Goal: Task Accomplishment & Management: Manage account settings

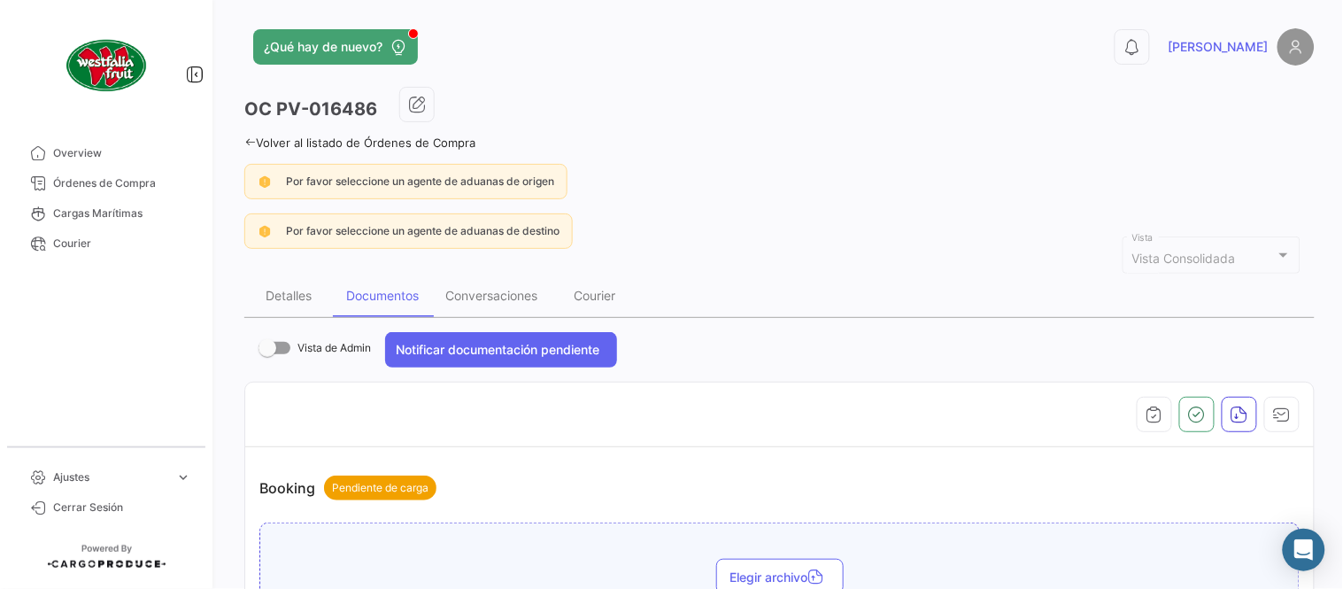
scroll to position [589, 0]
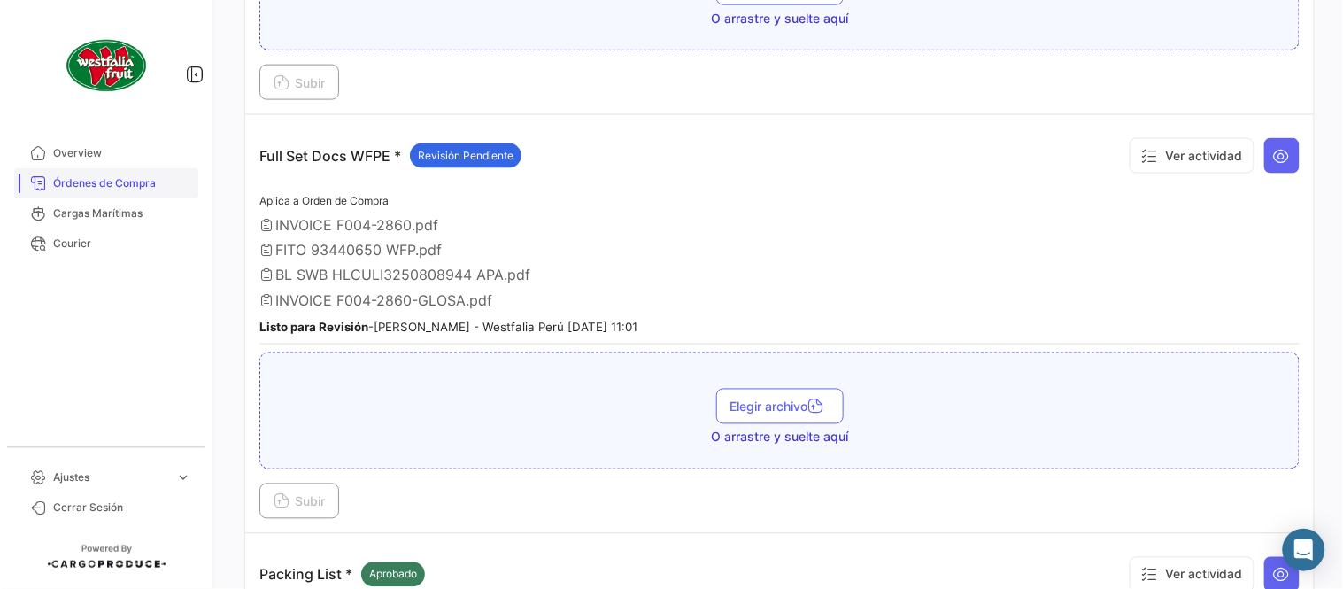
click at [140, 179] on span "Órdenes de Compra" at bounding box center [122, 183] width 138 height 16
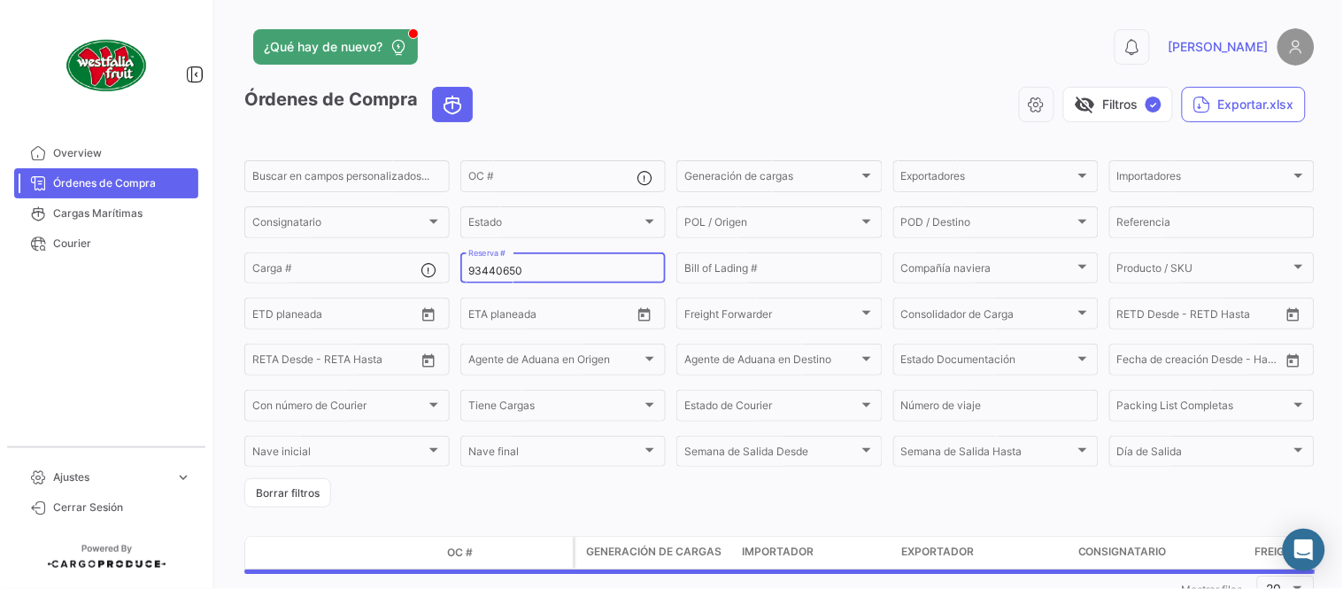
click at [514, 269] on input "93440650" at bounding box center [563, 271] width 190 height 12
paste input "3542040"
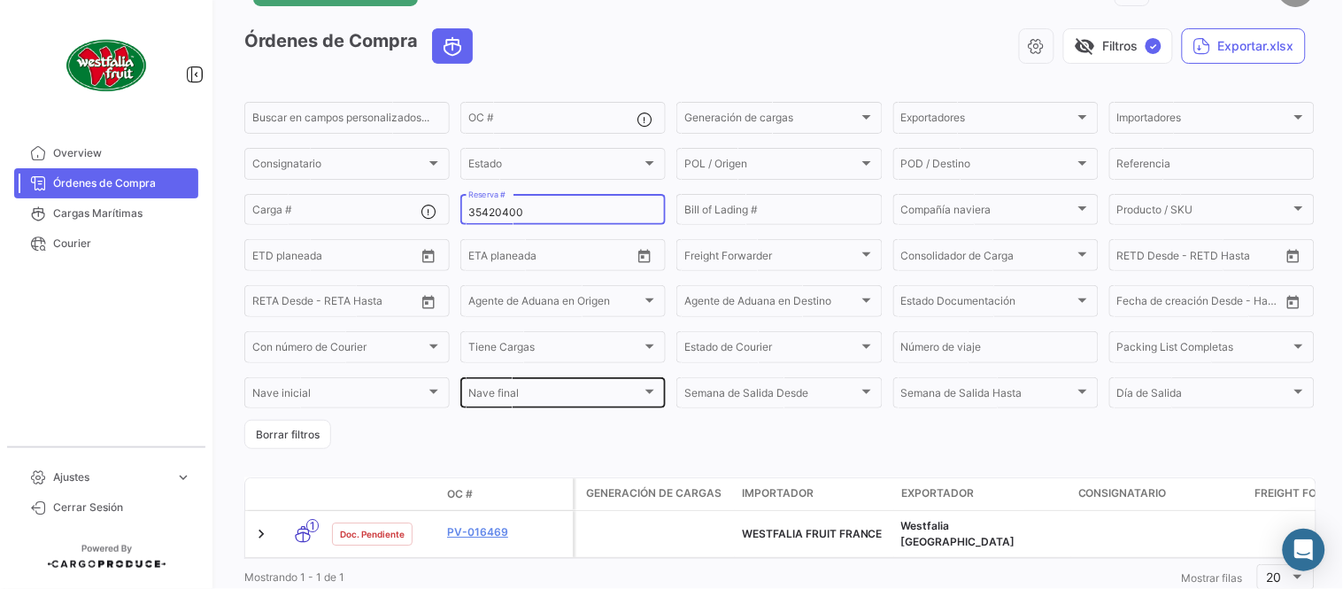
scroll to position [113, 0]
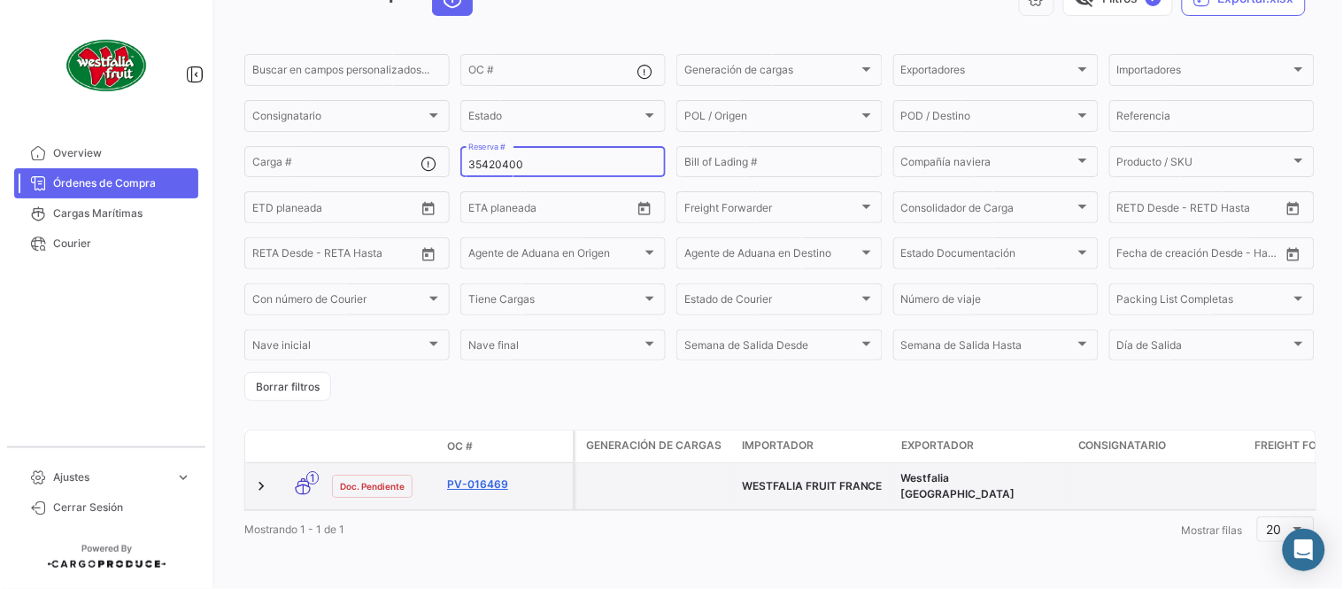
type input "35420400"
click at [478, 476] on link "PV-016469" at bounding box center [506, 484] width 119 height 16
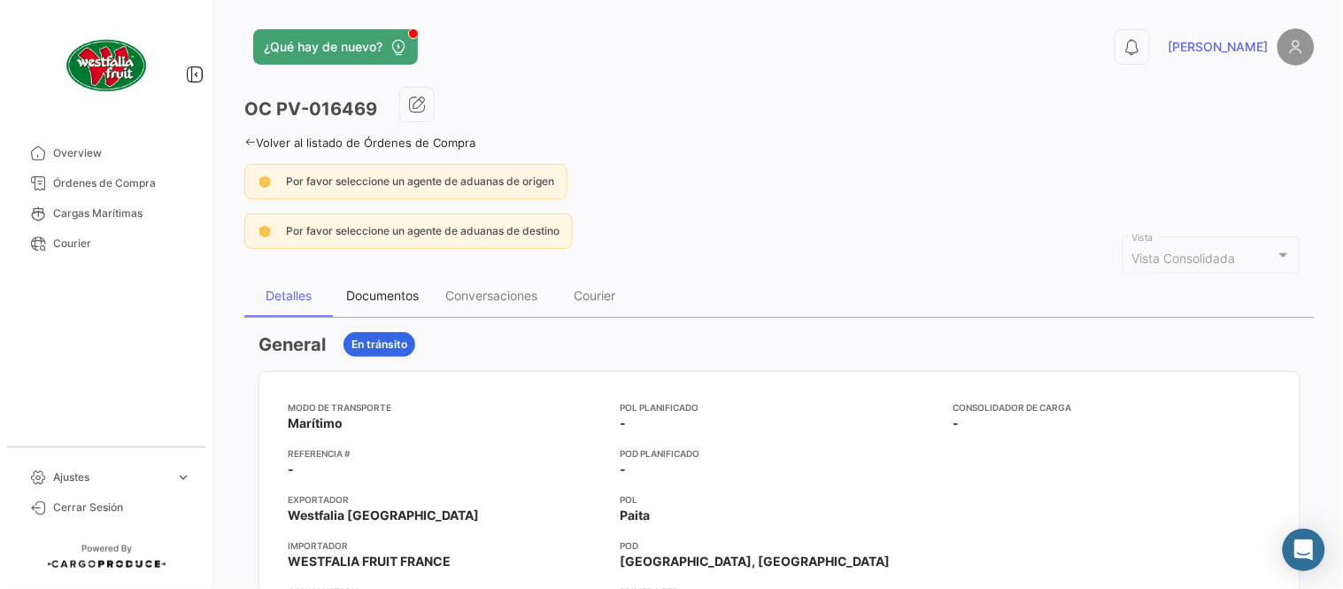
click at [404, 290] on div "Documentos" at bounding box center [382, 295] width 73 height 15
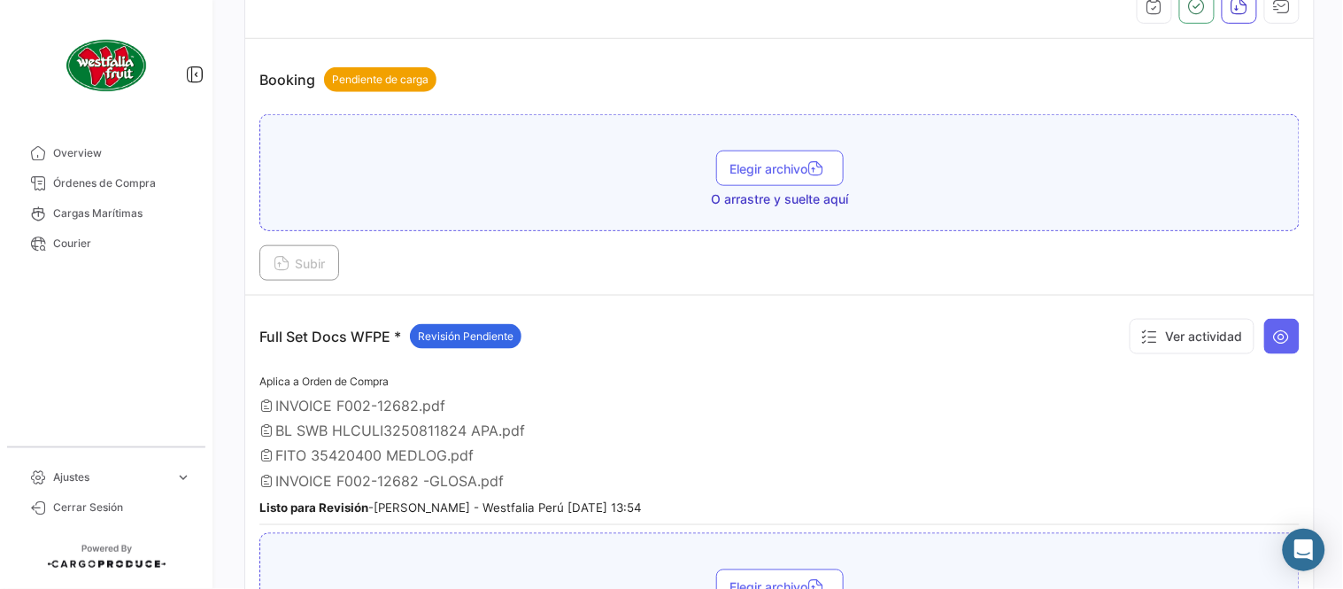
scroll to position [589, 0]
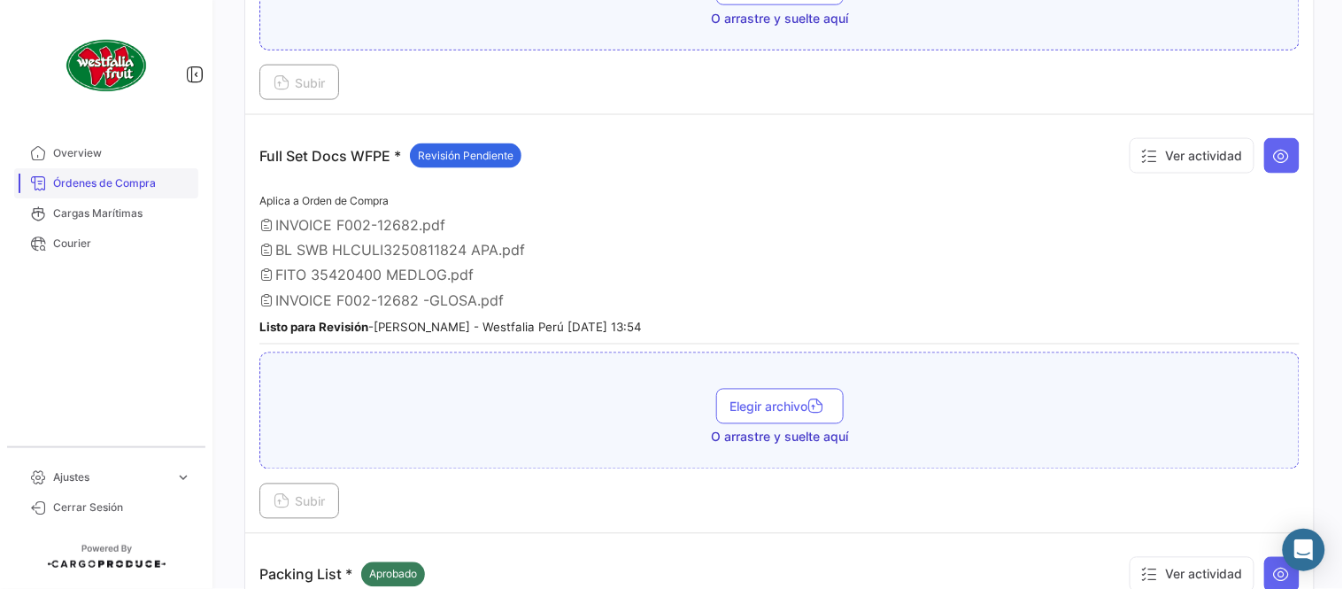
click at [164, 179] on span "Órdenes de Compra" at bounding box center [122, 183] width 138 height 16
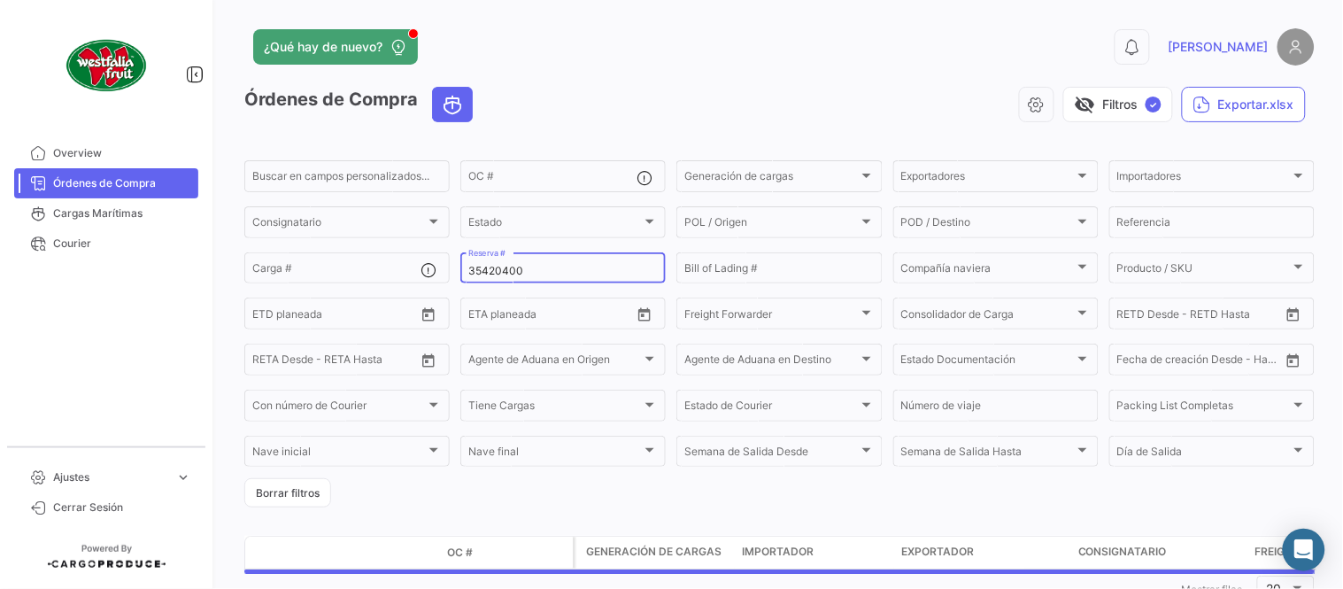
click at [499, 267] on input "35420400" at bounding box center [563, 271] width 190 height 12
paste input "44598178"
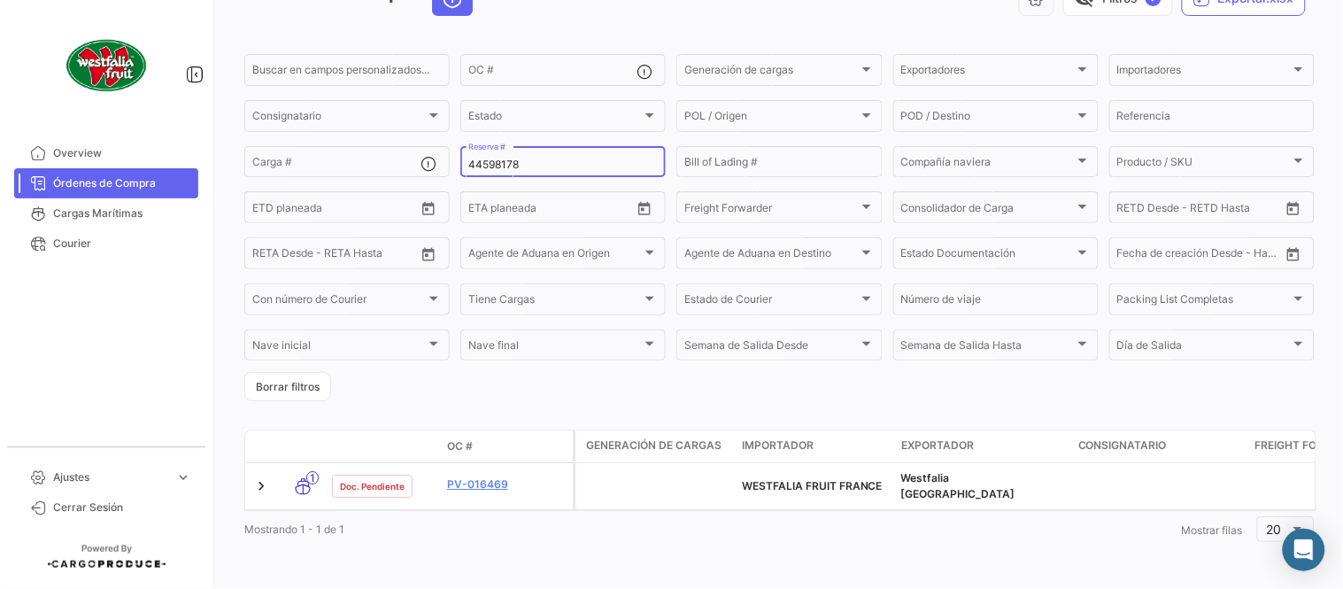
scroll to position [113, 0]
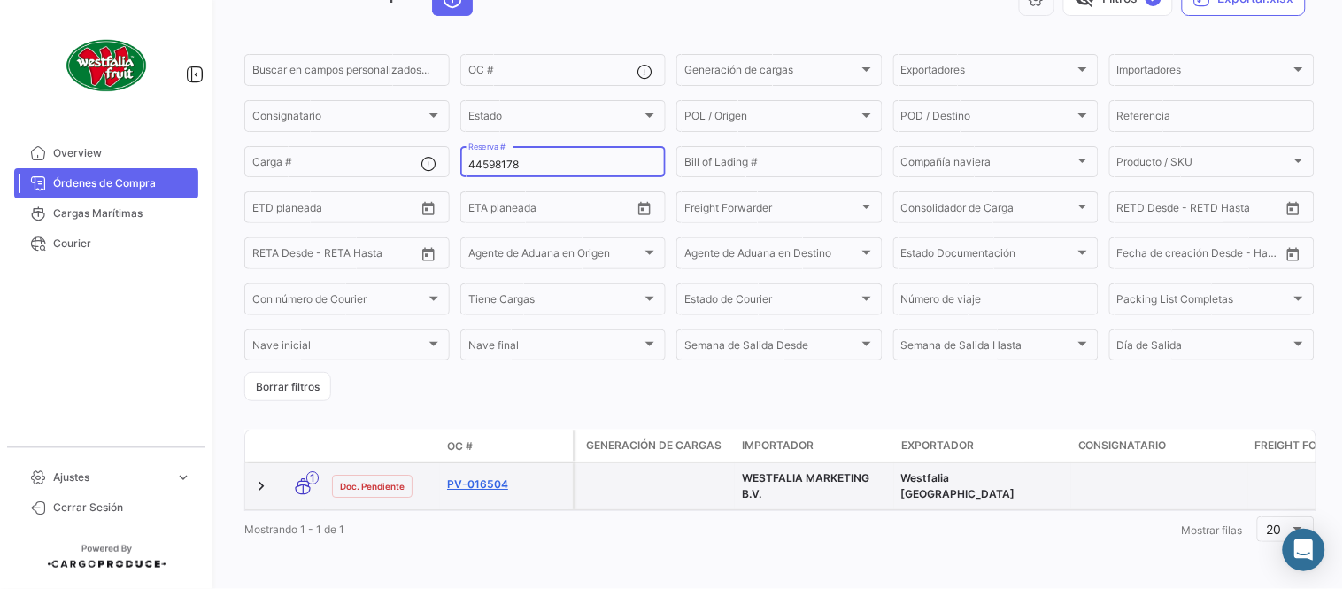
type input "44598178"
click at [482, 476] on link "PV-016504" at bounding box center [506, 484] width 119 height 16
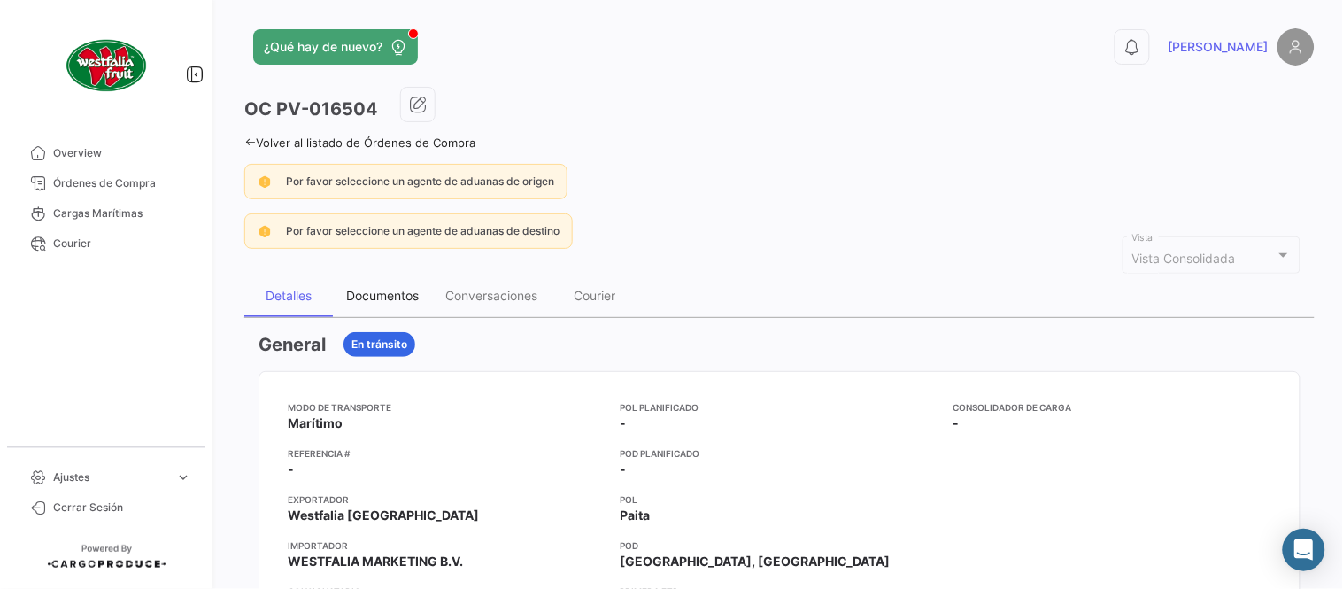
click at [368, 278] on div "Documentos" at bounding box center [382, 296] width 99 height 43
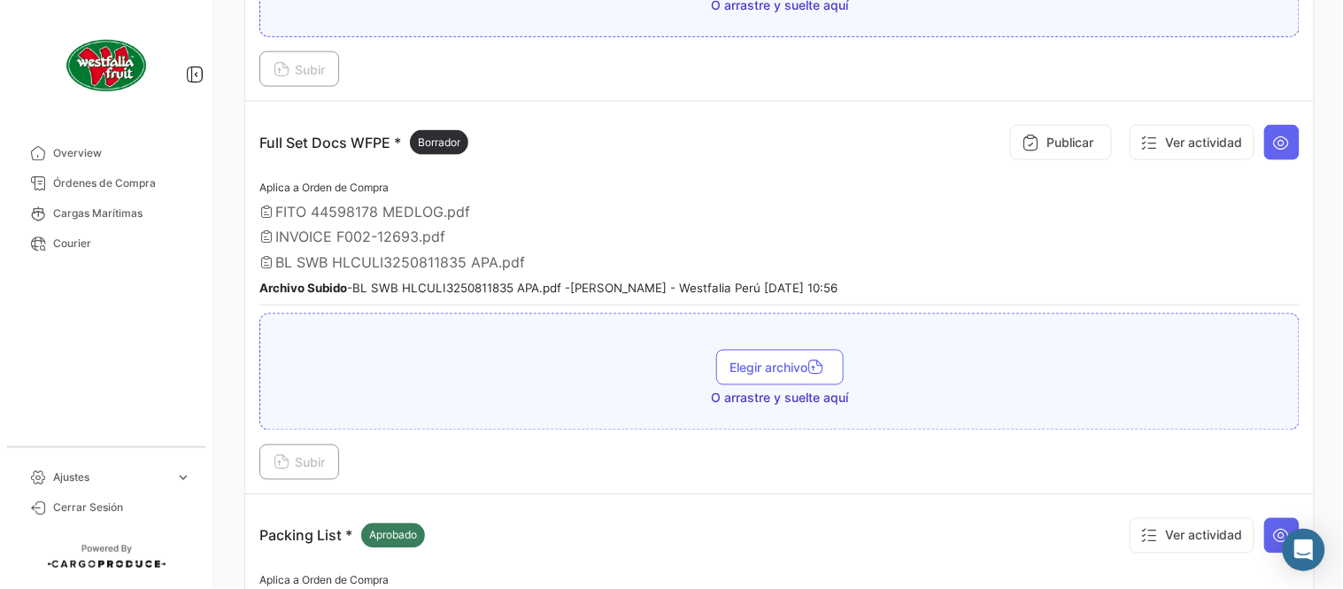
scroll to position [589, 0]
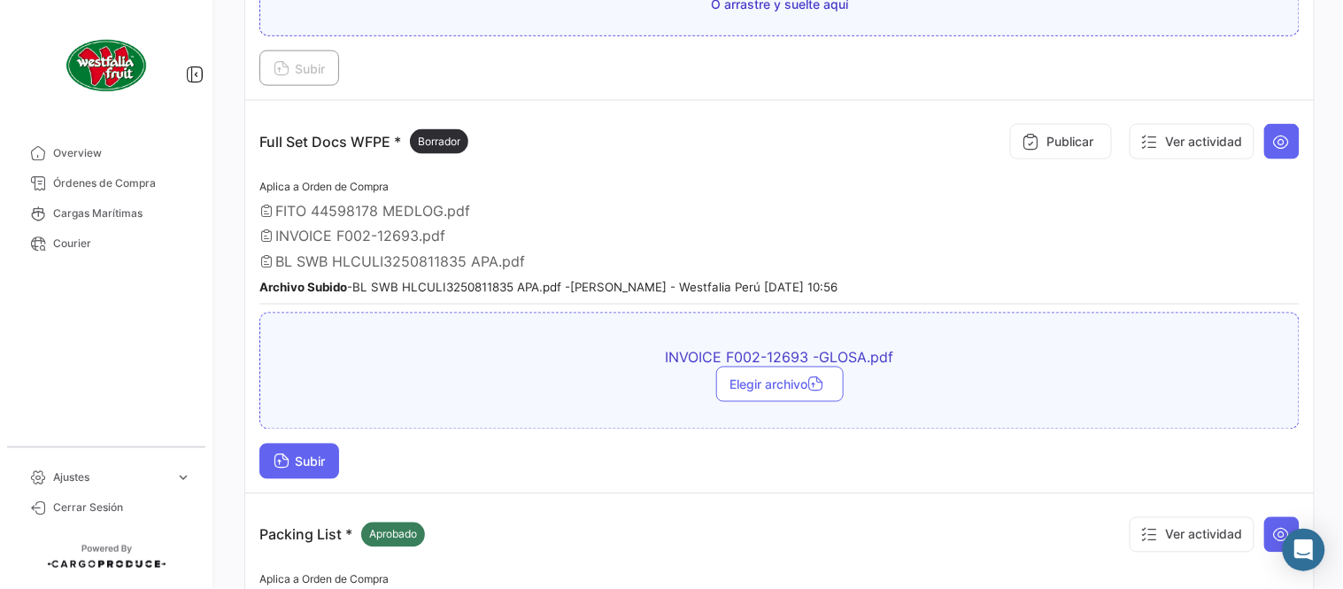
click at [295, 454] on span "Subir" at bounding box center [299, 461] width 51 height 15
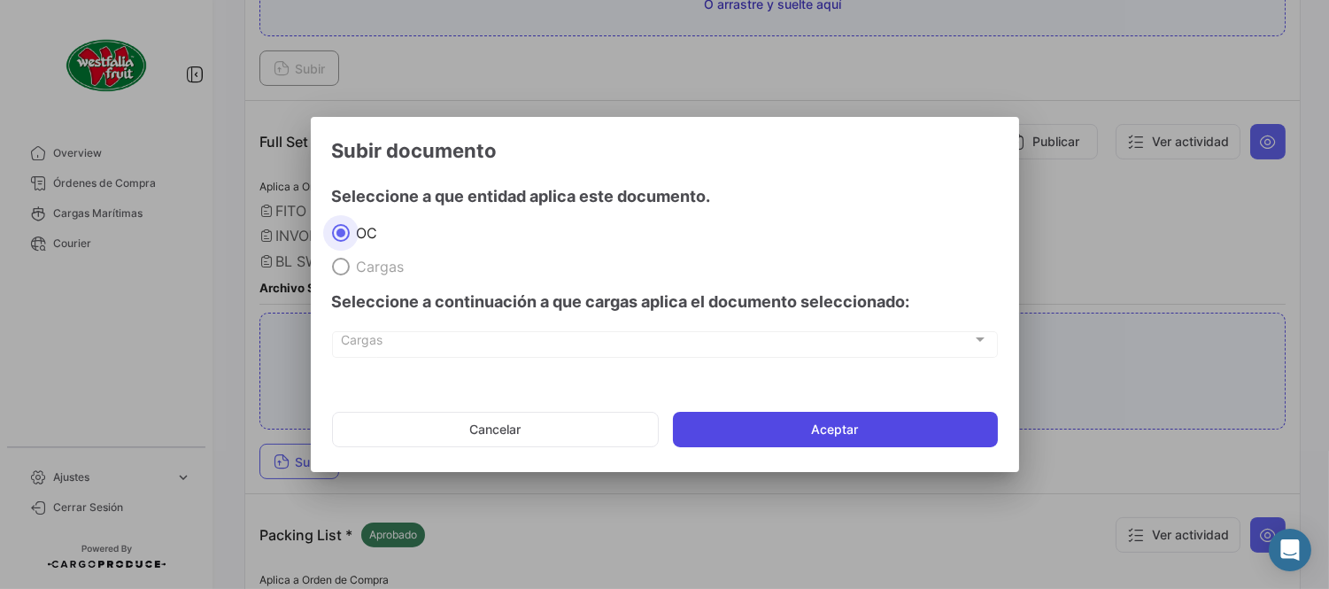
drag, startPoint x: 842, startPoint y: 409, endPoint x: 861, endPoint y: 429, distance: 26.9
click at [843, 411] on mat-dialog-actions "Cancelar Aceptar" at bounding box center [665, 429] width 666 height 60
click at [861, 430] on button "Aceptar" at bounding box center [835, 429] width 325 height 35
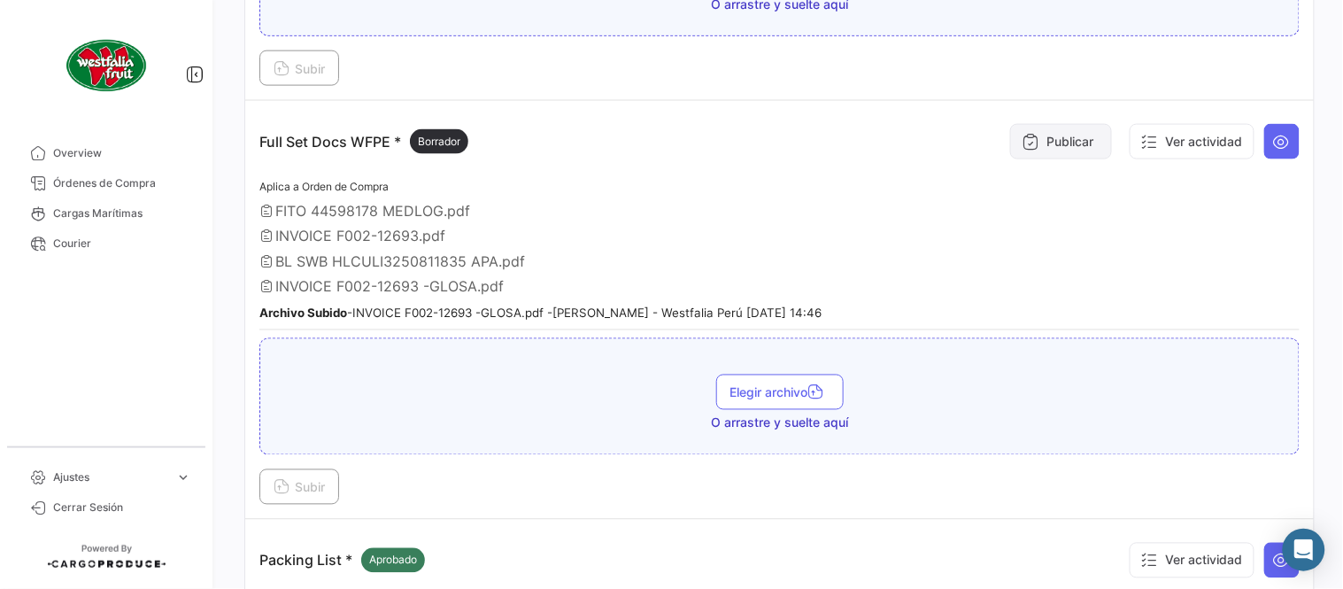
click at [1063, 153] on button "Publicar" at bounding box center [1061, 141] width 102 height 35
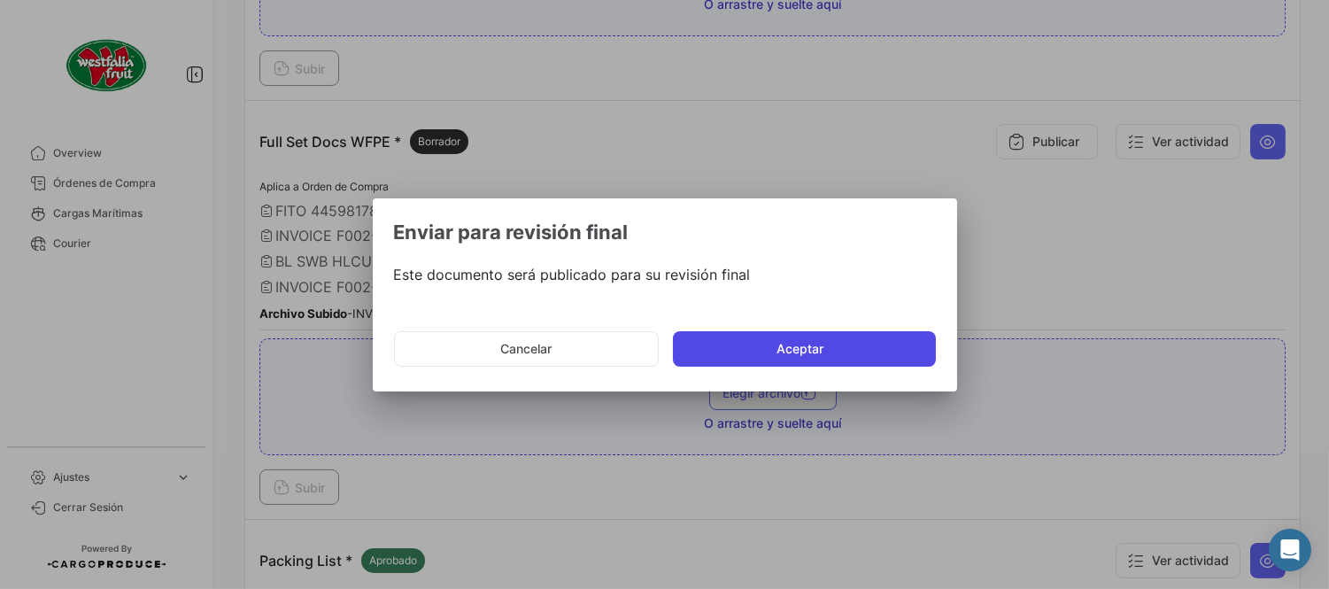
click at [745, 334] on button "Aceptar" at bounding box center [804, 348] width 263 height 35
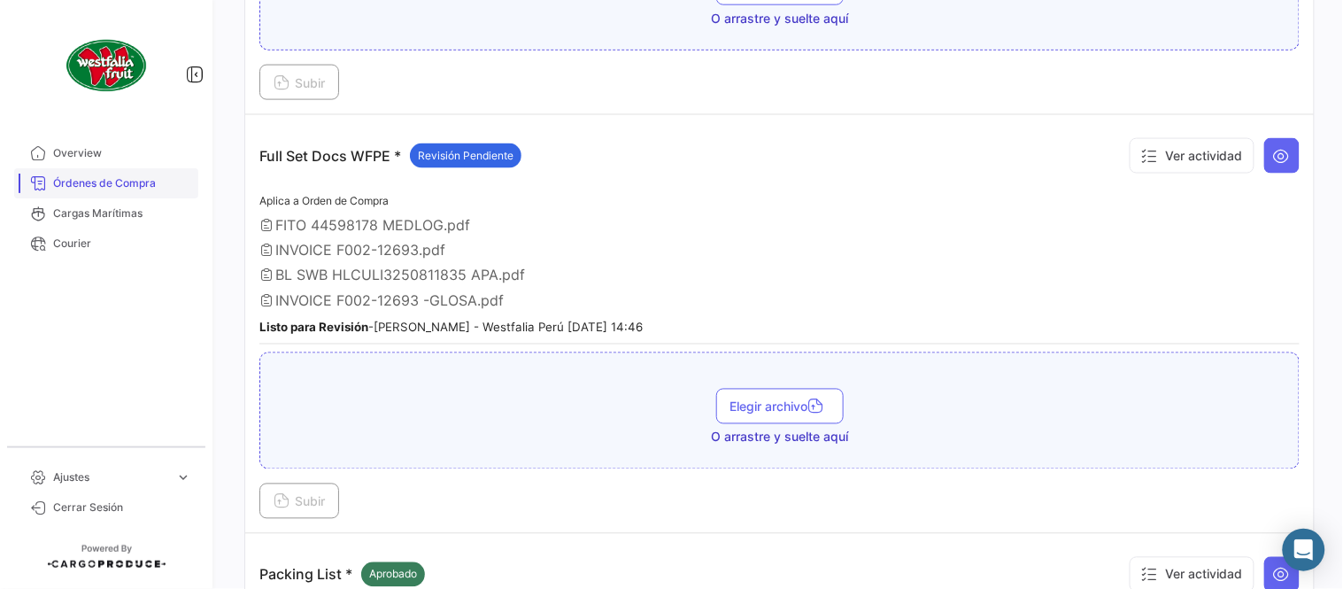
click at [120, 181] on span "Órdenes de Compra" at bounding box center [122, 183] width 138 height 16
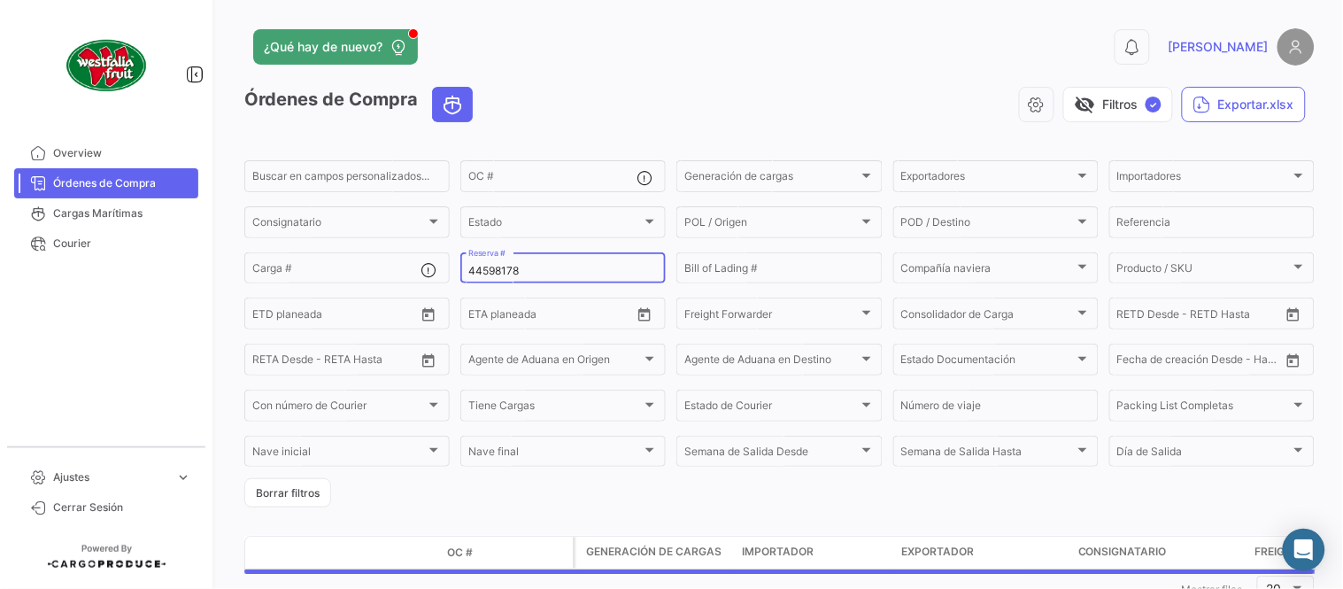
click at [517, 268] on input "44598178" at bounding box center [563, 271] width 190 height 12
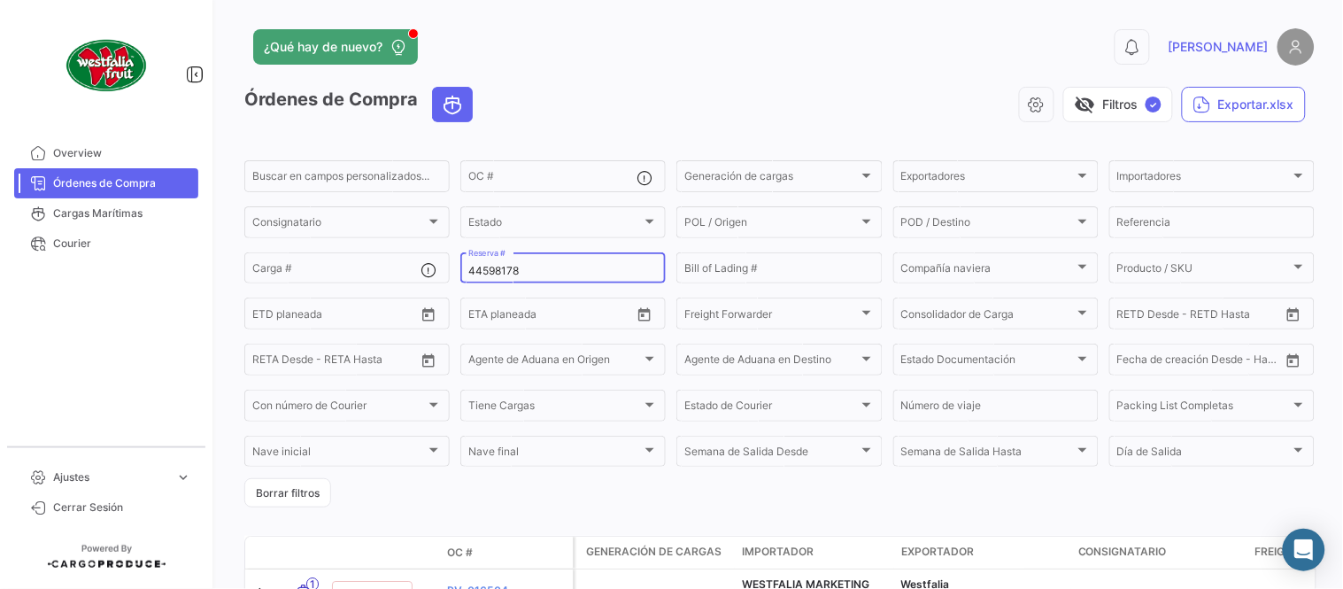
paste input "16756971"
type input "16756971"
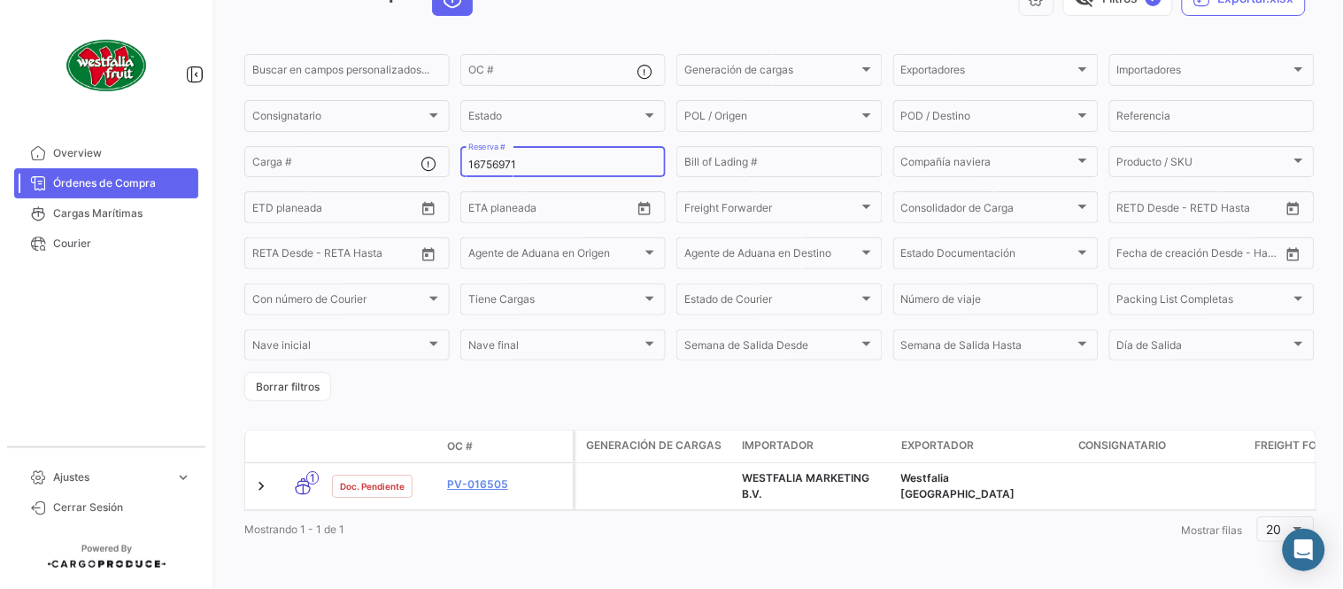
scroll to position [120, 0]
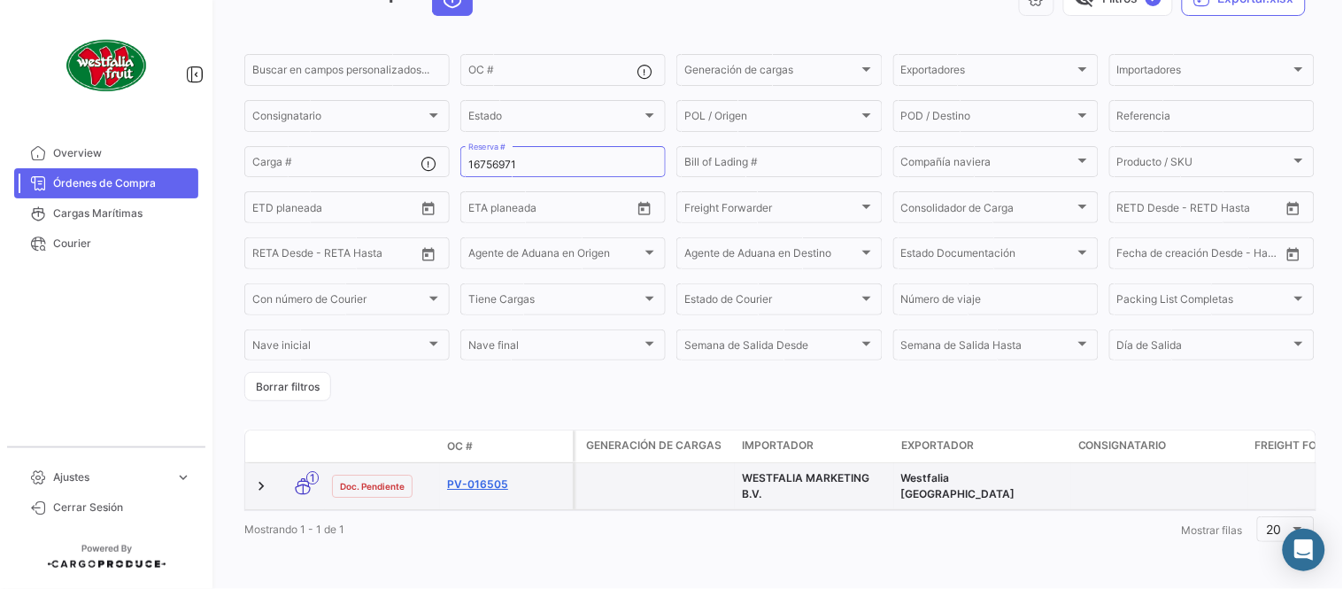
click at [497, 476] on link "PV-016505" at bounding box center [506, 484] width 119 height 16
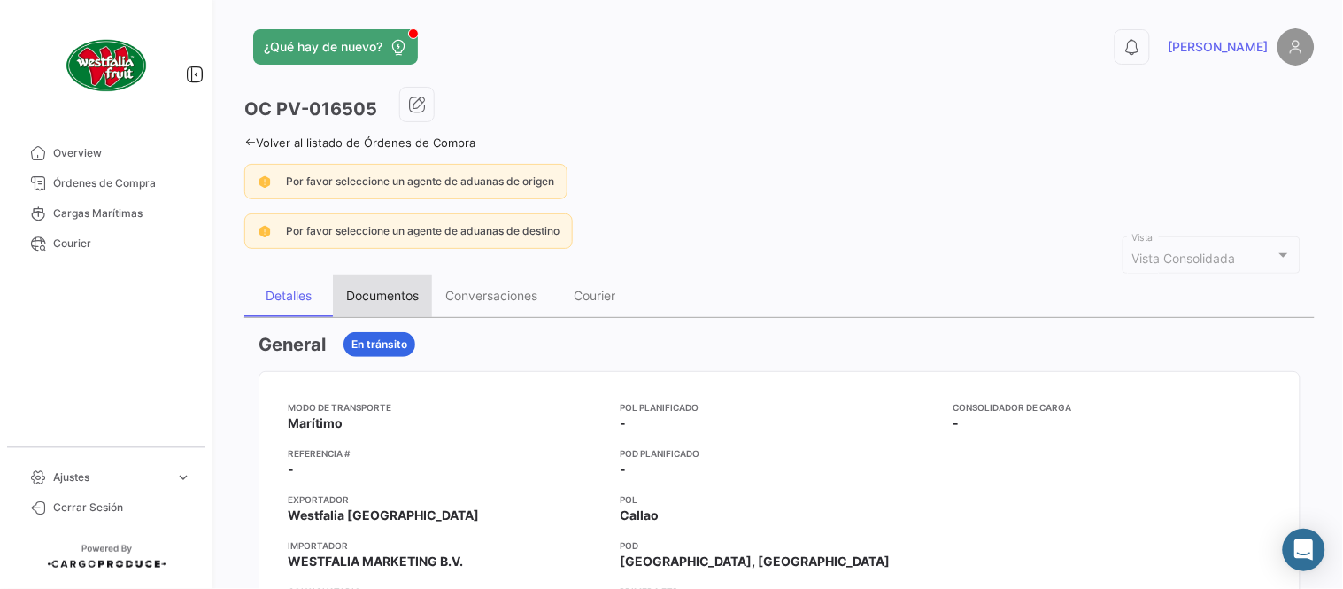
drag, startPoint x: 372, startPoint y: 297, endPoint x: 587, endPoint y: 340, distance: 219.5
click at [372, 298] on div "Documentos" at bounding box center [382, 295] width 73 height 15
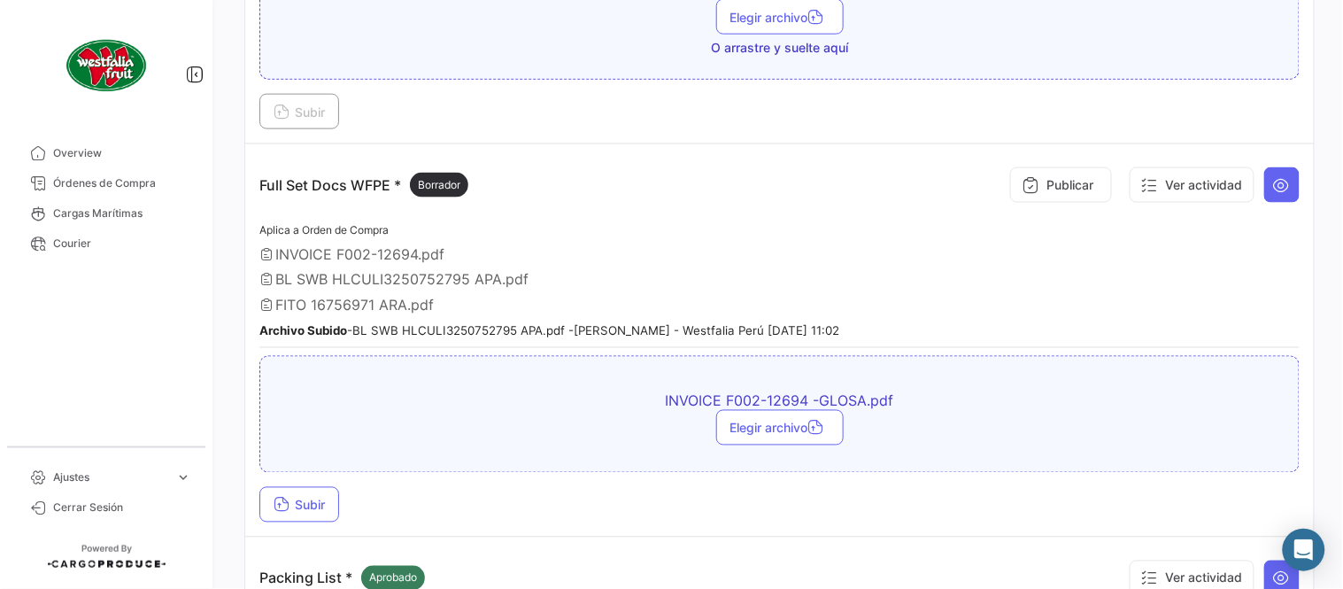
scroll to position [590, 0]
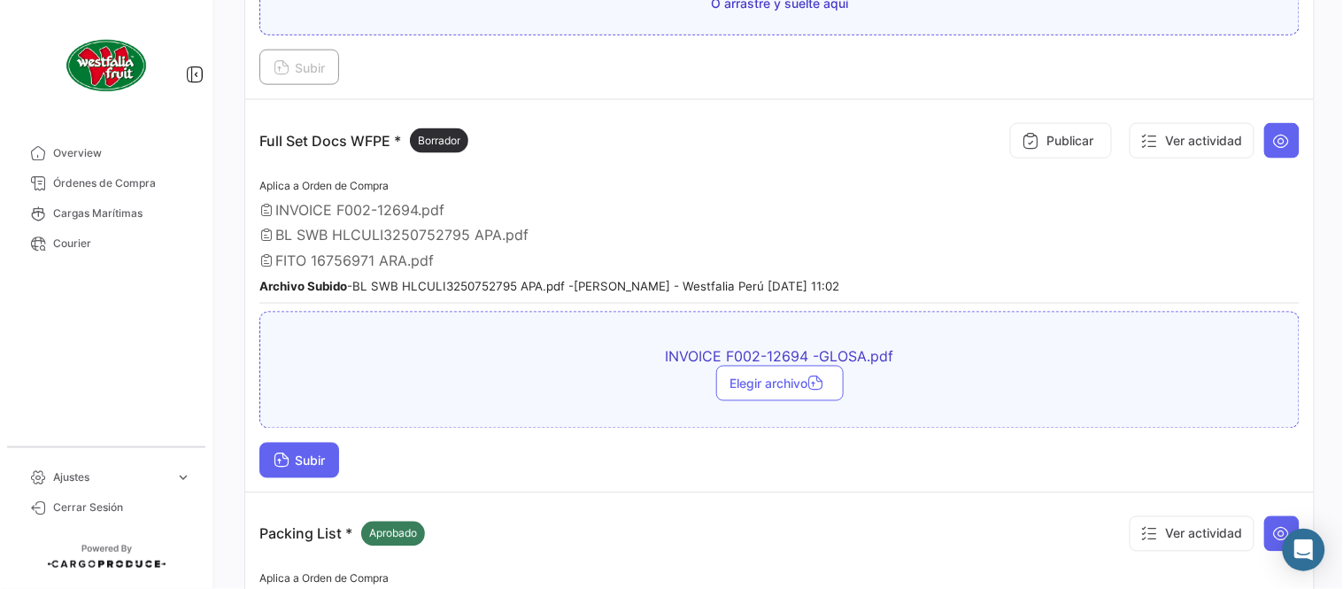
click at [299, 453] on span "Subir" at bounding box center [299, 460] width 51 height 15
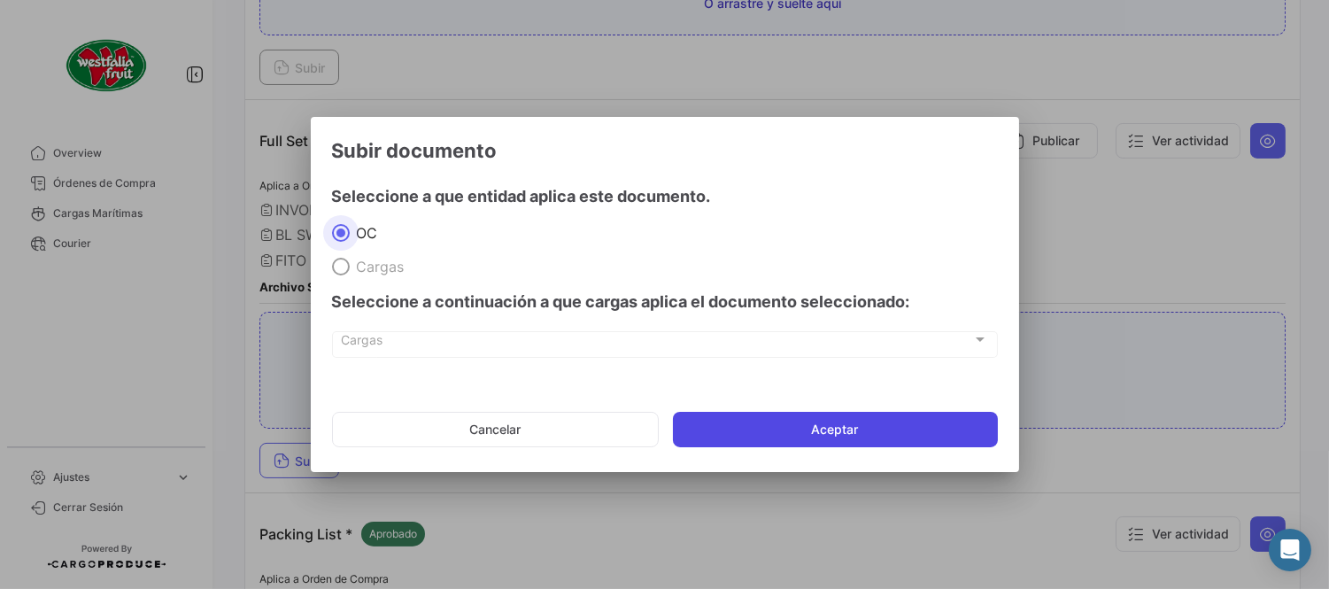
drag, startPoint x: 771, startPoint y: 428, endPoint x: 775, endPoint y: 438, distance: 11.2
click at [771, 430] on button "Aceptar" at bounding box center [835, 429] width 325 height 35
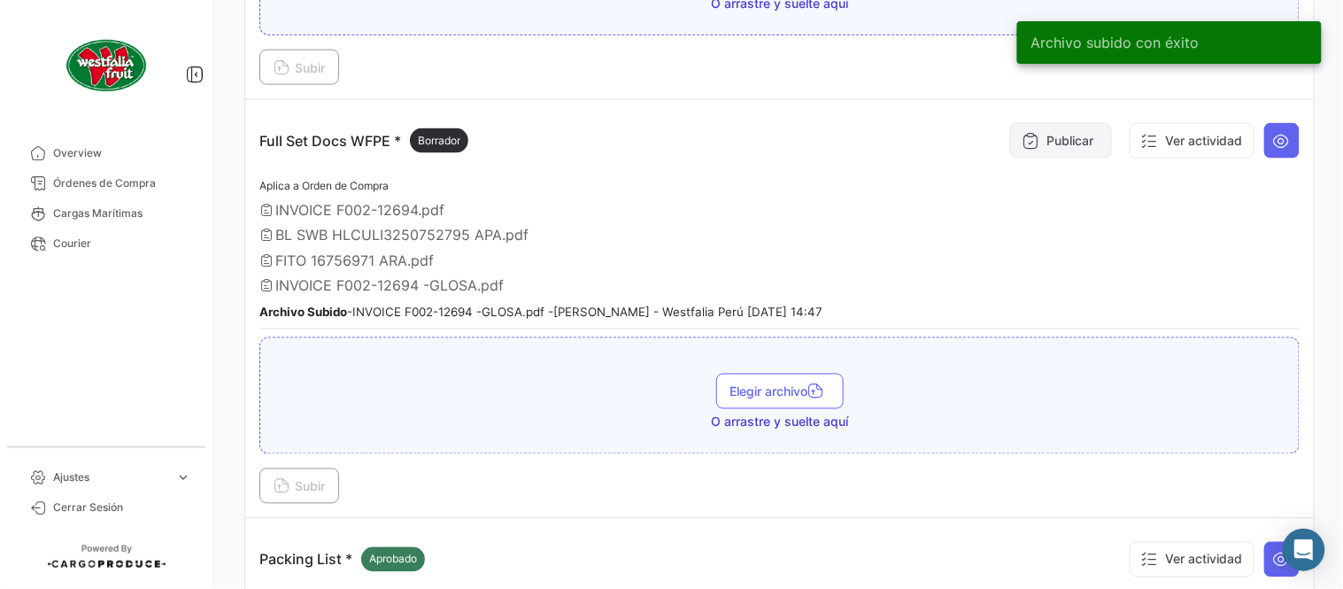
click at [1022, 136] on icon at bounding box center [1031, 141] width 18 height 18
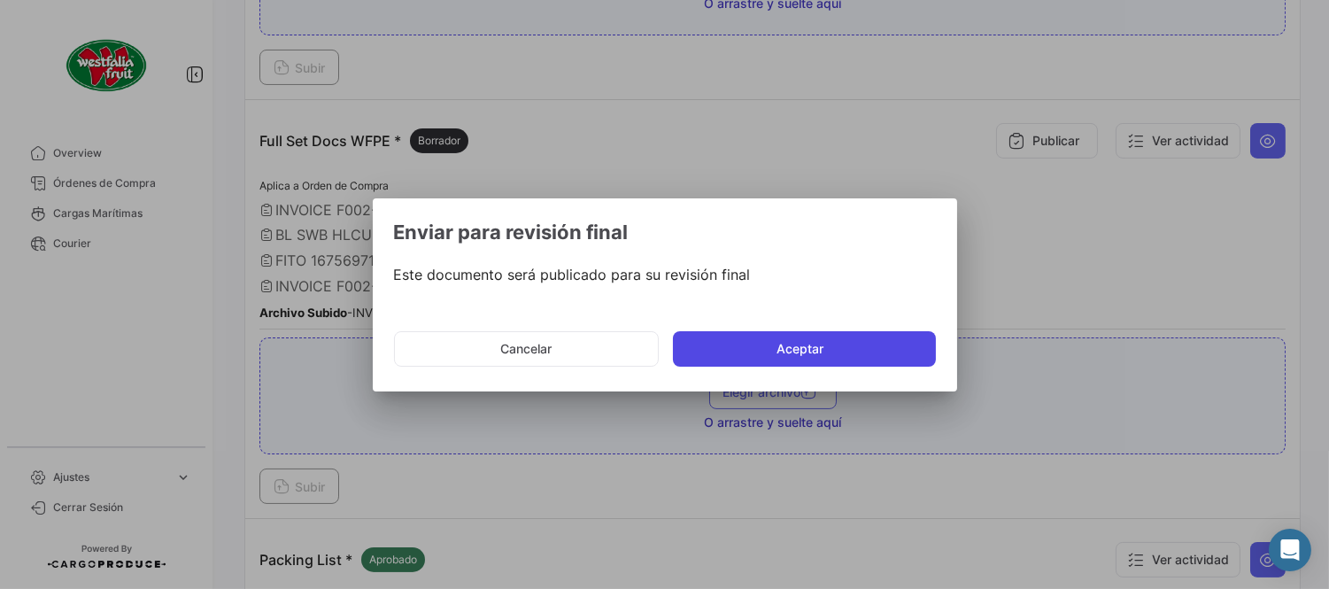
drag, startPoint x: 817, startPoint y: 339, endPoint x: 779, endPoint y: 586, distance: 250.0
click at [817, 344] on button "Aceptar" at bounding box center [804, 348] width 263 height 35
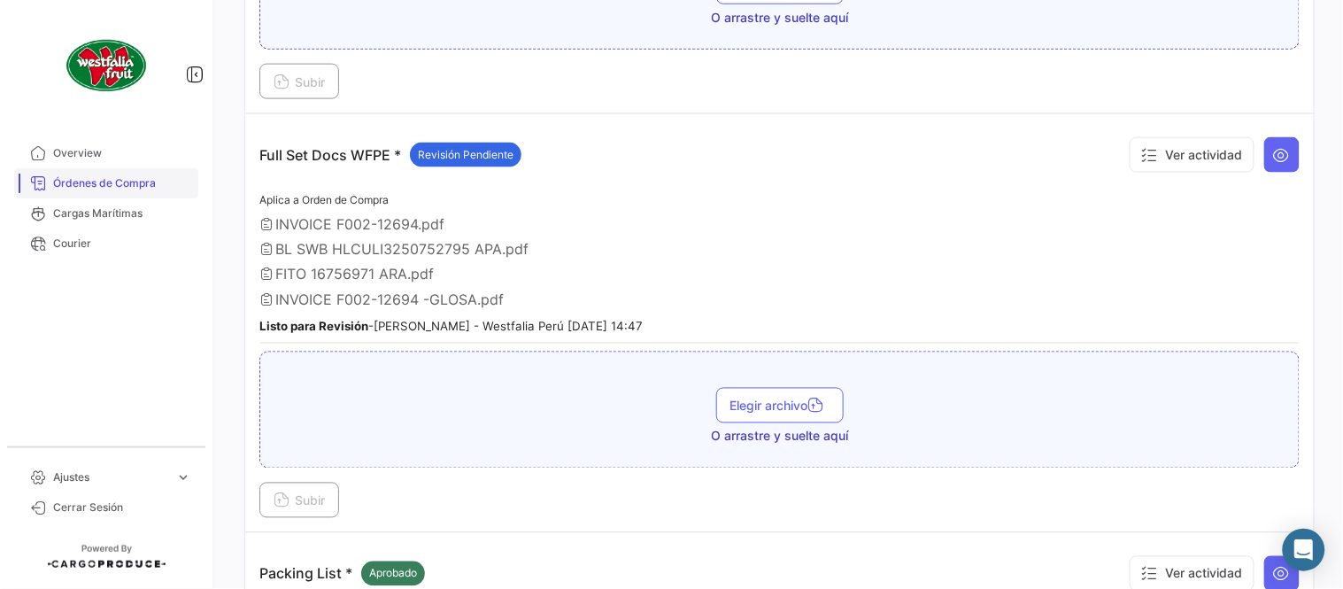
click at [137, 179] on span "Órdenes de Compra" at bounding box center [122, 183] width 138 height 16
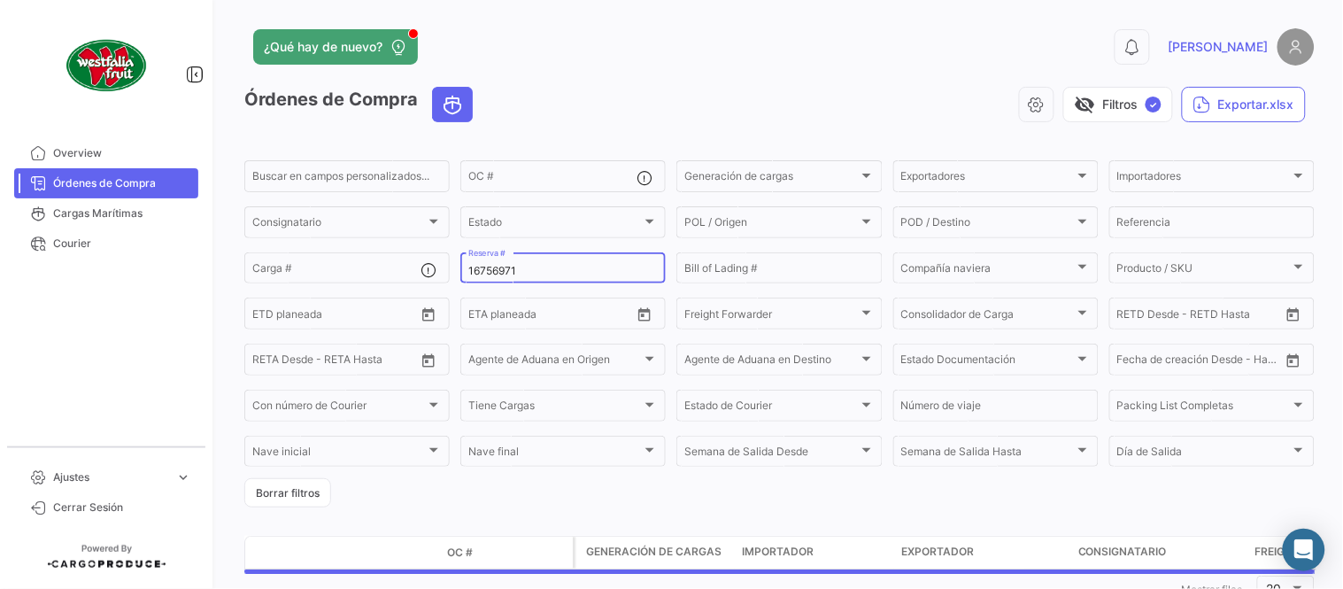
click at [531, 271] on input "16756971" at bounding box center [563, 271] width 190 height 12
paste input "28793279"
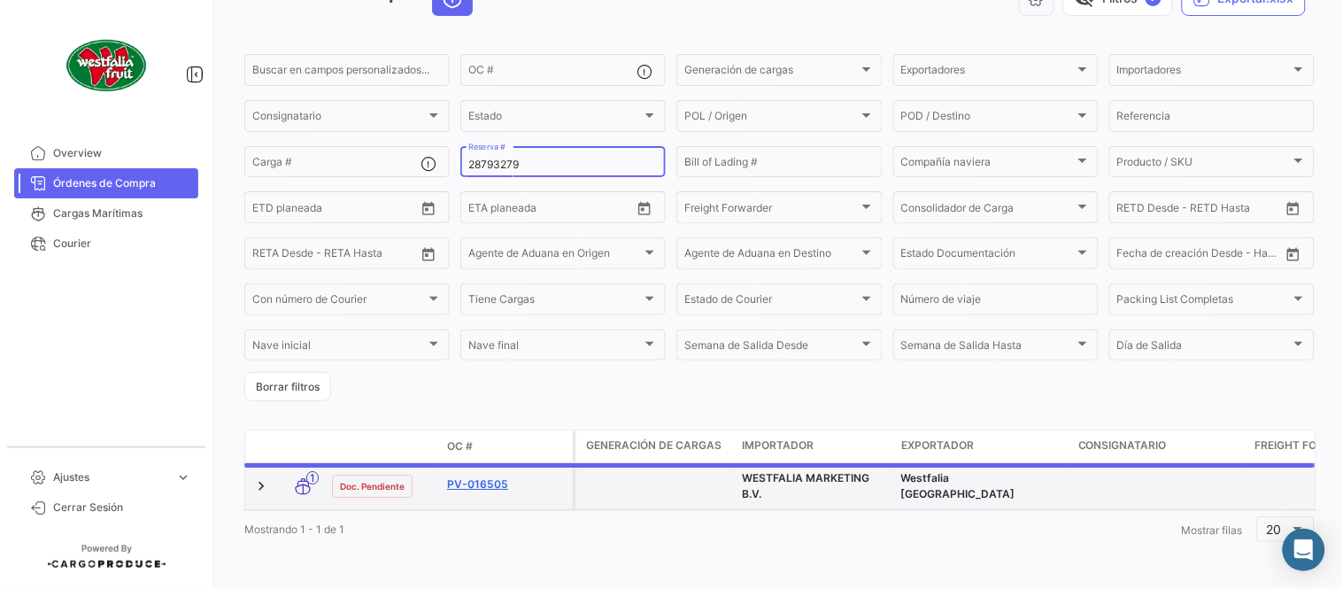
scroll to position [113, 0]
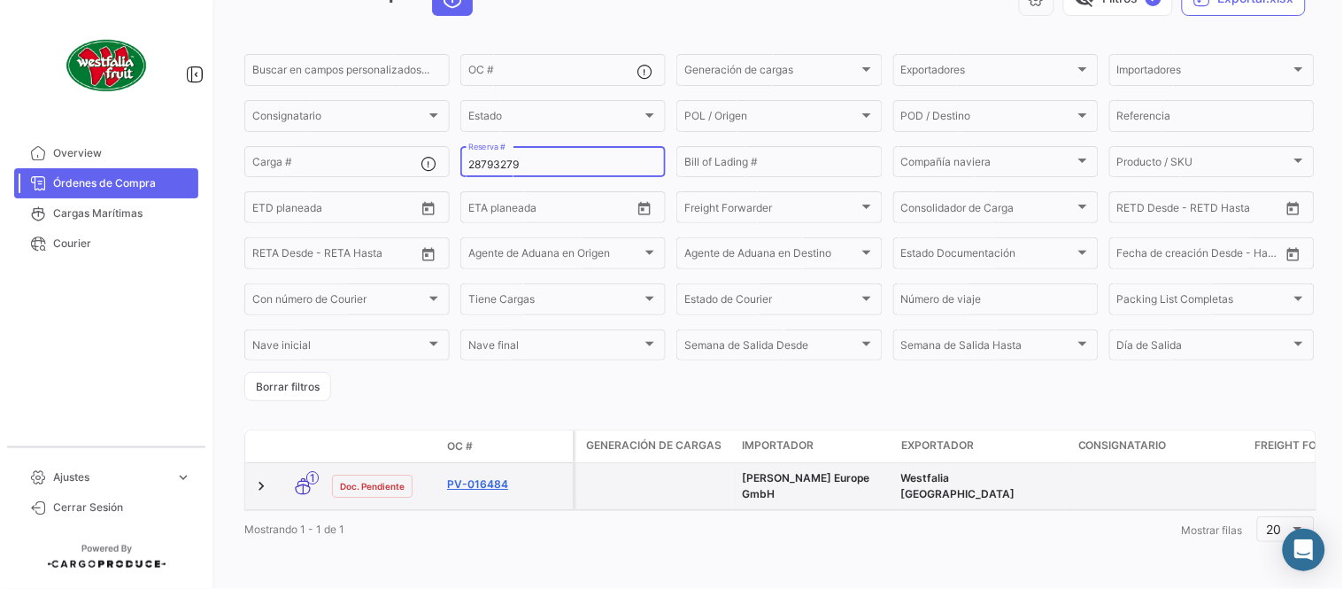
type input "28793279"
click at [496, 476] on link "PV-016484" at bounding box center [506, 484] width 119 height 16
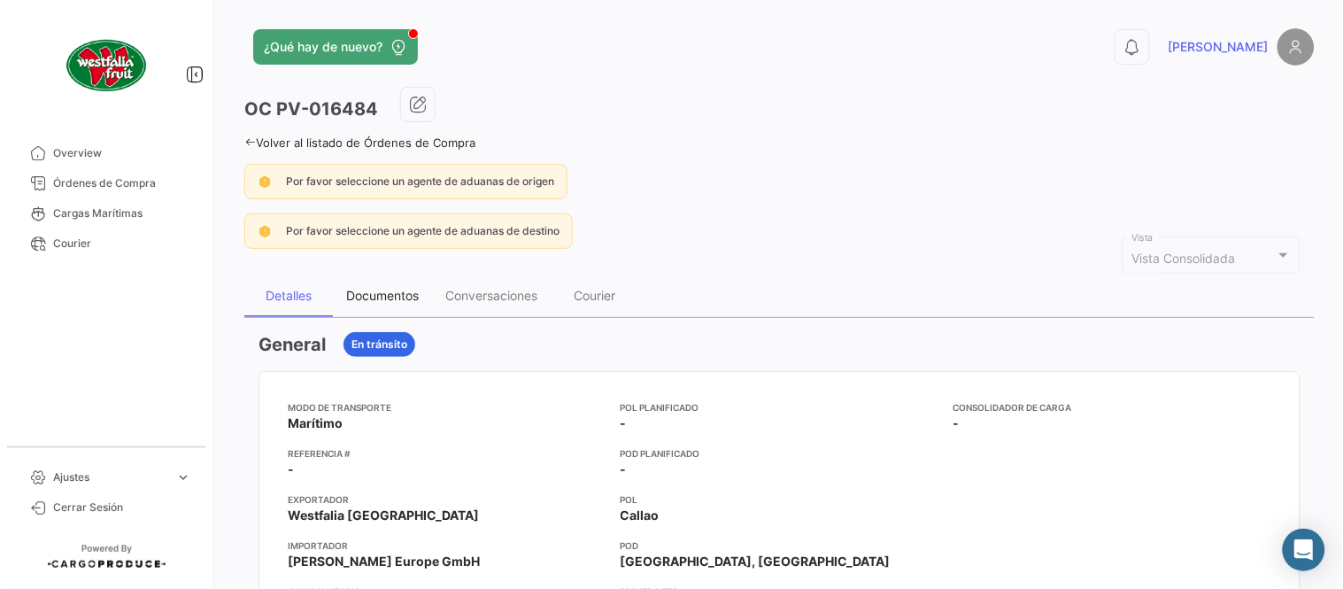
click at [396, 290] on div "Documentos" at bounding box center [382, 295] width 73 height 15
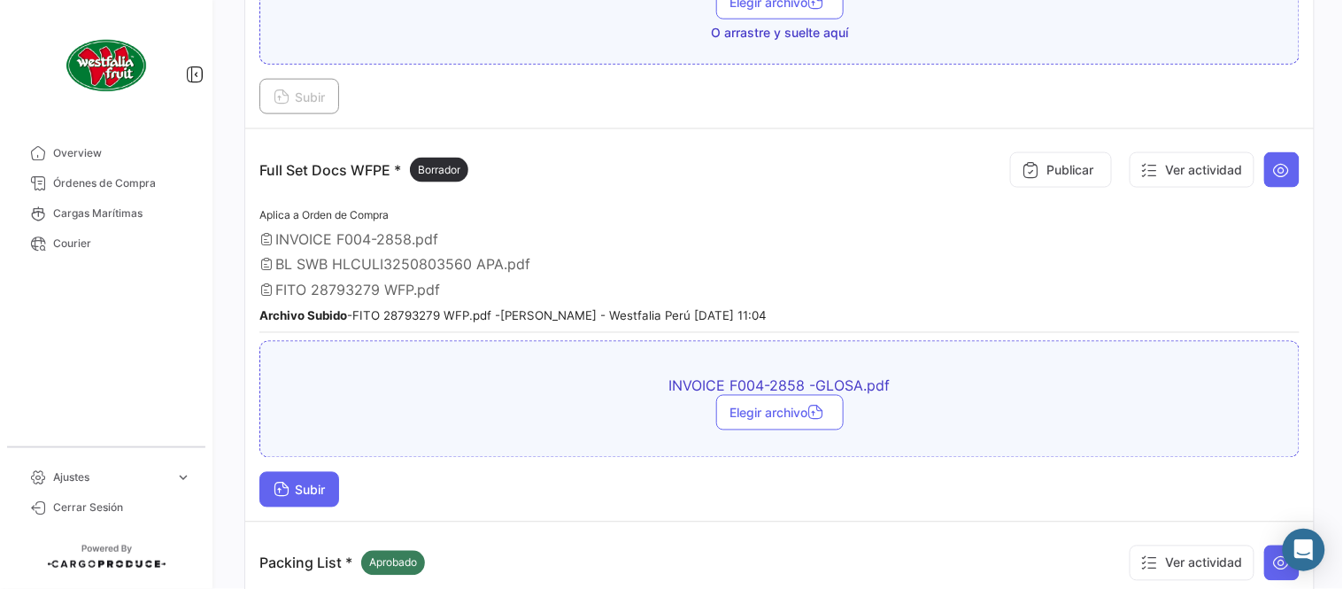
scroll to position [589, 0]
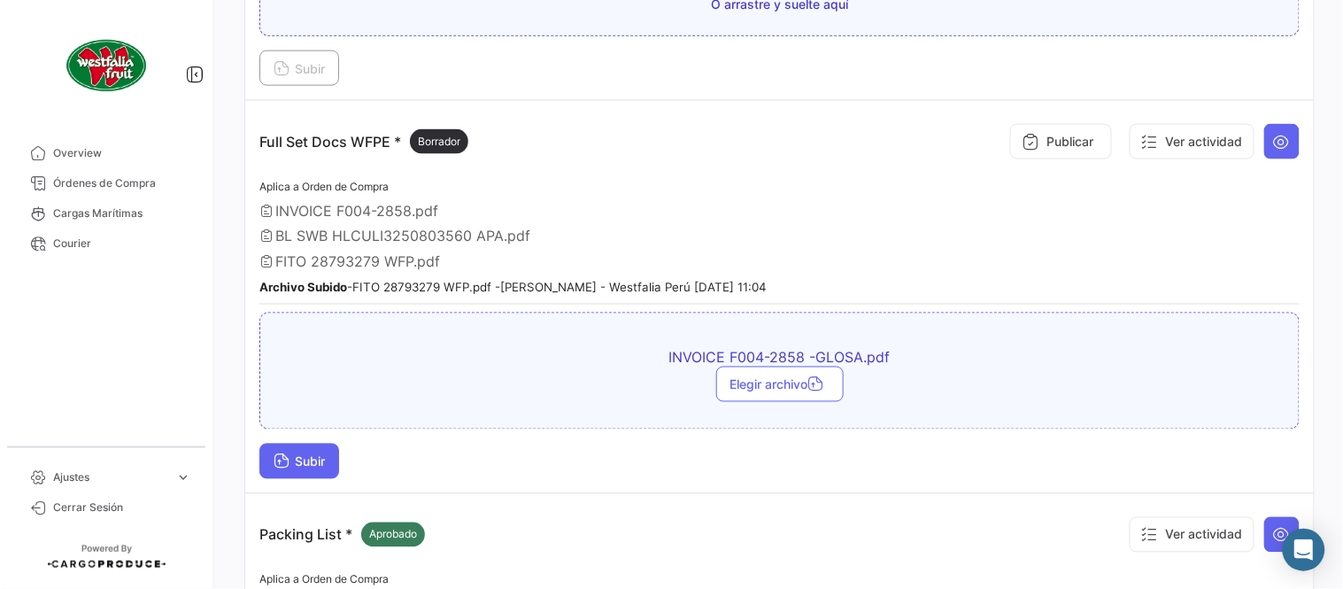
click at [312, 464] on button "Subir" at bounding box center [299, 461] width 80 height 35
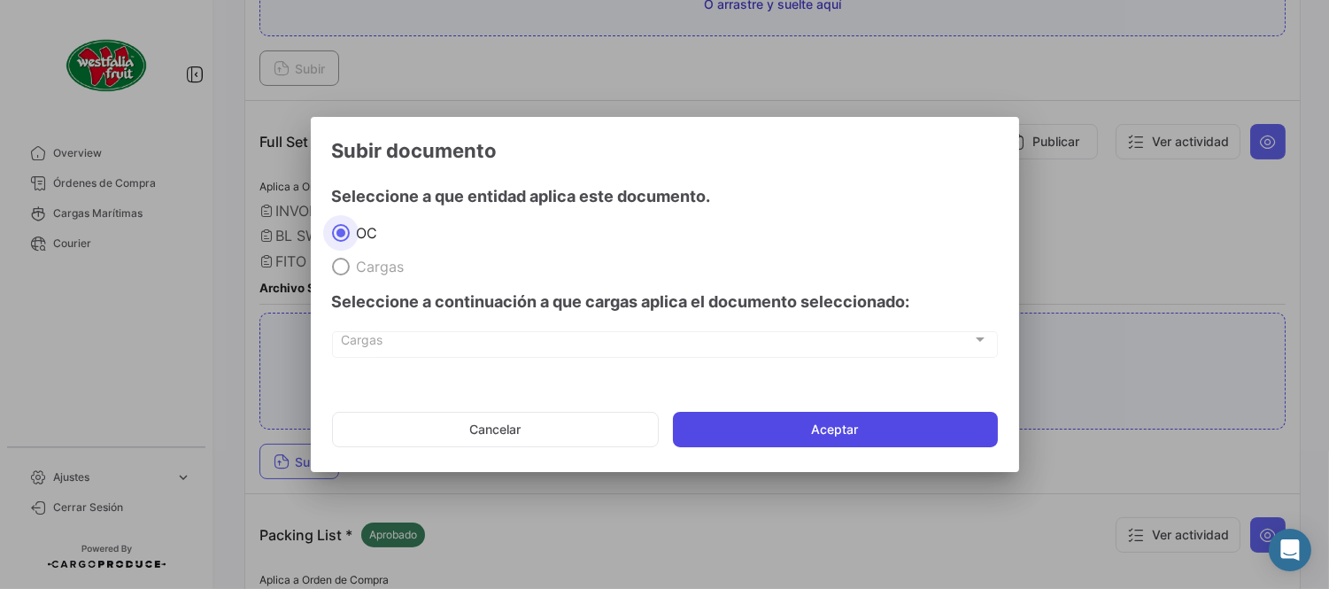
click at [838, 426] on button "Aceptar" at bounding box center [835, 429] width 325 height 35
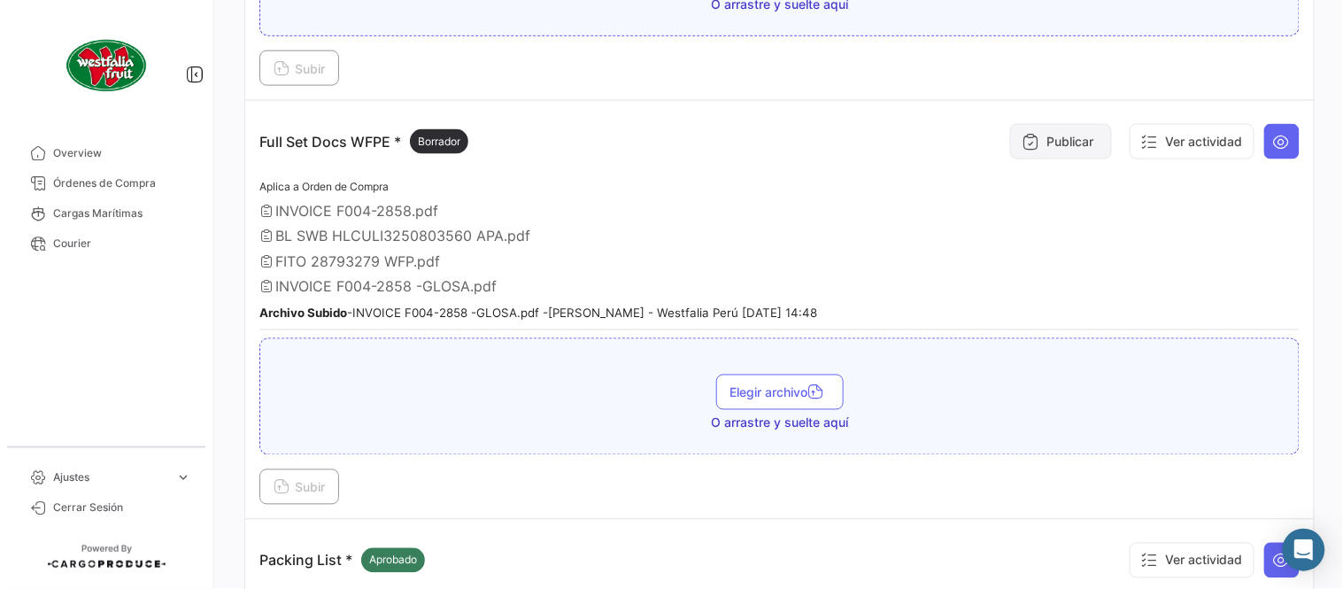
click at [1049, 128] on button "Publicar" at bounding box center [1061, 141] width 102 height 35
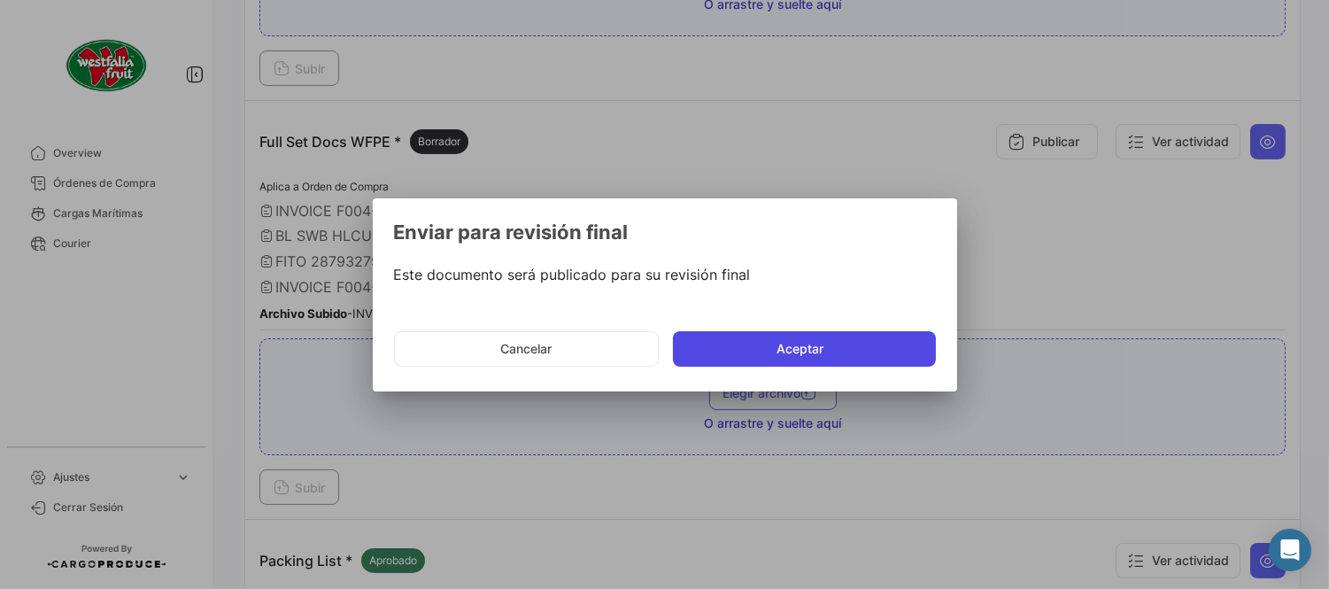
click at [739, 351] on button "Aceptar" at bounding box center [804, 348] width 263 height 35
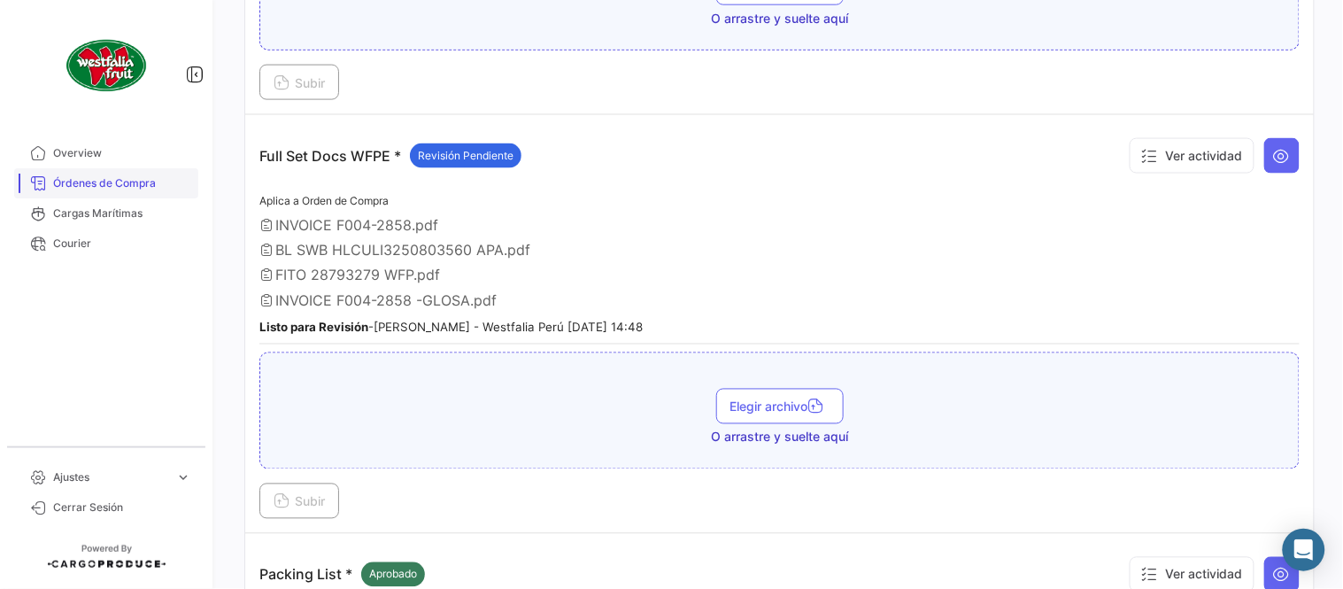
click at [71, 188] on span "Órdenes de Compra" at bounding box center [122, 183] width 138 height 16
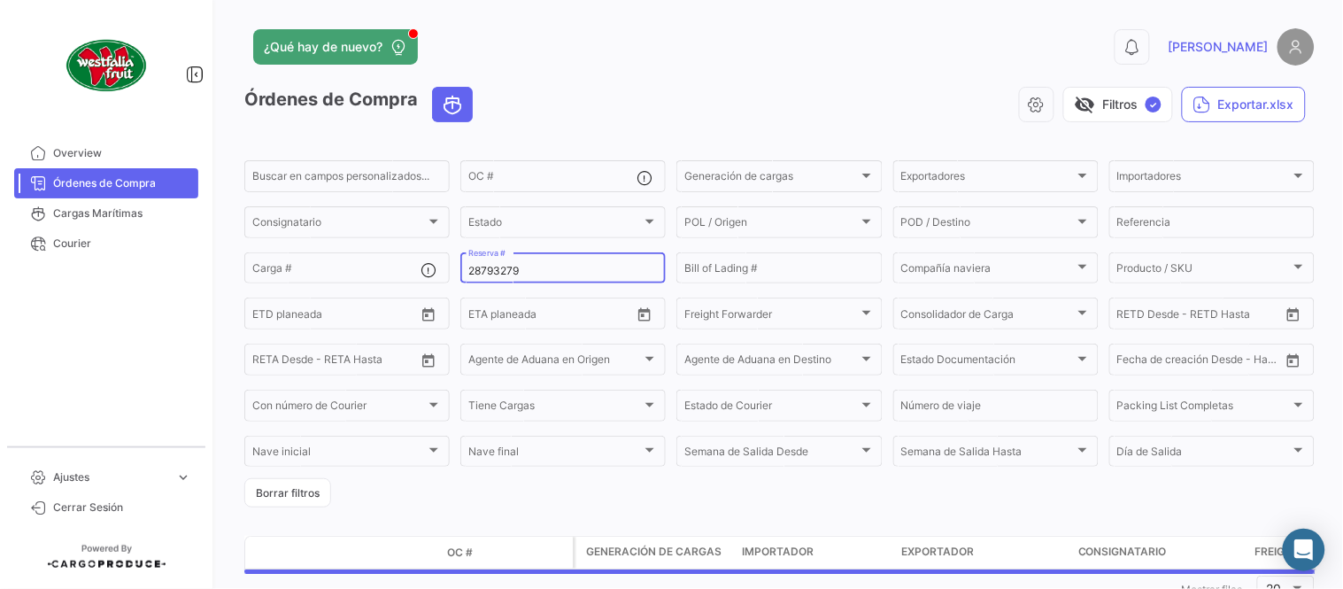
click at [532, 269] on input "28793279" at bounding box center [563, 271] width 190 height 12
paste input "6093733"
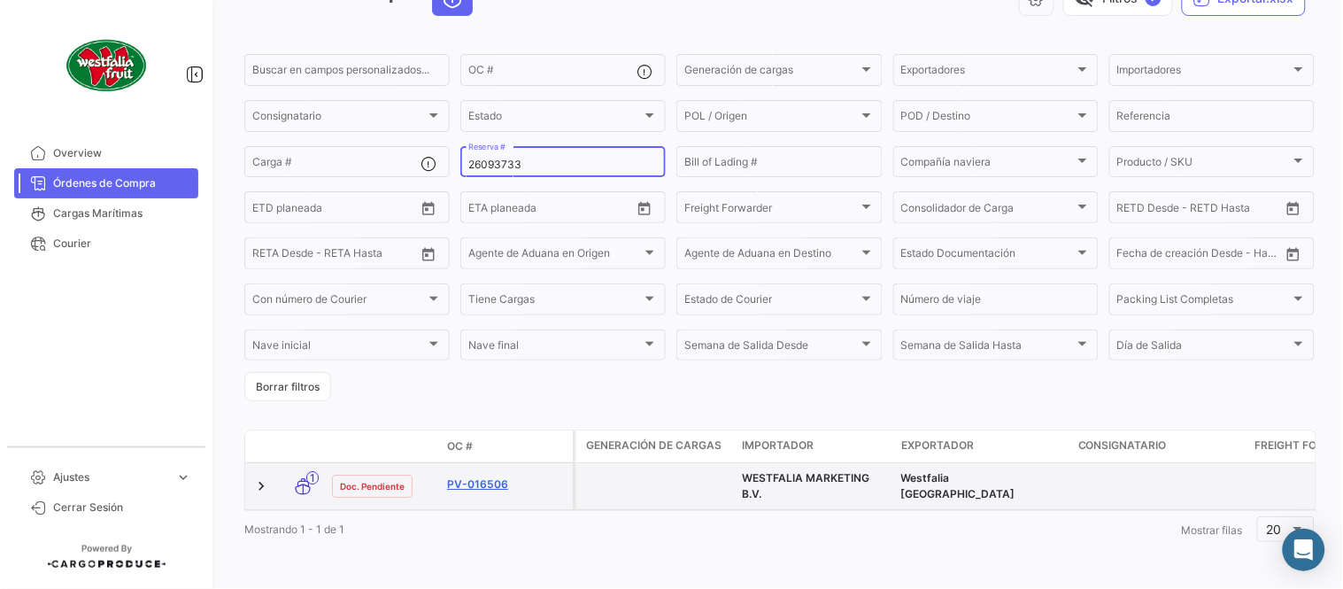
scroll to position [120, 0]
type input "26093733"
click at [484, 476] on link "PV-016506" at bounding box center [506, 484] width 119 height 16
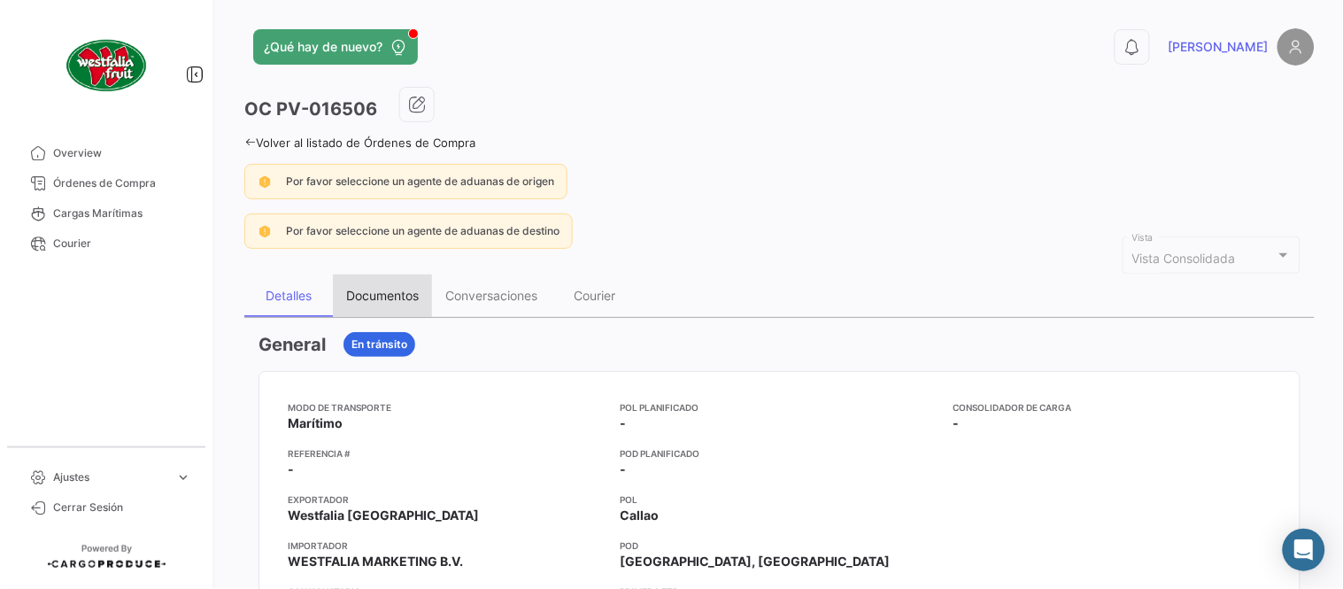
click at [352, 293] on div "Documentos" at bounding box center [382, 295] width 73 height 15
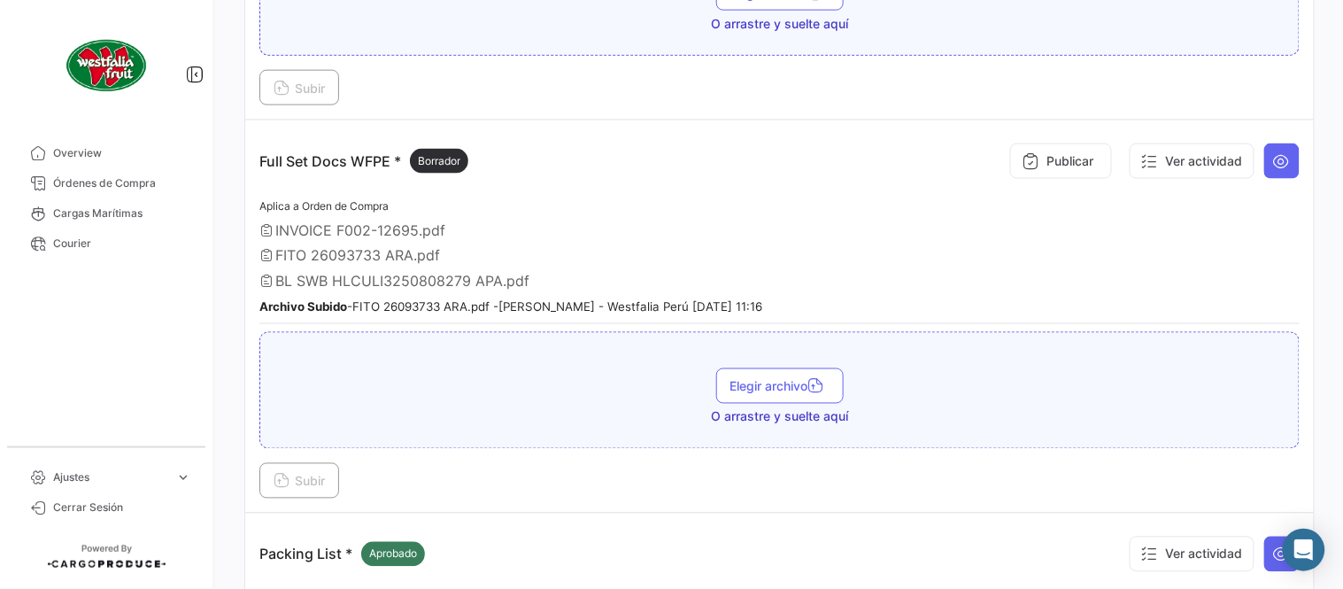
scroll to position [590, 0]
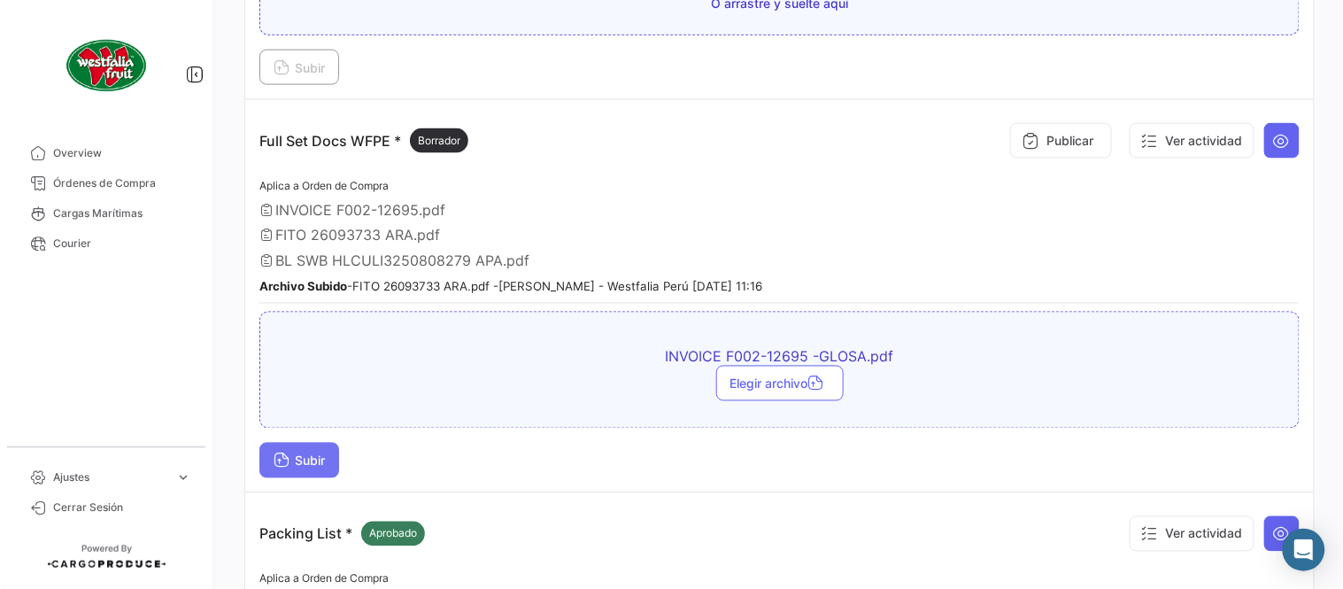
click at [295, 464] on button "Subir" at bounding box center [299, 460] width 80 height 35
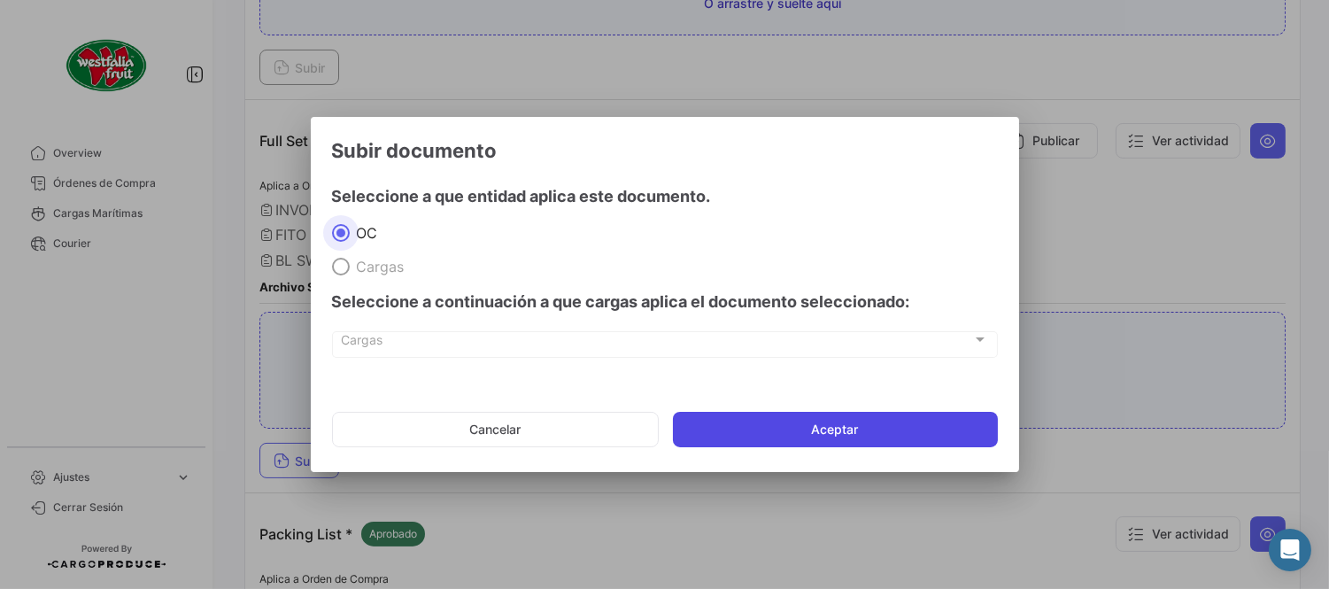
click at [909, 432] on button "Aceptar" at bounding box center [835, 429] width 325 height 35
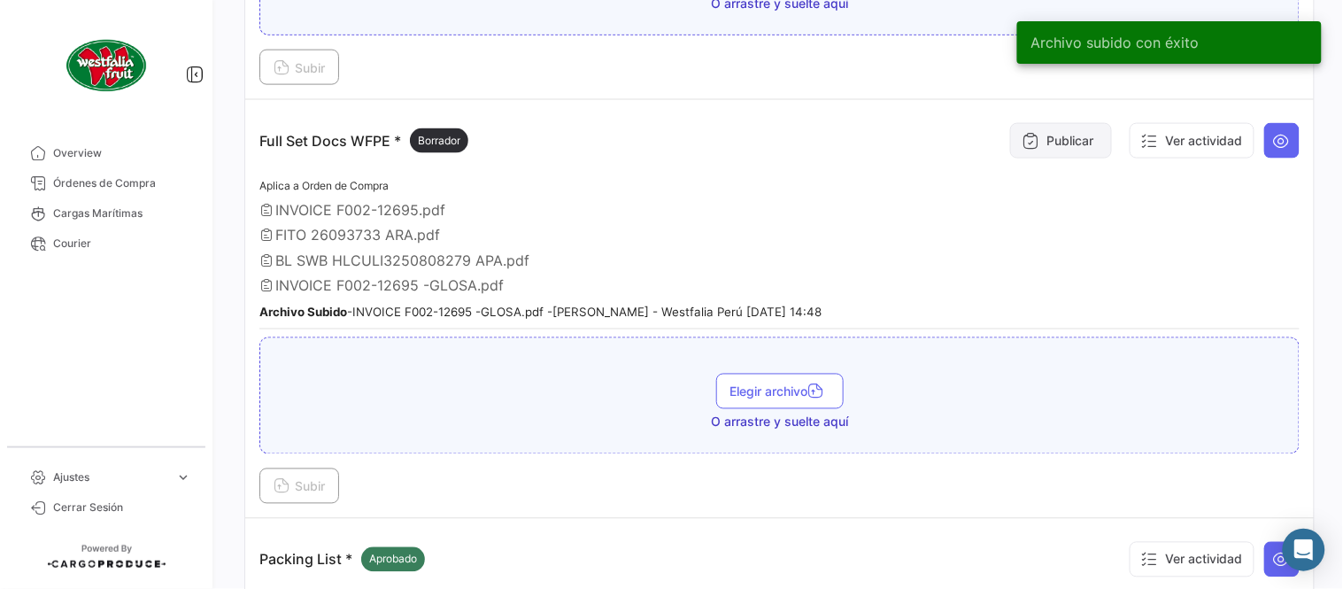
click at [1010, 148] on button "Publicar" at bounding box center [1061, 140] width 102 height 35
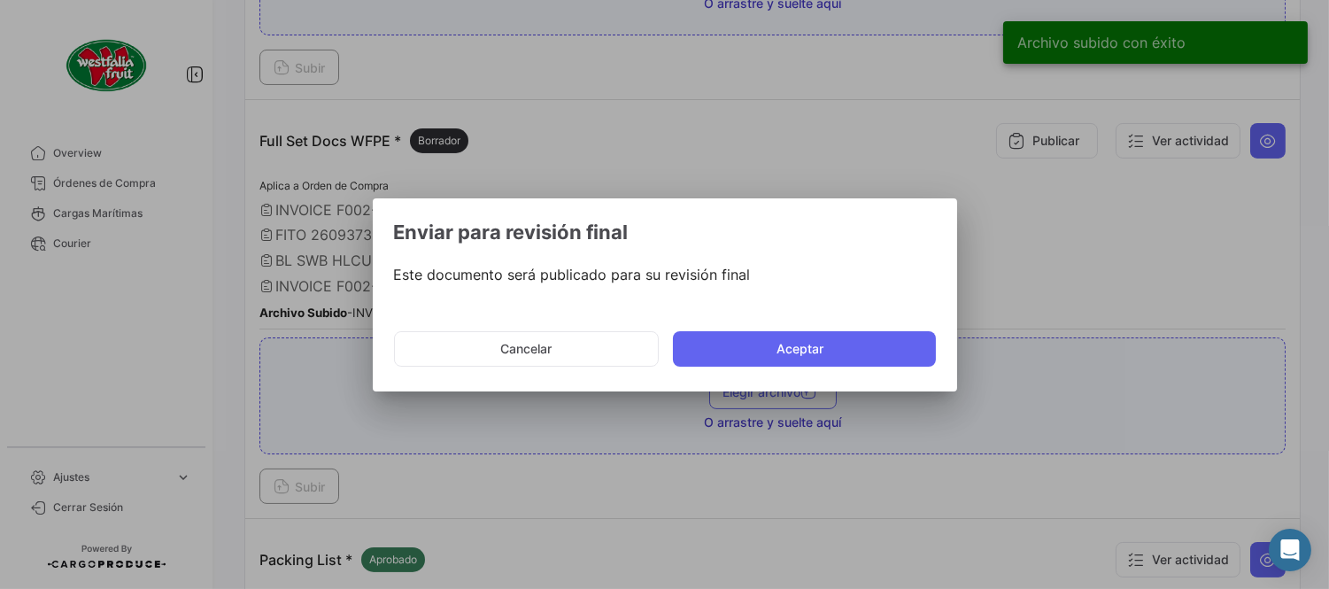
click at [748, 367] on mat-dialog-actions "Cancelar Aceptar" at bounding box center [665, 349] width 542 height 60
click at [747, 347] on button "Aceptar" at bounding box center [804, 348] width 263 height 35
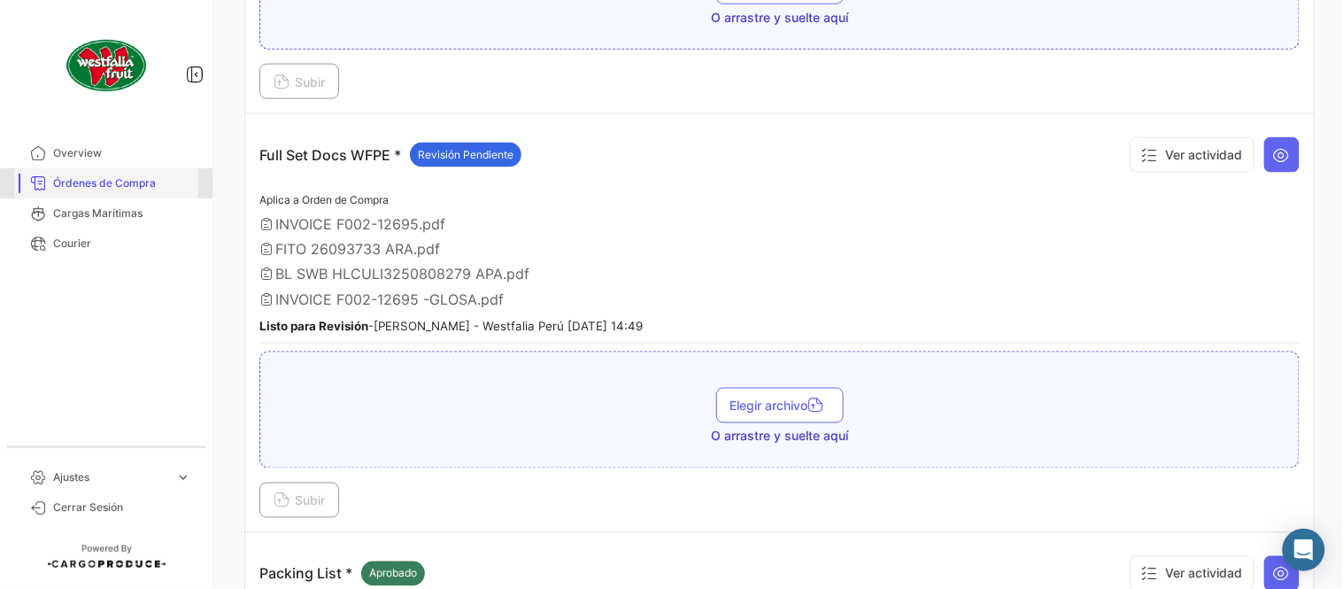
click at [170, 187] on span "Órdenes de Compra" at bounding box center [122, 183] width 138 height 16
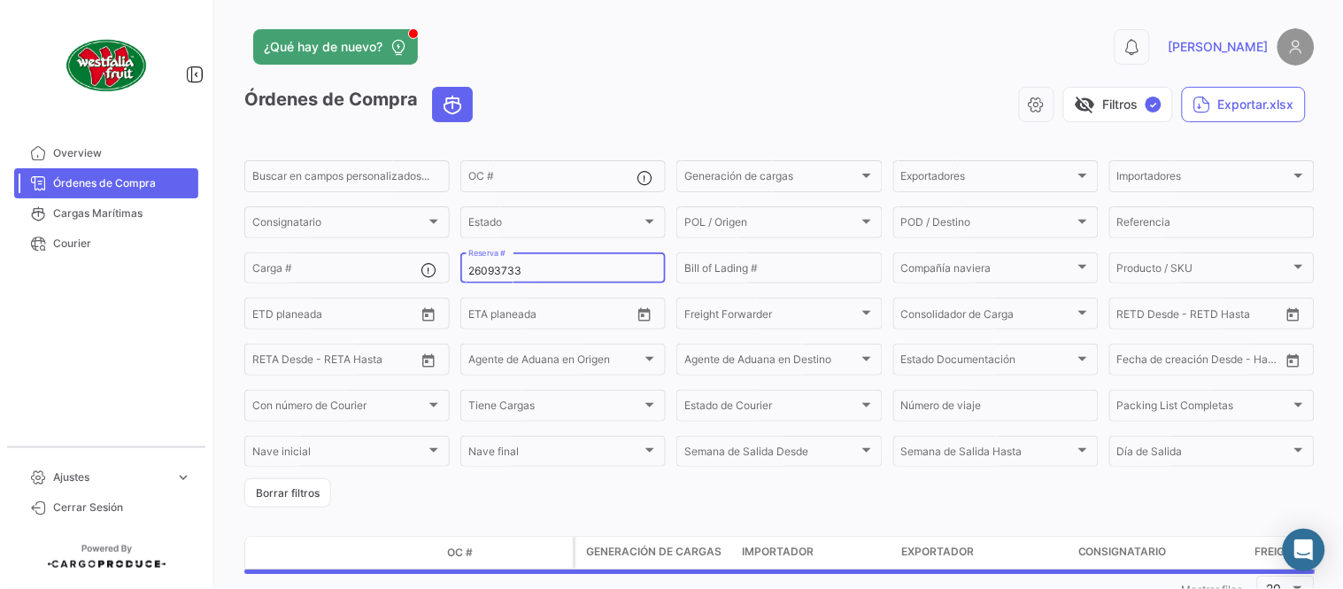
click at [509, 265] on input "26093733" at bounding box center [563, 271] width 190 height 12
click at [509, 266] on input "26093733" at bounding box center [563, 271] width 190 height 12
paste input "32190741"
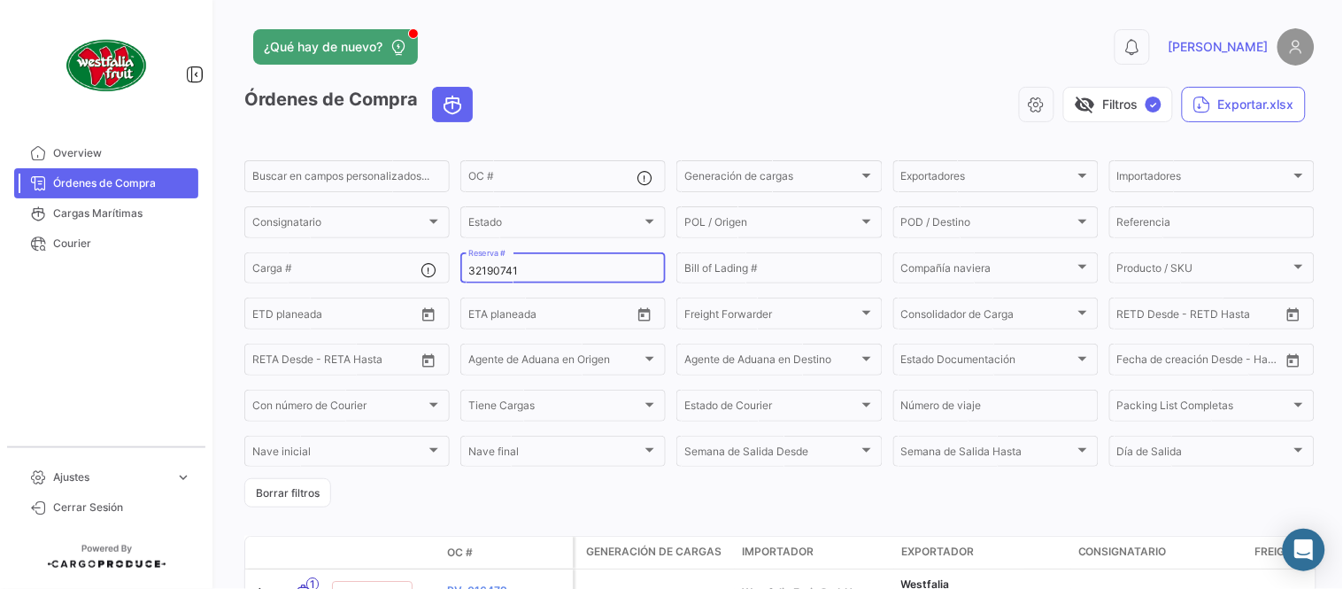
scroll to position [113, 0]
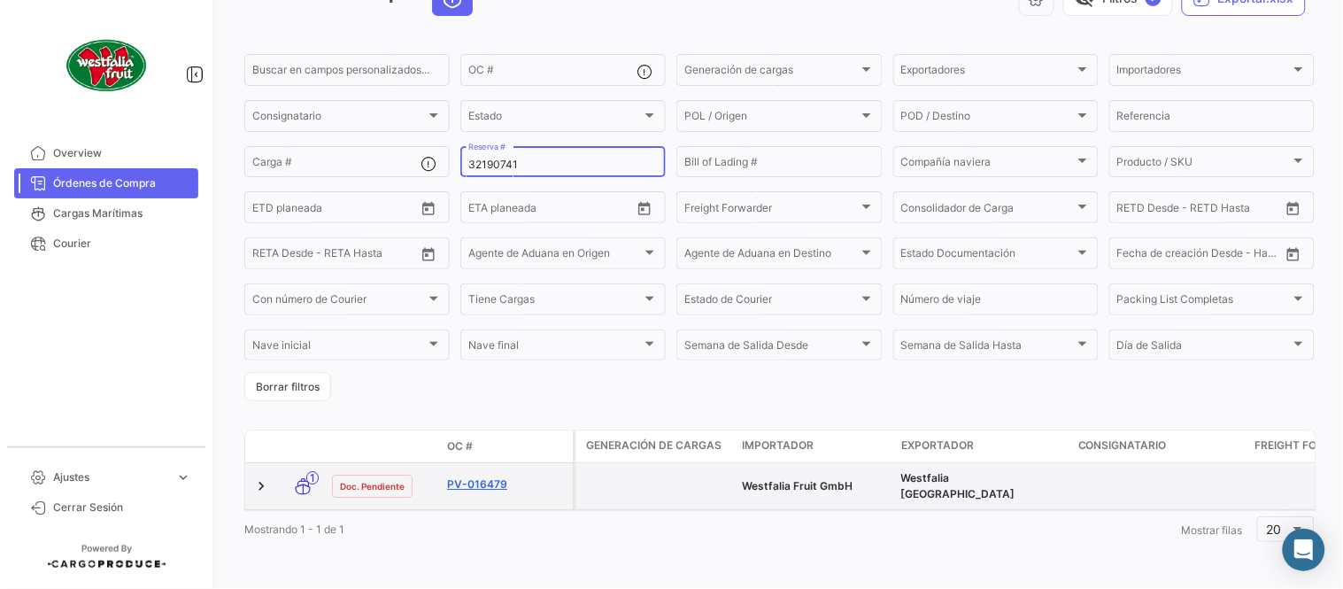
type input "32190741"
click at [484, 476] on link "PV-016479" at bounding box center [506, 484] width 119 height 16
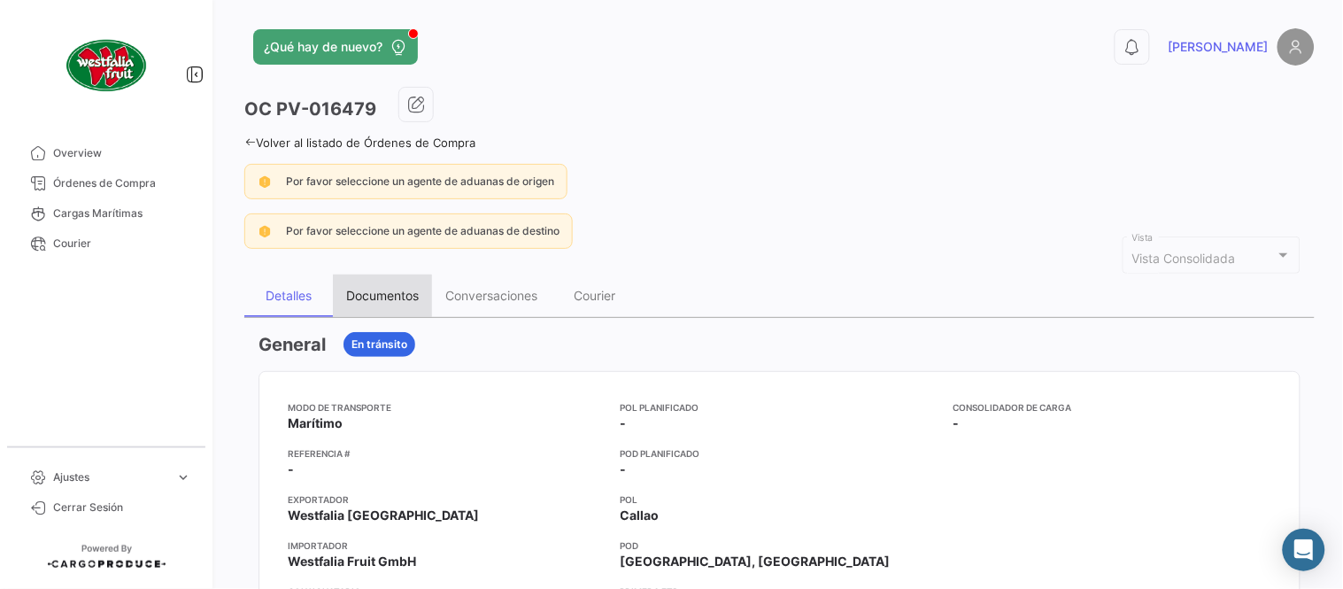
click at [409, 311] on div "Documentos" at bounding box center [382, 296] width 99 height 43
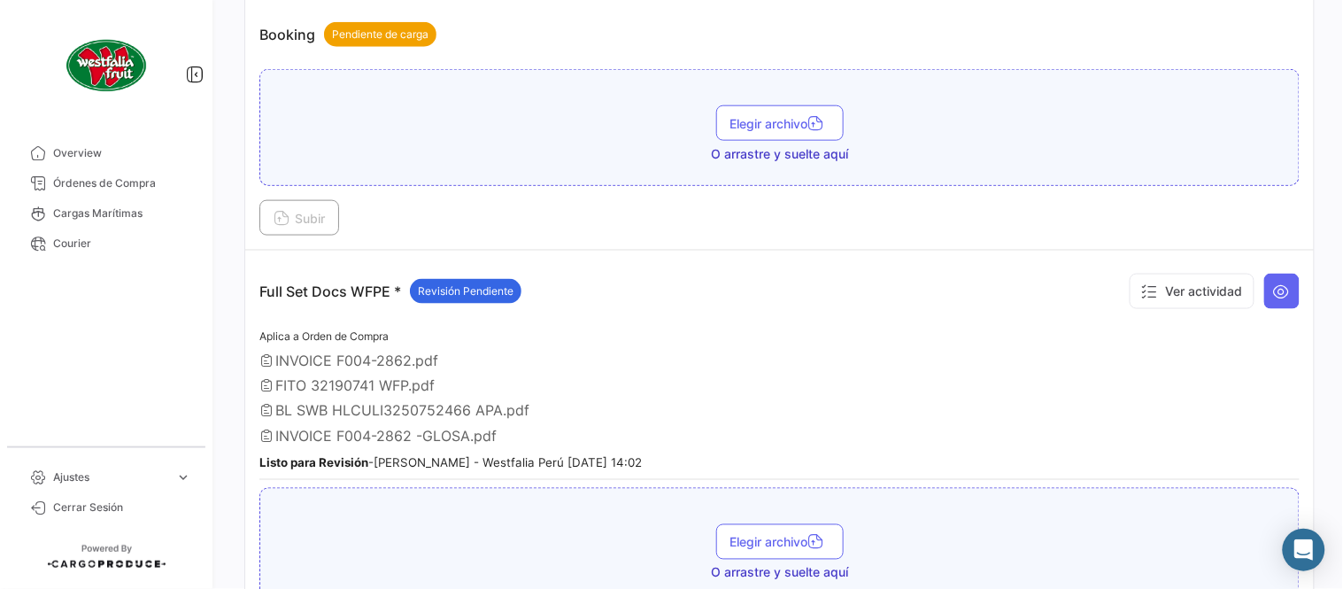
scroll to position [491, 0]
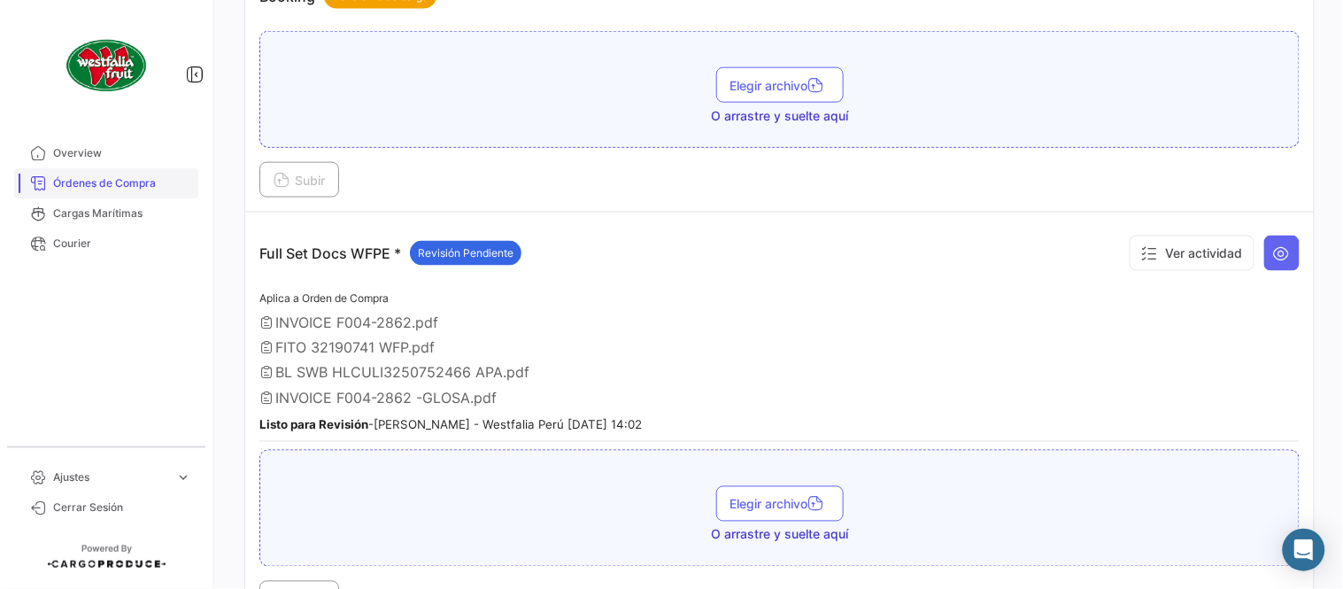
click at [128, 182] on span "Órdenes de Compra" at bounding box center [122, 183] width 138 height 16
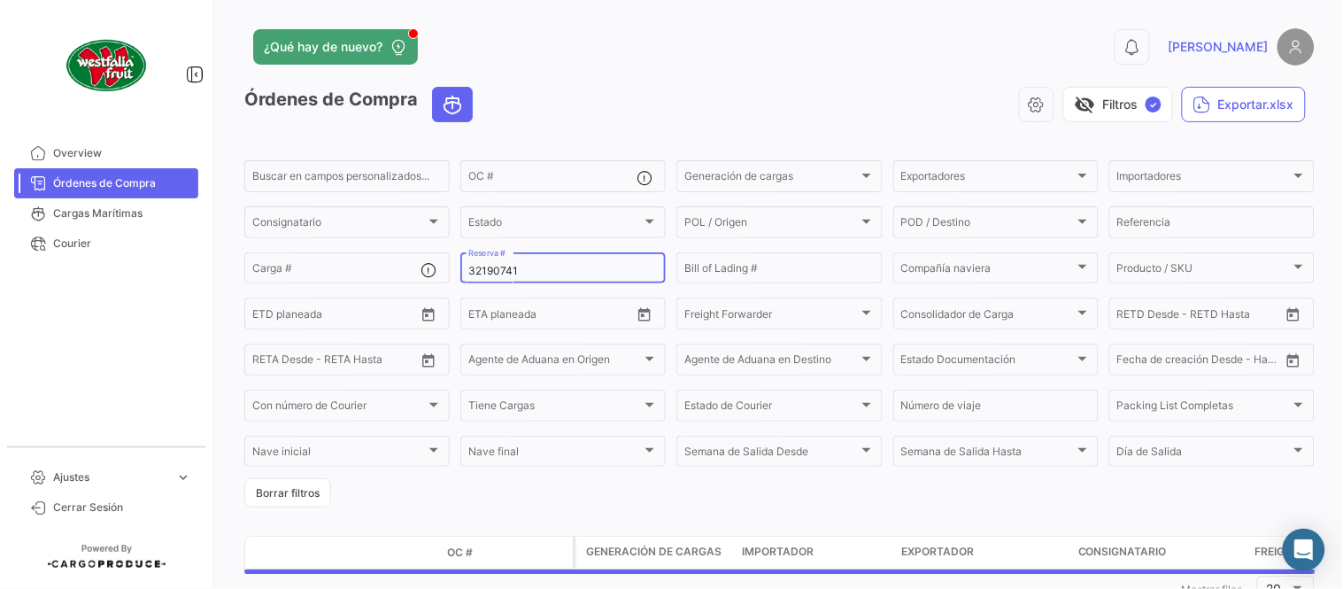
click at [543, 267] on input "32190741" at bounding box center [563, 271] width 190 height 12
paste input "LMM0539952"
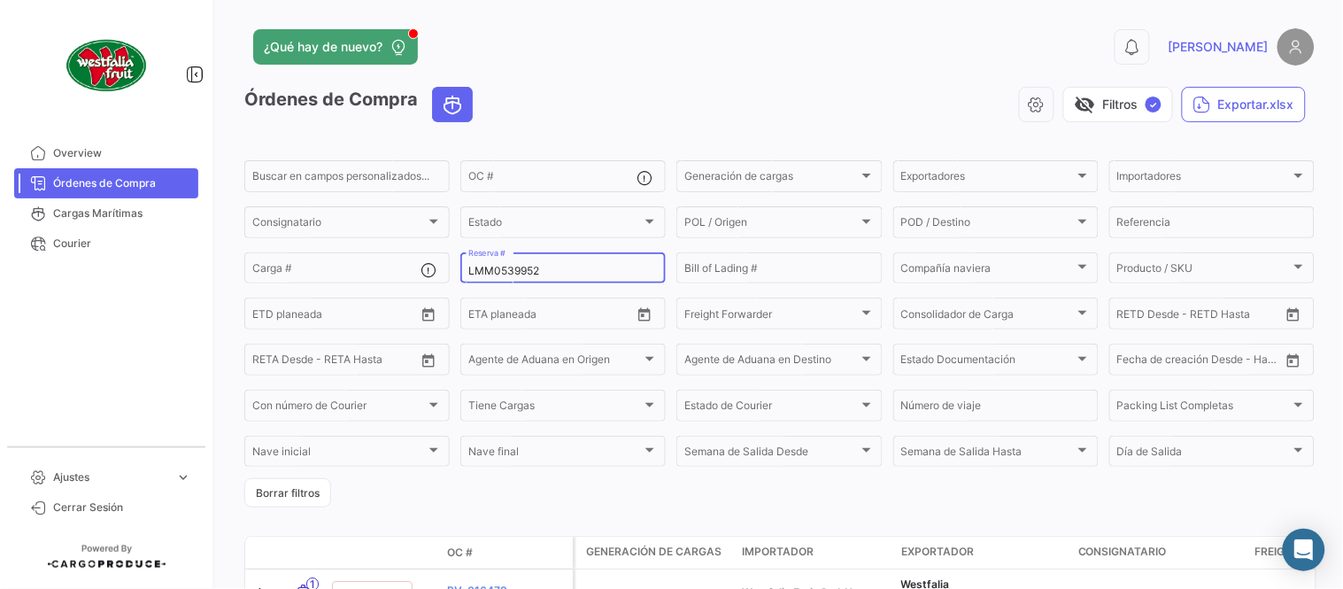
type input "LMM0539952"
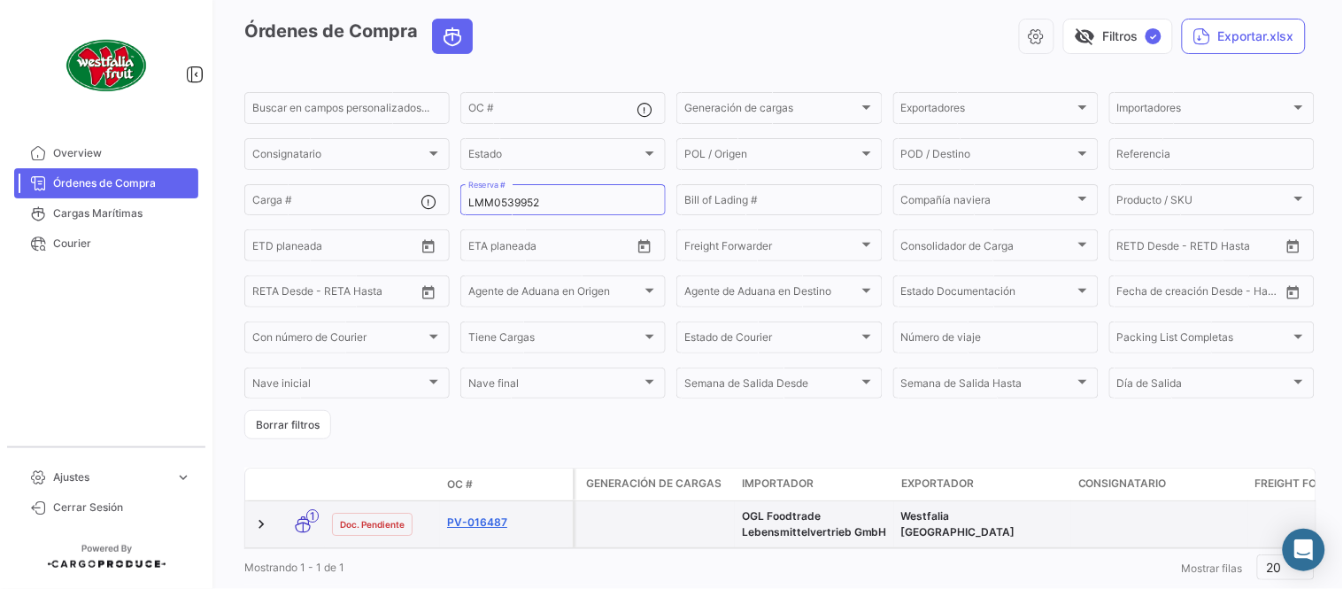
scroll to position [98, 0]
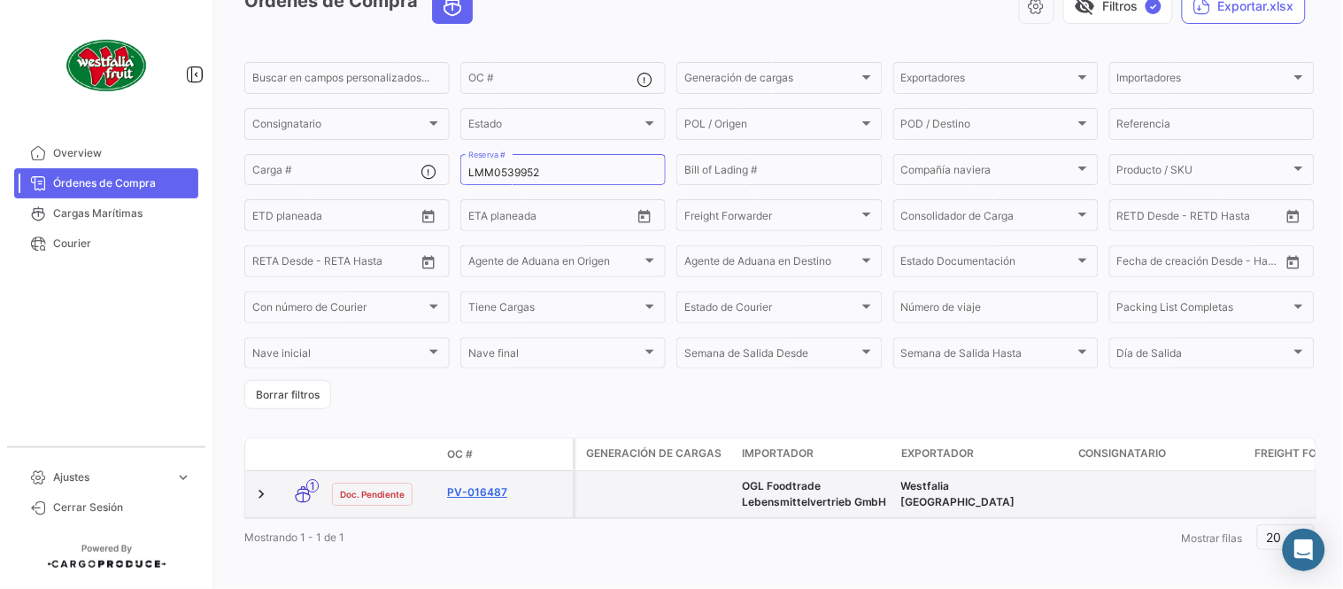
click at [481, 487] on link "PV-016487" at bounding box center [506, 492] width 119 height 16
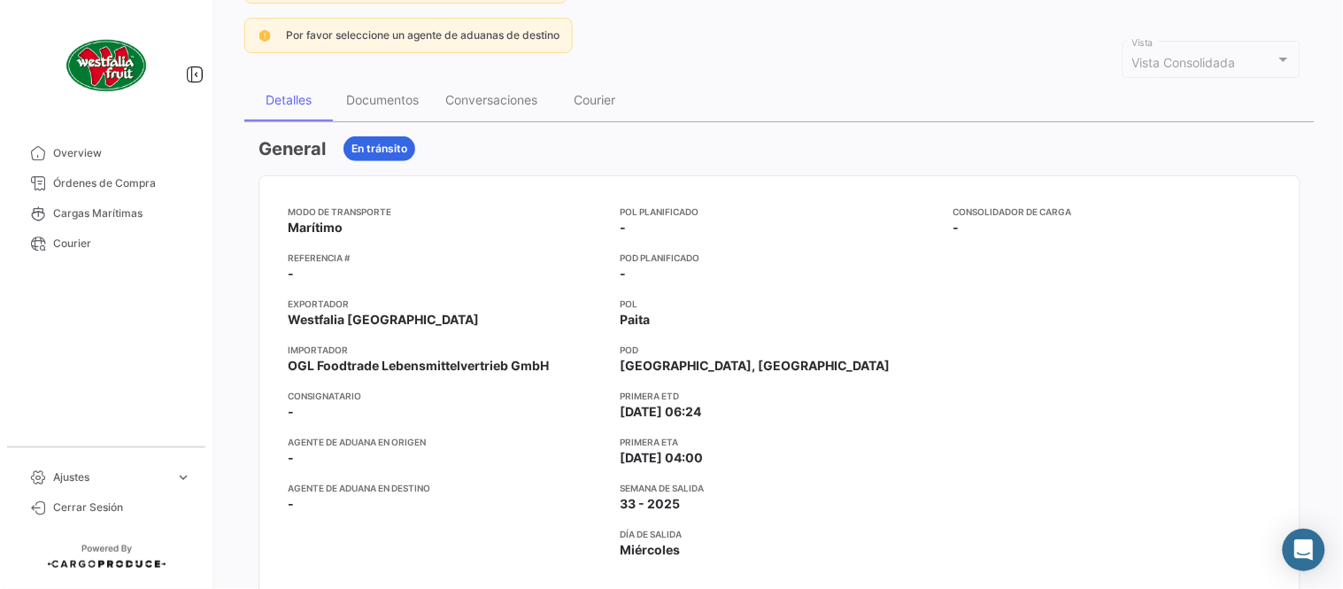
scroll to position [197, 0]
click at [397, 89] on div "Documentos" at bounding box center [382, 99] width 99 height 43
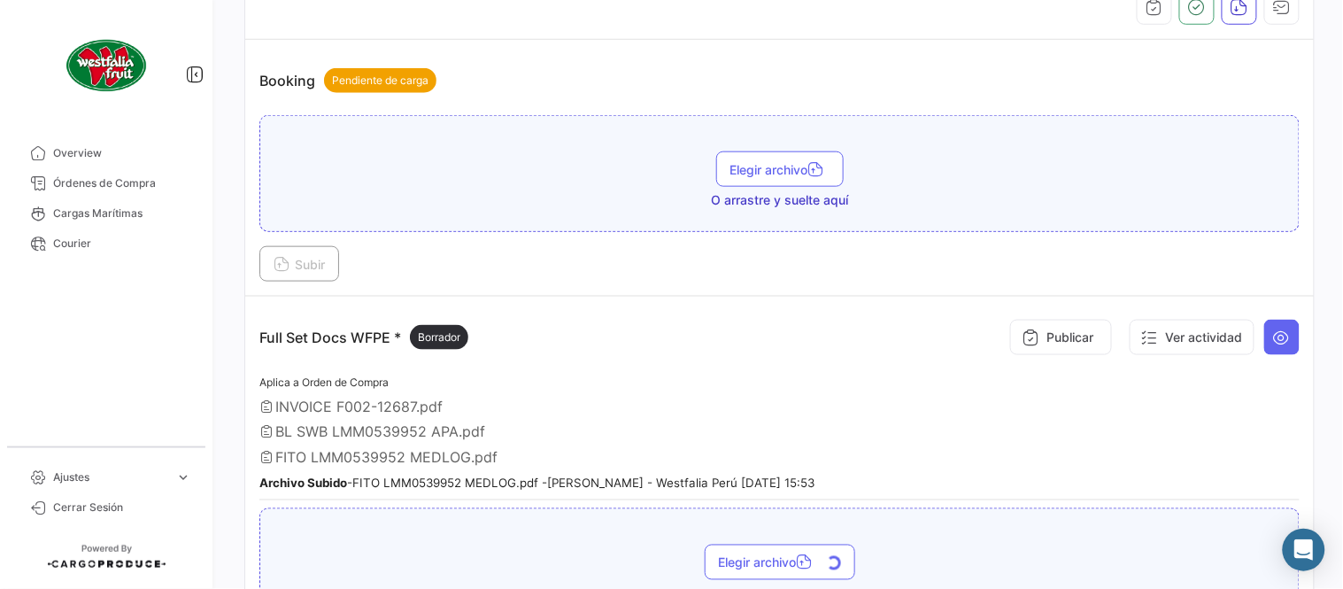
scroll to position [590, 0]
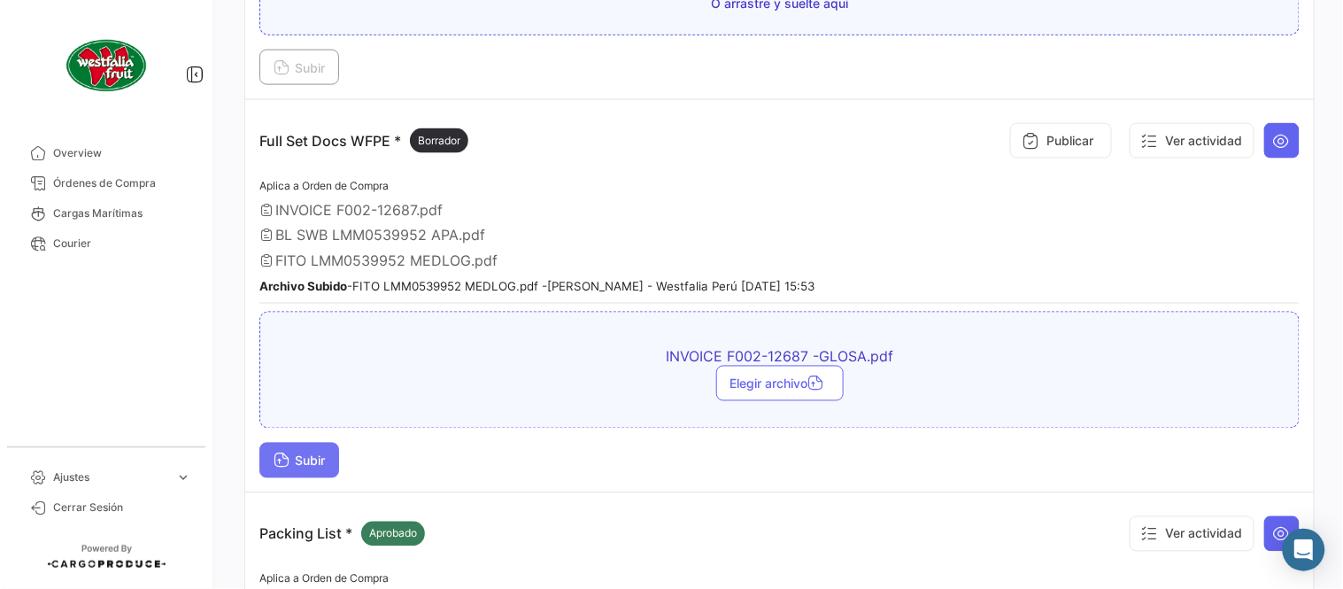
click at [305, 455] on span "Subir" at bounding box center [299, 460] width 51 height 15
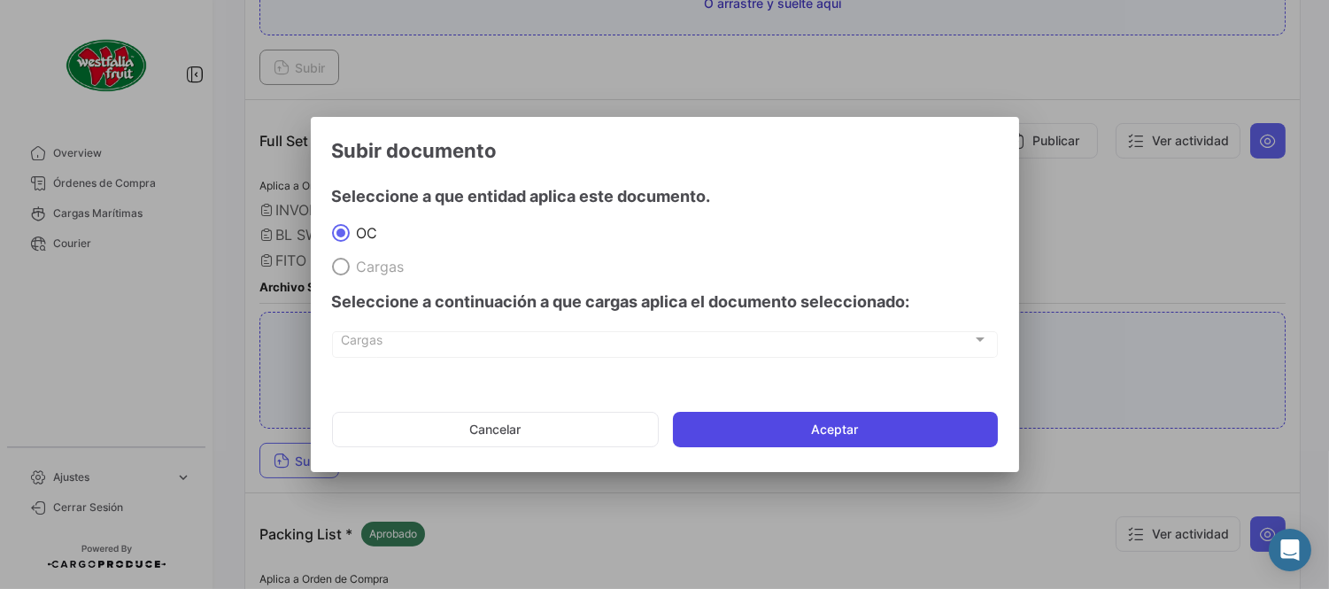
click at [748, 436] on button "Aceptar" at bounding box center [835, 429] width 325 height 35
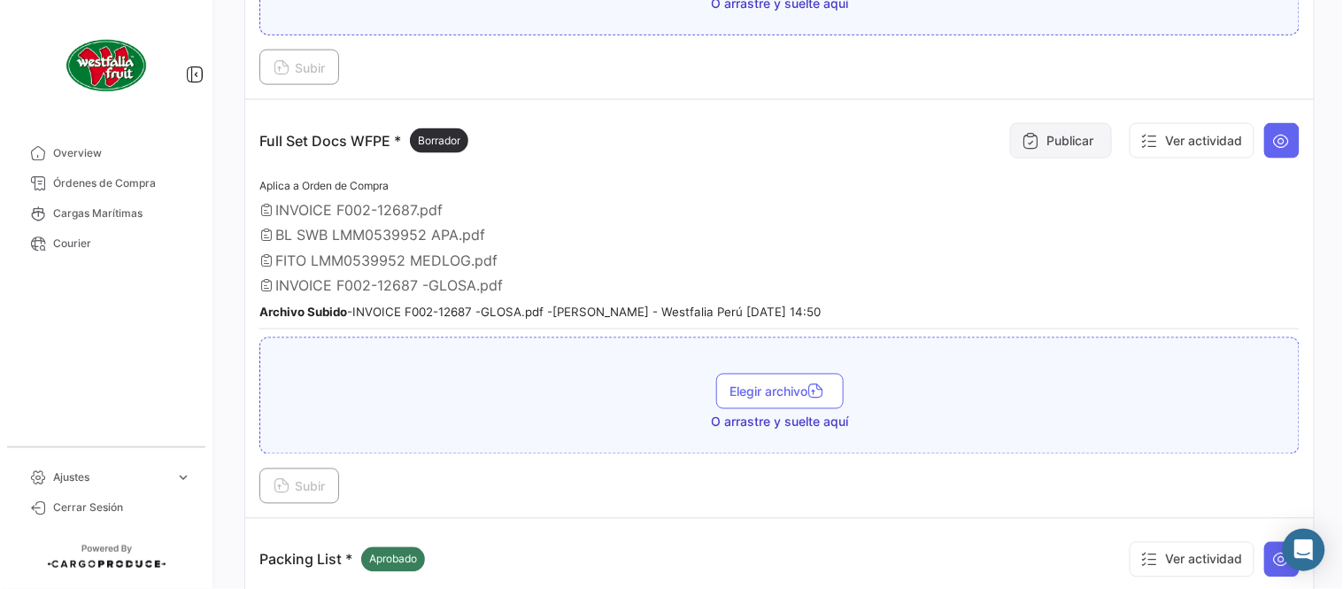
click at [1038, 144] on button "Publicar" at bounding box center [1061, 140] width 102 height 35
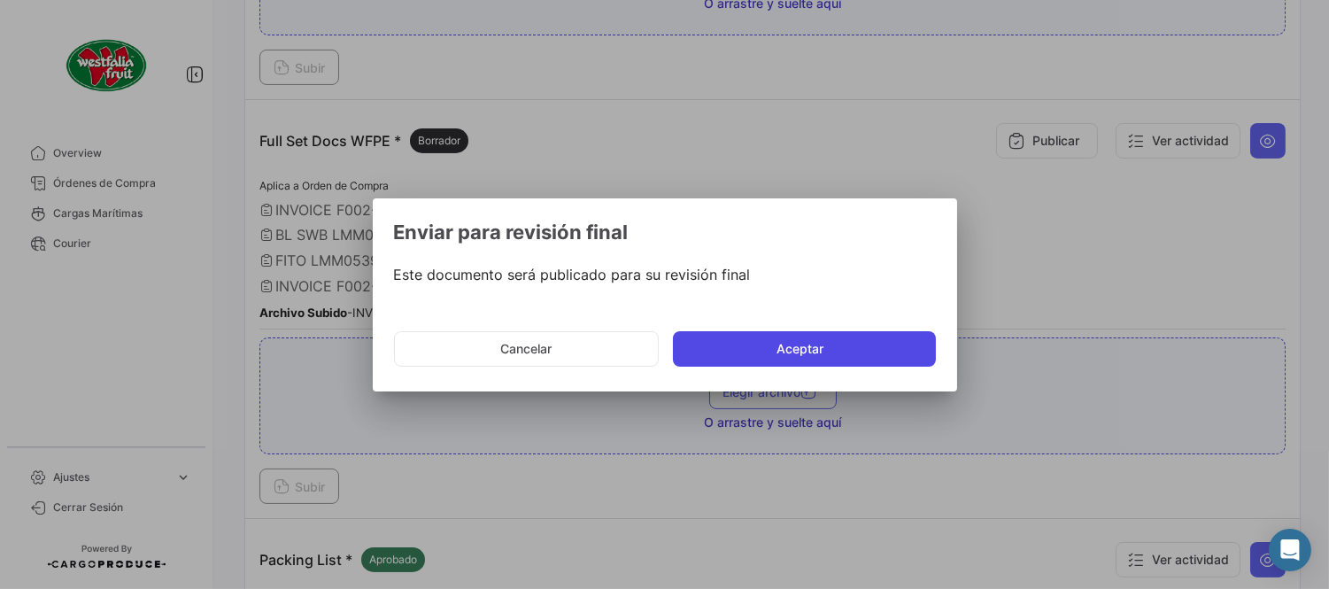
click at [755, 335] on button "Aceptar" at bounding box center [804, 348] width 263 height 35
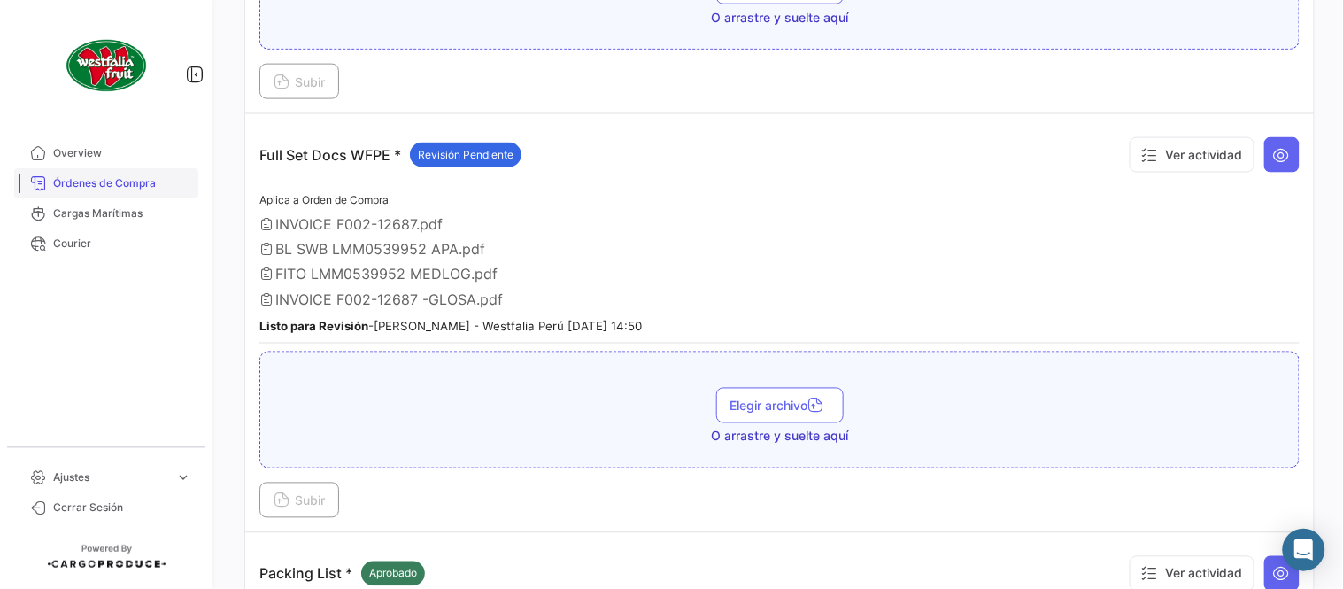
click at [128, 181] on span "Órdenes de Compra" at bounding box center [122, 183] width 138 height 16
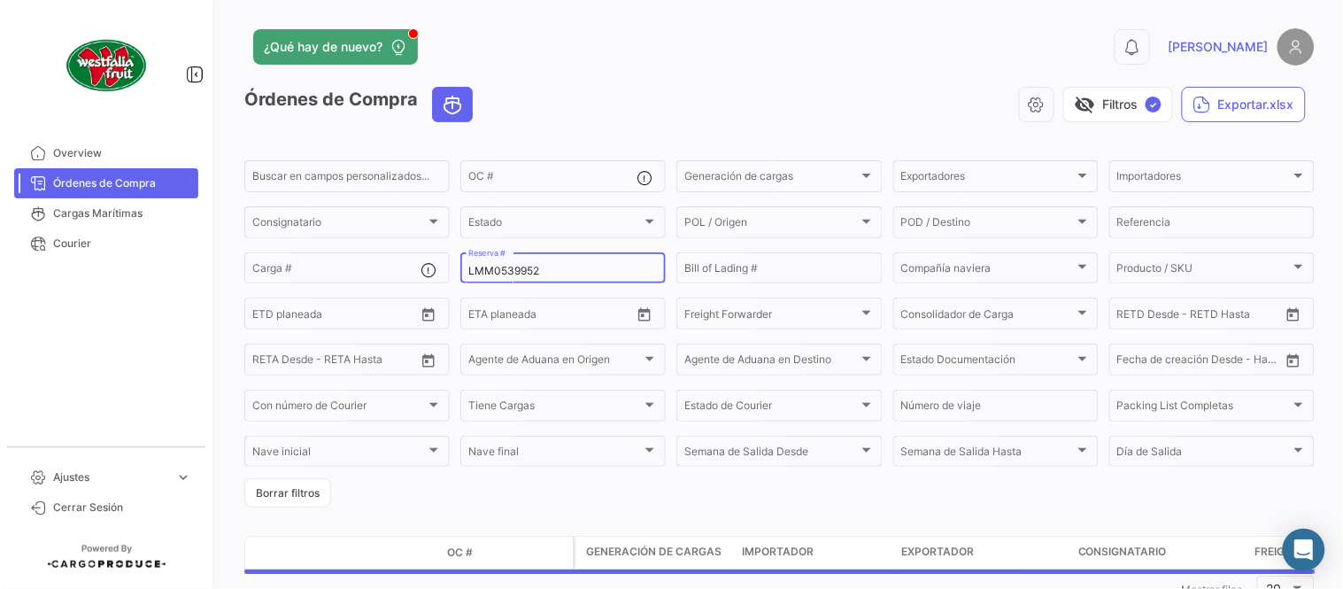
click at [541, 266] on input "LMM0539952" at bounding box center [563, 271] width 190 height 12
paste input "48"
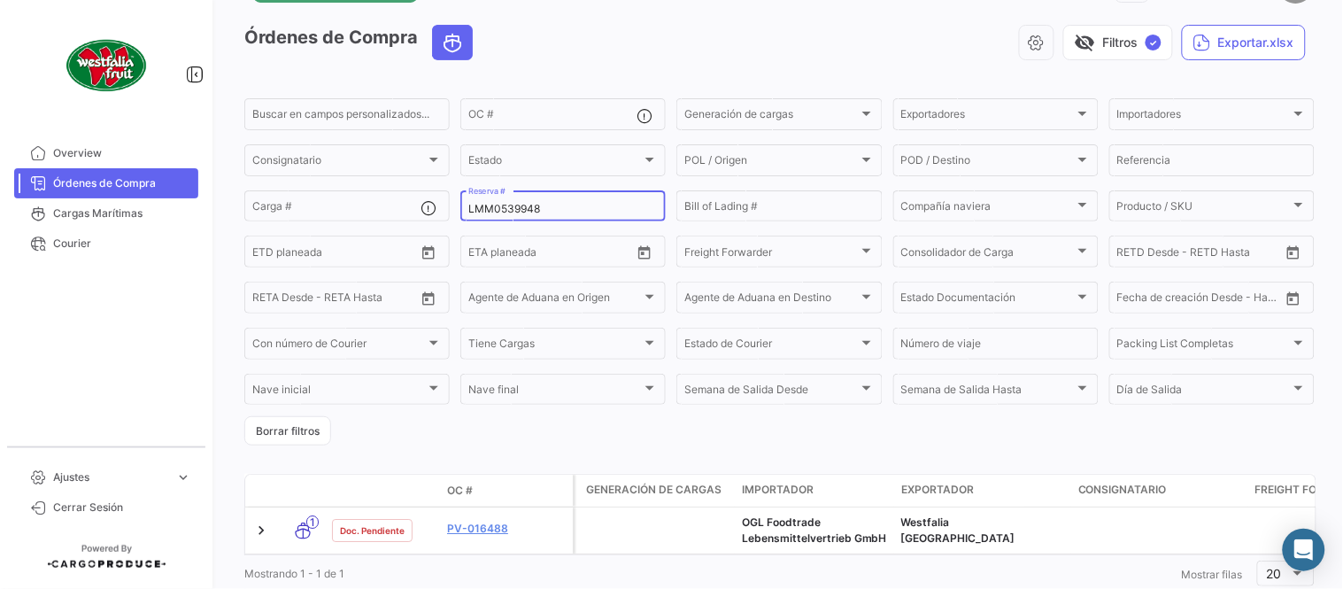
scroll to position [120, 0]
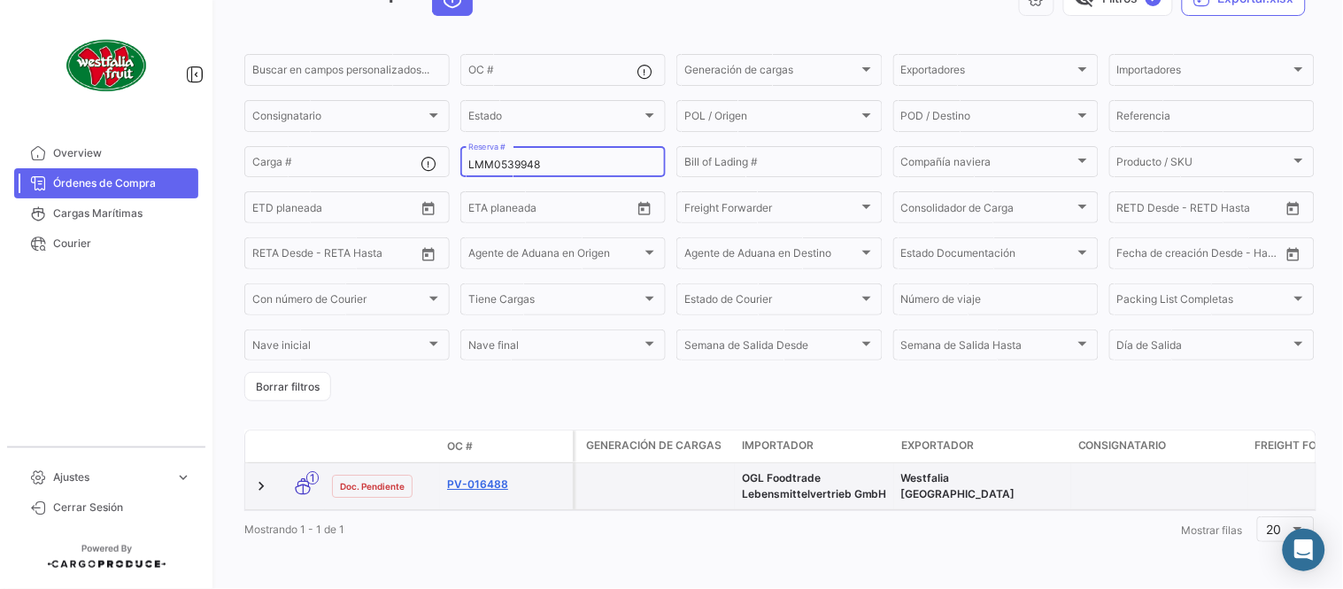
type input "LMM0539948"
click at [483, 476] on link "PV-016488" at bounding box center [506, 484] width 119 height 16
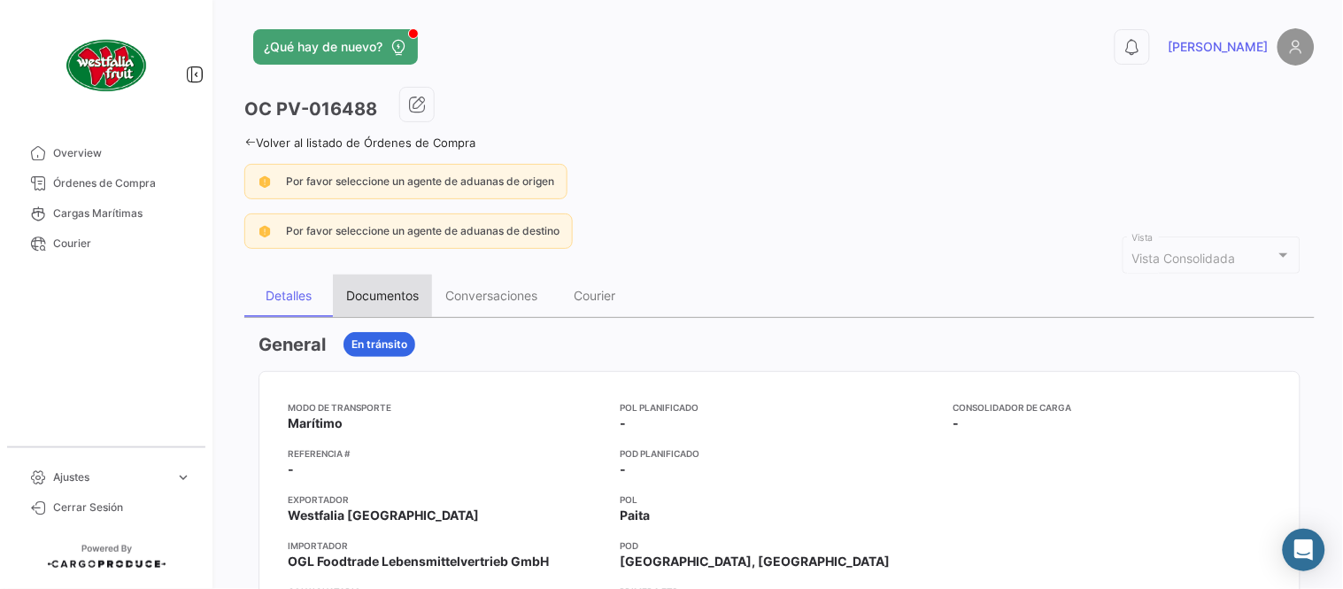
click at [390, 281] on div "Documentos" at bounding box center [382, 296] width 99 height 43
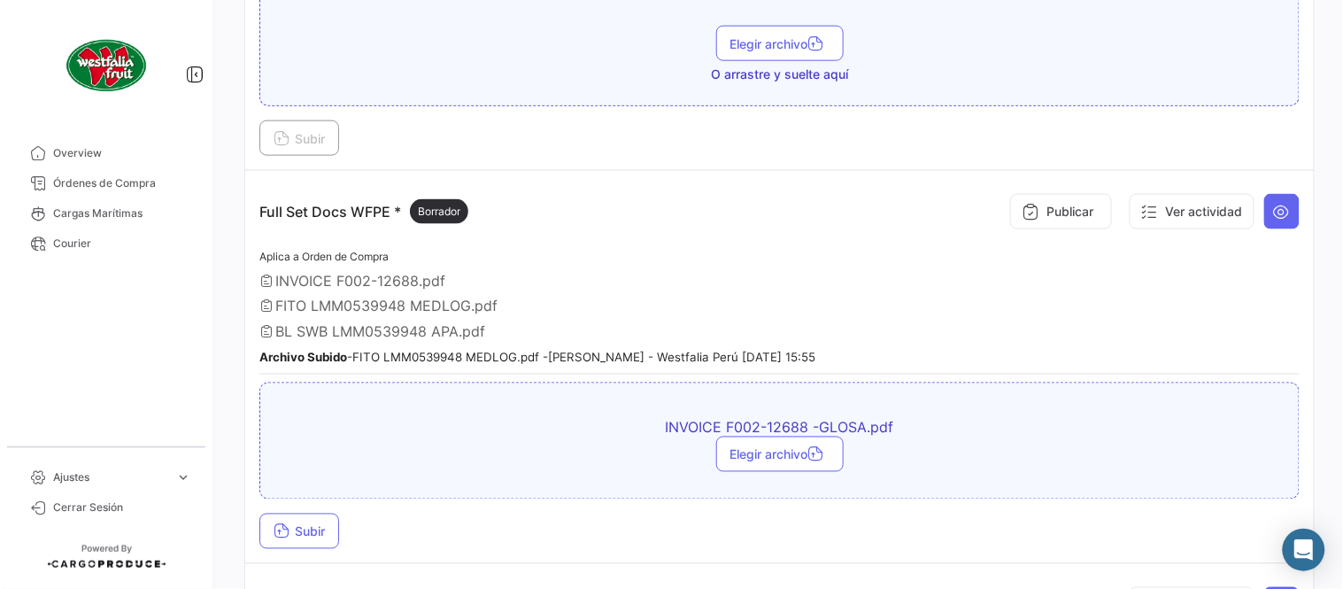
scroll to position [590, 0]
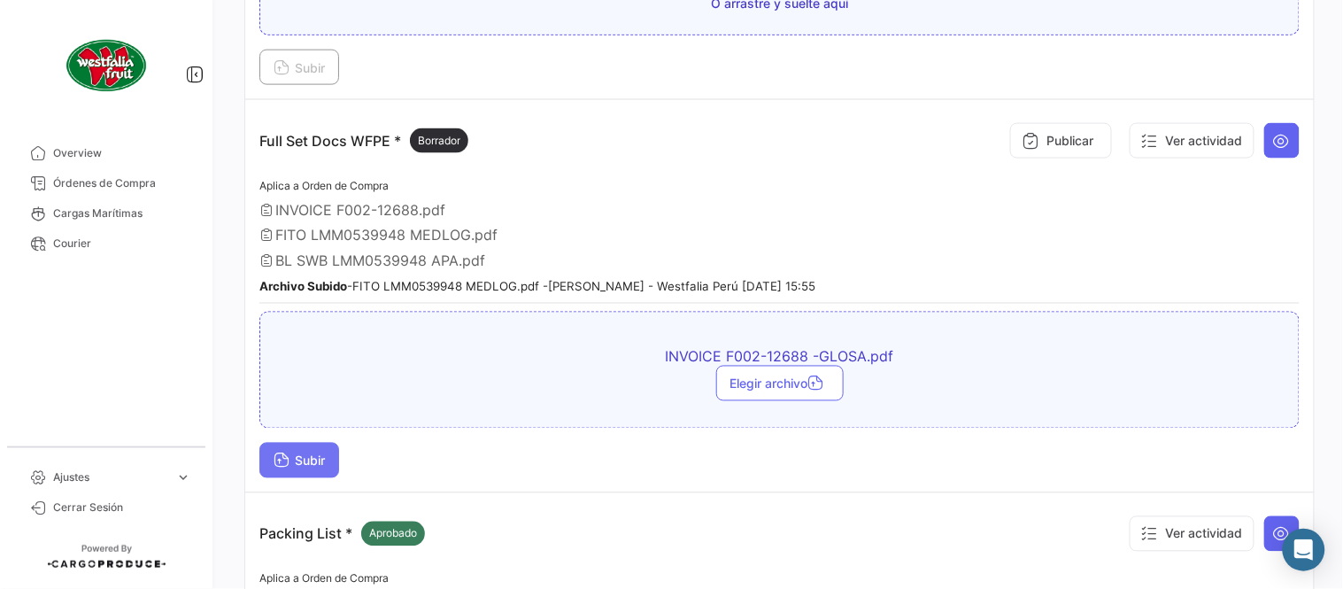
click at [297, 462] on button "Subir" at bounding box center [299, 460] width 80 height 35
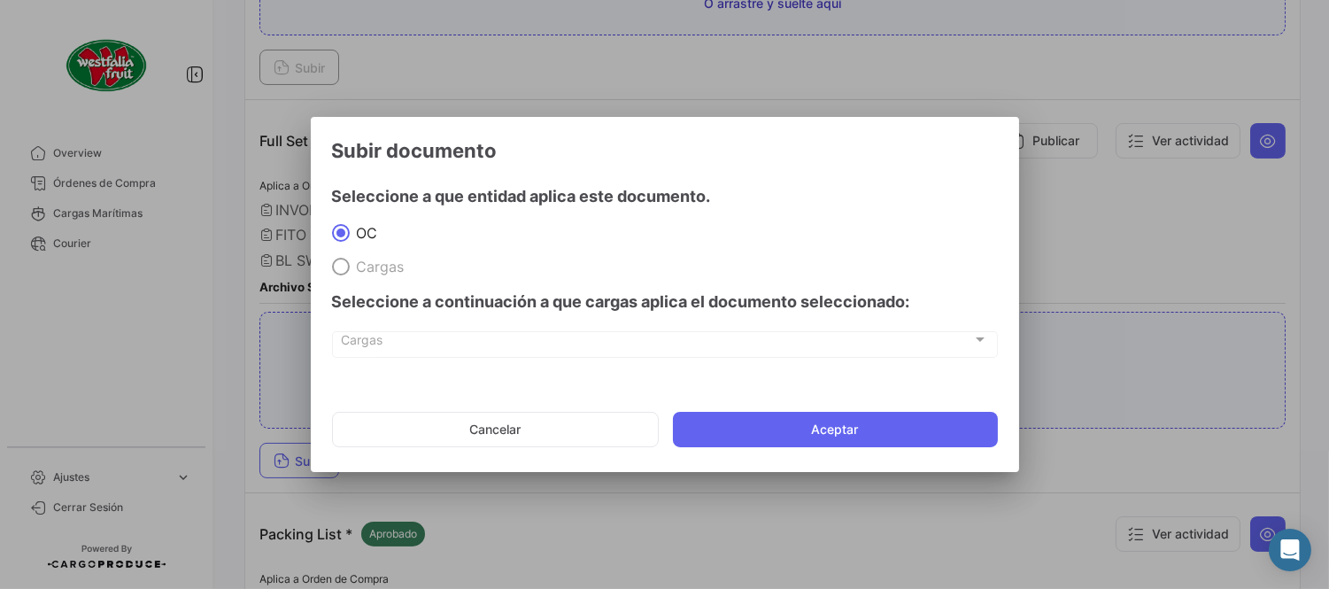
drag, startPoint x: 782, startPoint y: 448, endPoint x: 798, endPoint y: 441, distance: 17.4
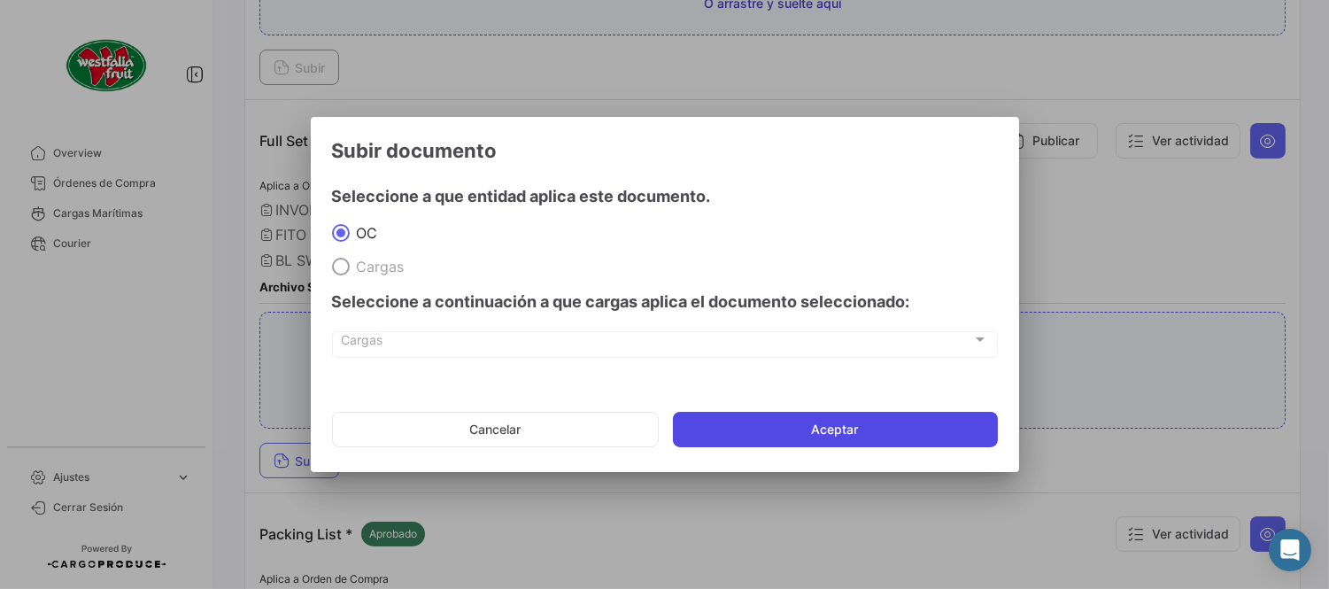
click at [784, 448] on mat-dialog-actions "Cancelar Aceptar" at bounding box center [665, 429] width 666 height 60
drag, startPoint x: 862, startPoint y: 431, endPoint x: 875, endPoint y: 437, distance: 14.3
click at [863, 431] on button "Aceptar" at bounding box center [835, 429] width 325 height 35
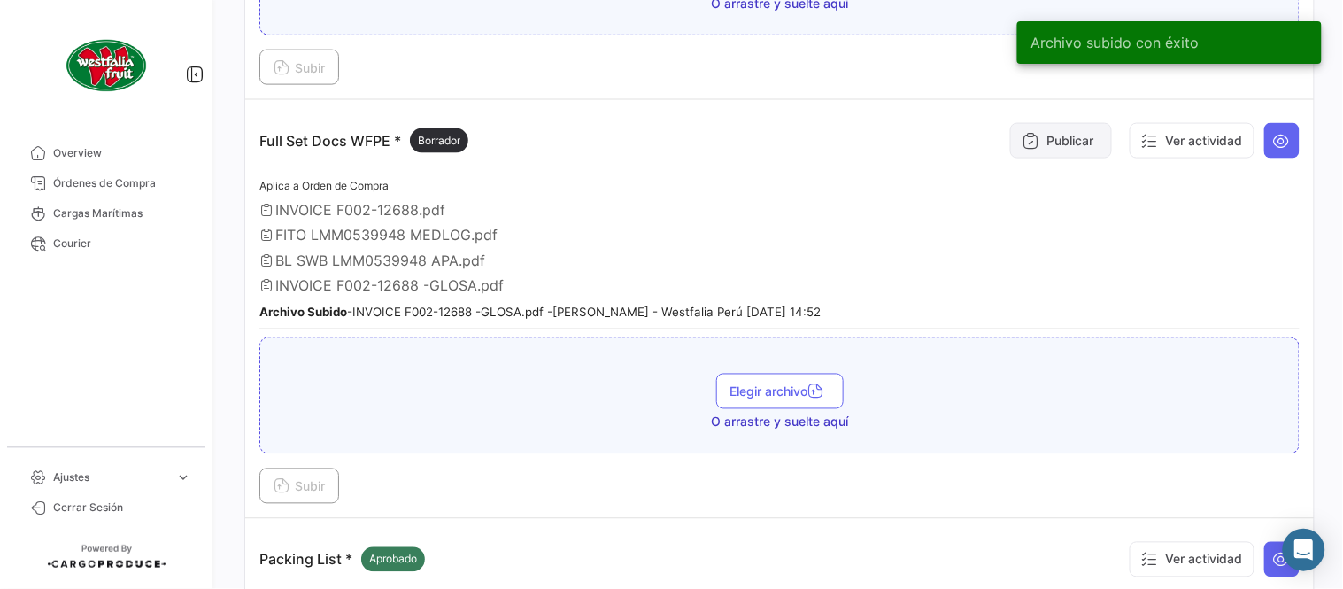
click at [1090, 136] on button "Publicar" at bounding box center [1061, 140] width 102 height 35
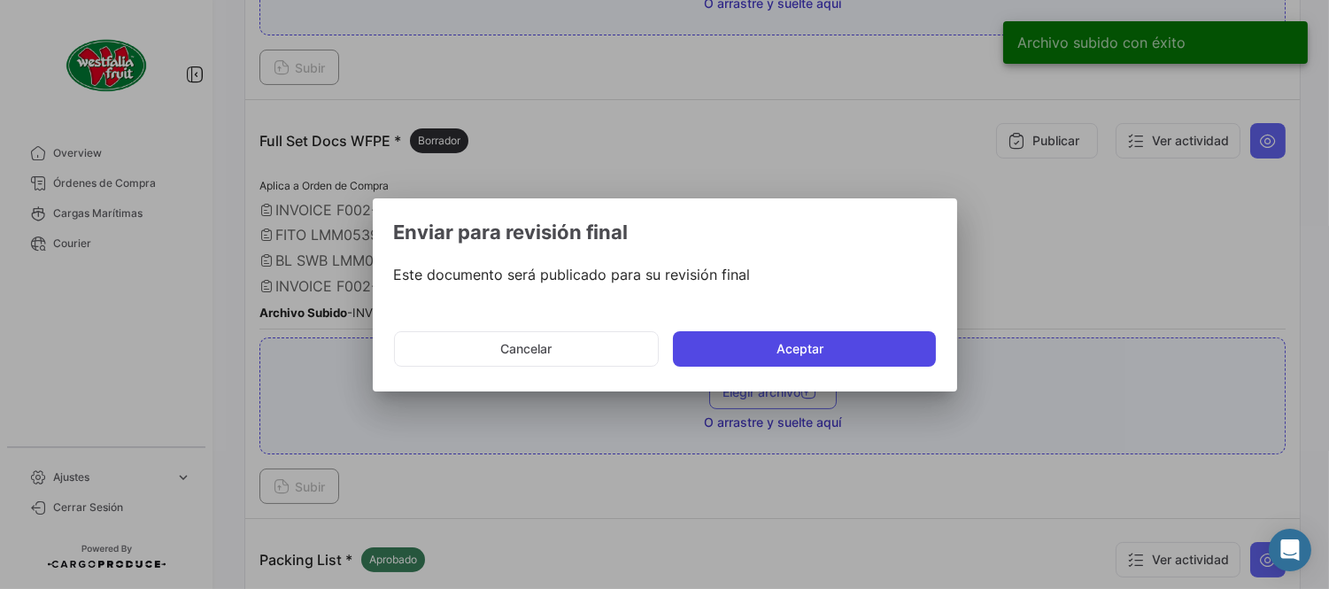
click at [892, 332] on button "Aceptar" at bounding box center [804, 348] width 263 height 35
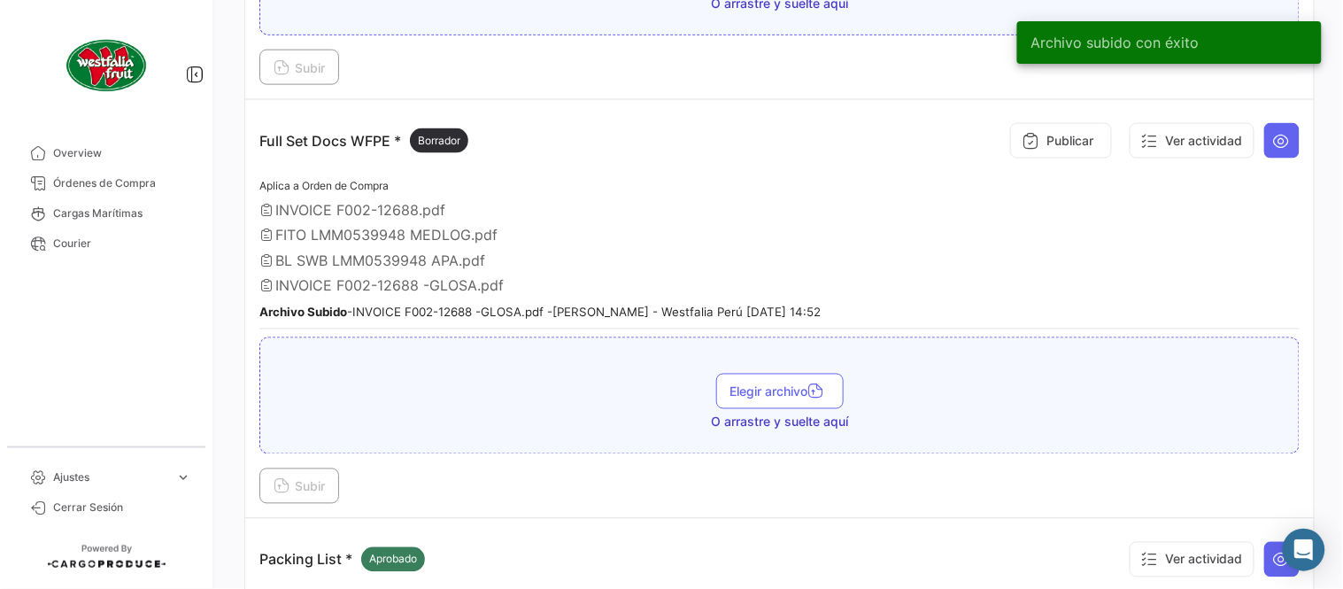
click at [896, 349] on div "Elegir archivo O arrastre y suelte aquí" at bounding box center [779, 395] width 1041 height 117
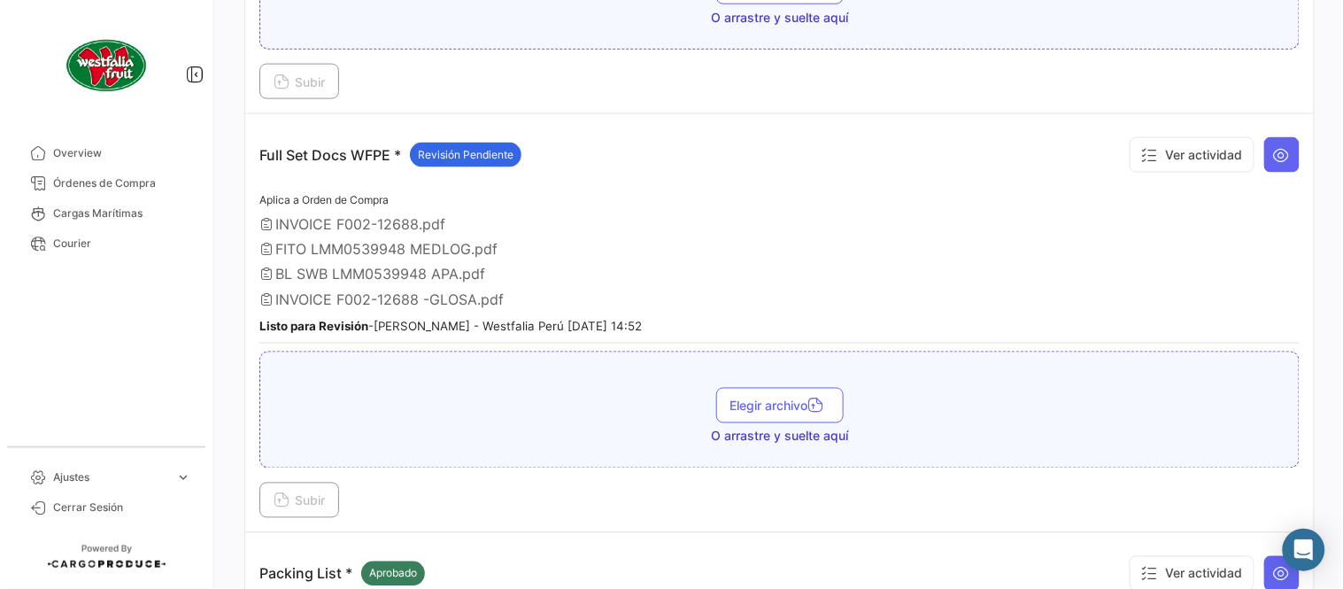
drag, startPoint x: 153, startPoint y: 174, endPoint x: 206, endPoint y: 143, distance: 62.0
click at [153, 175] on span "Órdenes de Compra" at bounding box center [122, 183] width 138 height 16
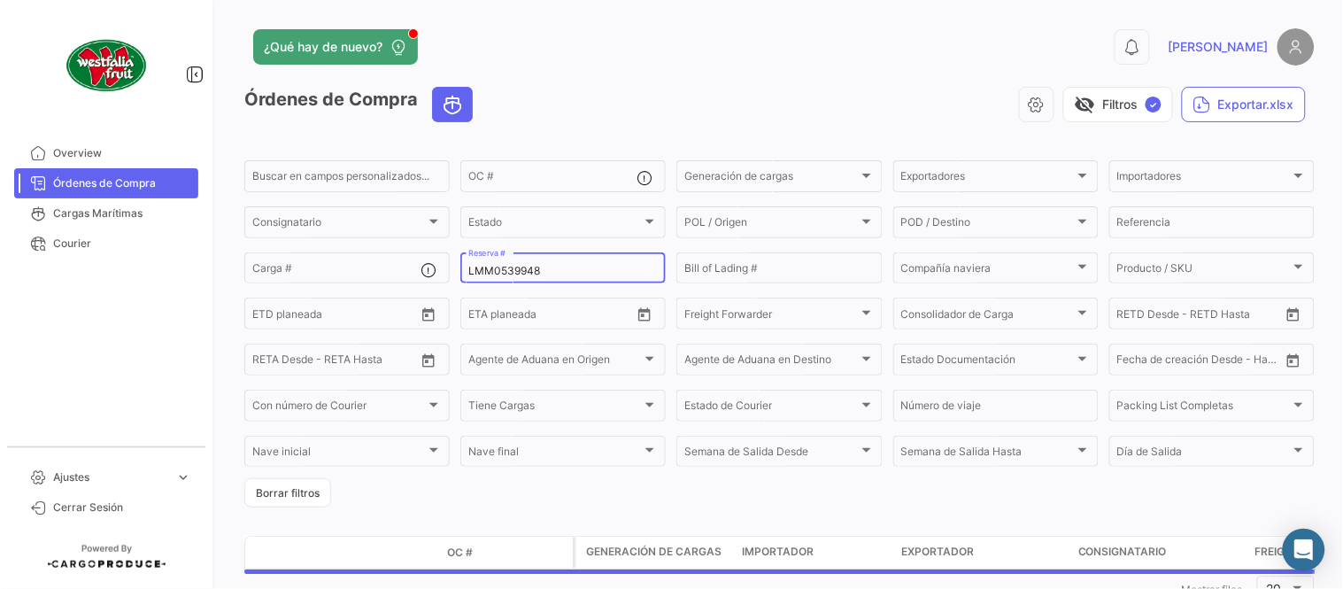
click at [550, 277] on div "LMM0539948 Reserva #" at bounding box center [563, 267] width 190 height 35
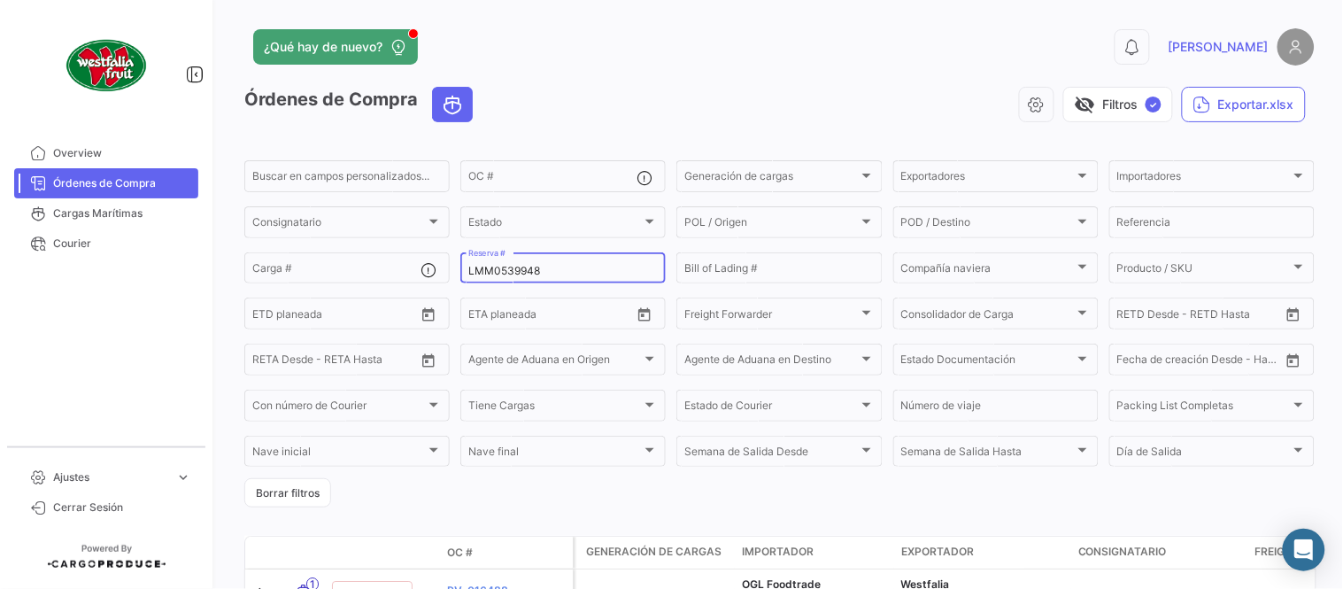
click at [540, 270] on input "LMM0539948" at bounding box center [563, 271] width 190 height 12
paste input "79"
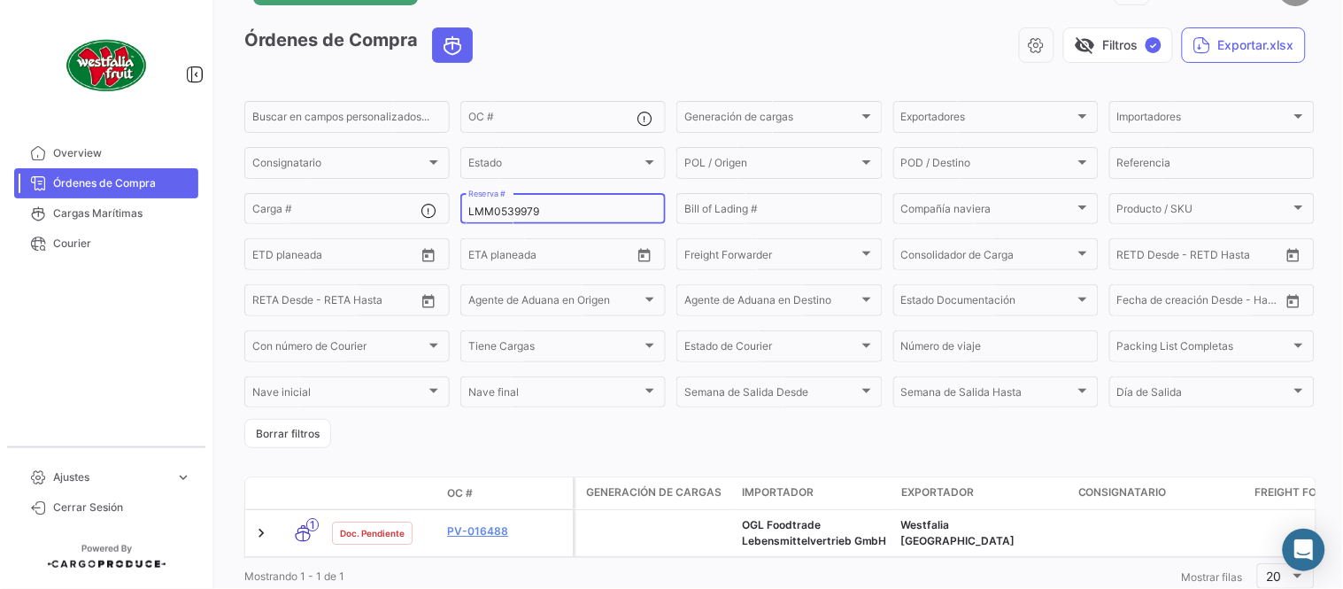
scroll to position [120, 0]
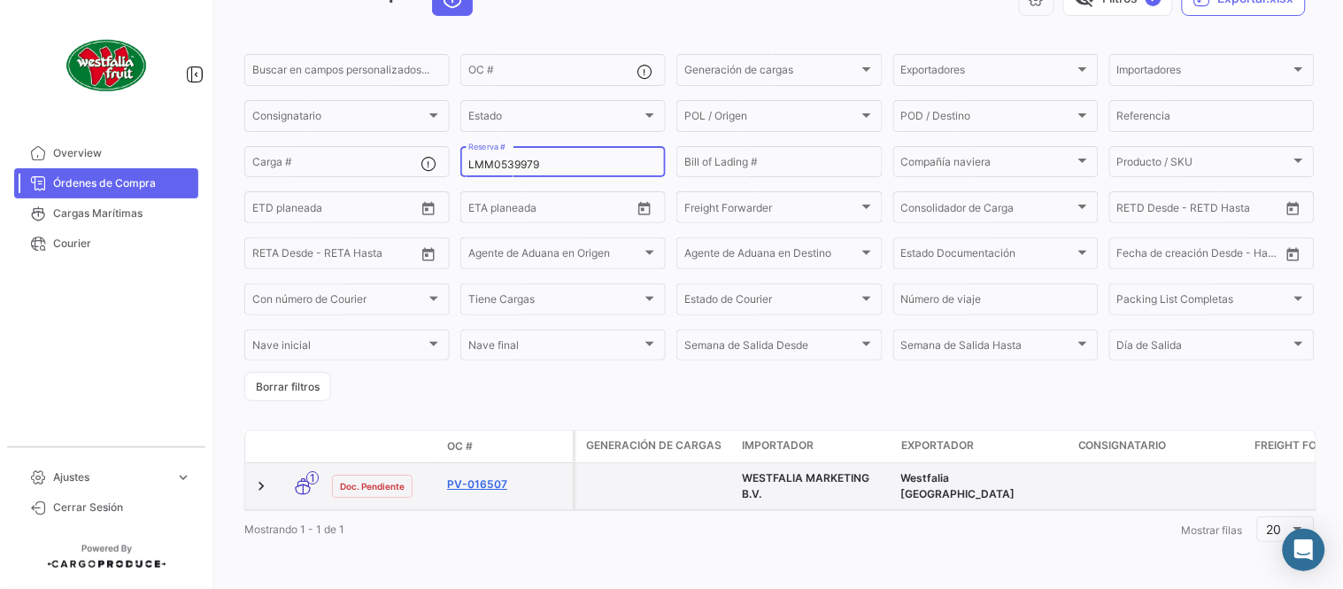
type input "LMM0539979"
click at [478, 476] on link "PV-016507" at bounding box center [506, 484] width 119 height 16
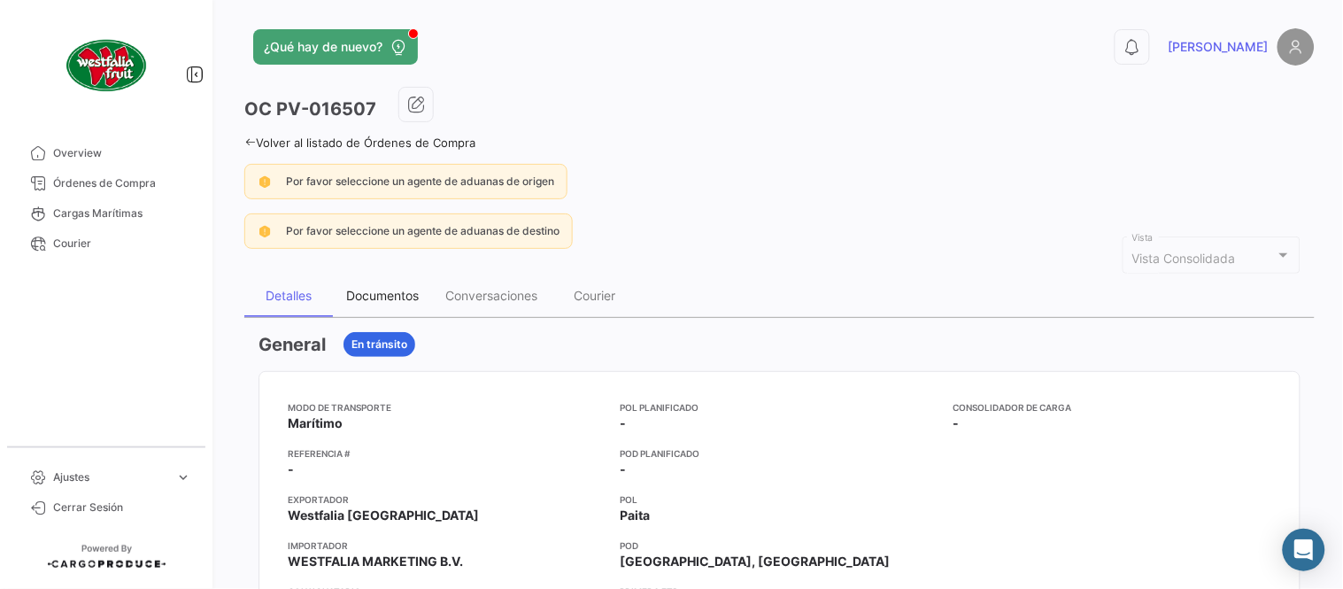
click at [384, 288] on div "Documentos" at bounding box center [382, 295] width 73 height 15
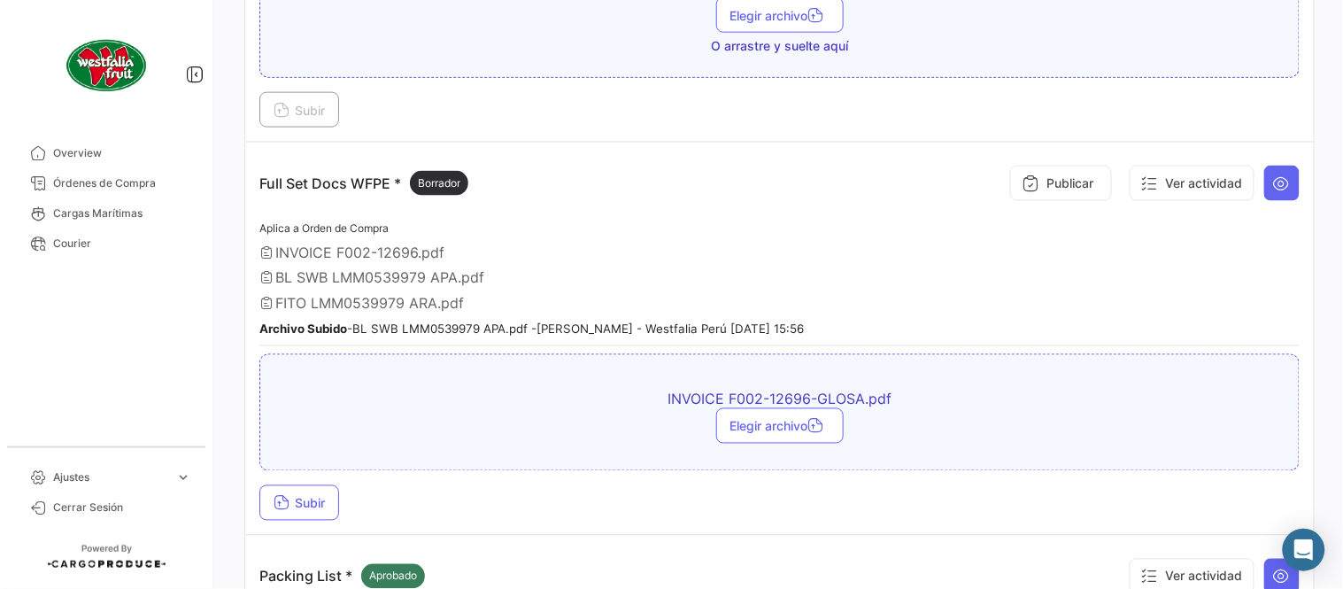
scroll to position [589, 0]
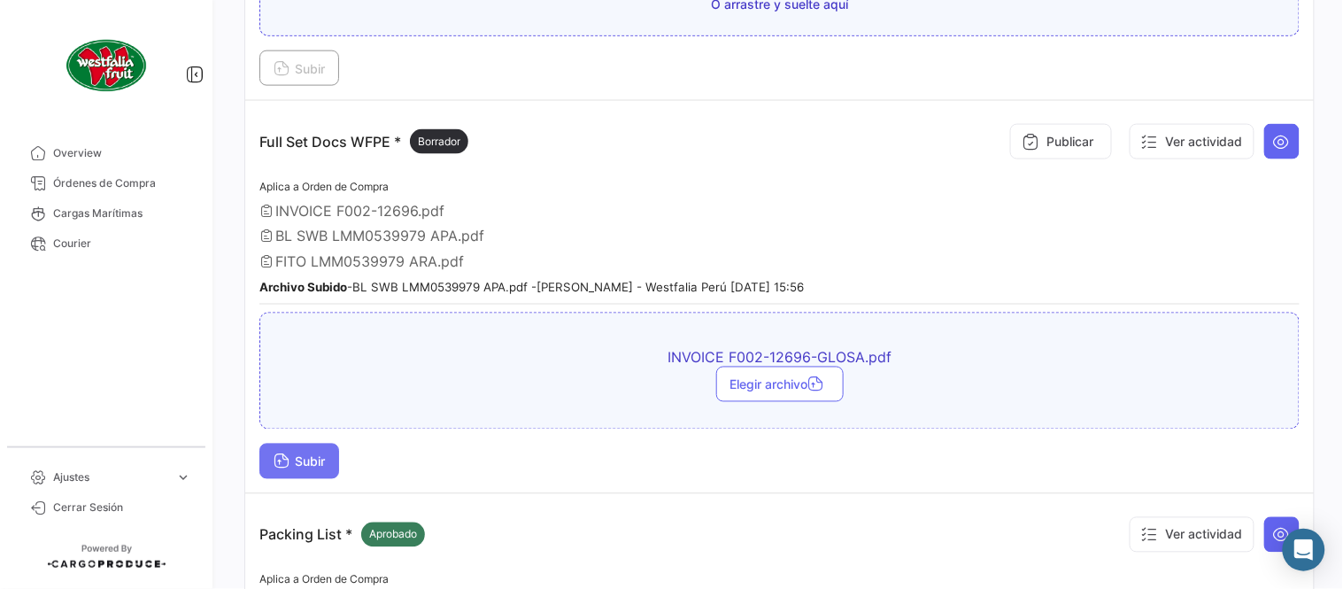
click at [325, 459] on span "Subir" at bounding box center [299, 461] width 51 height 15
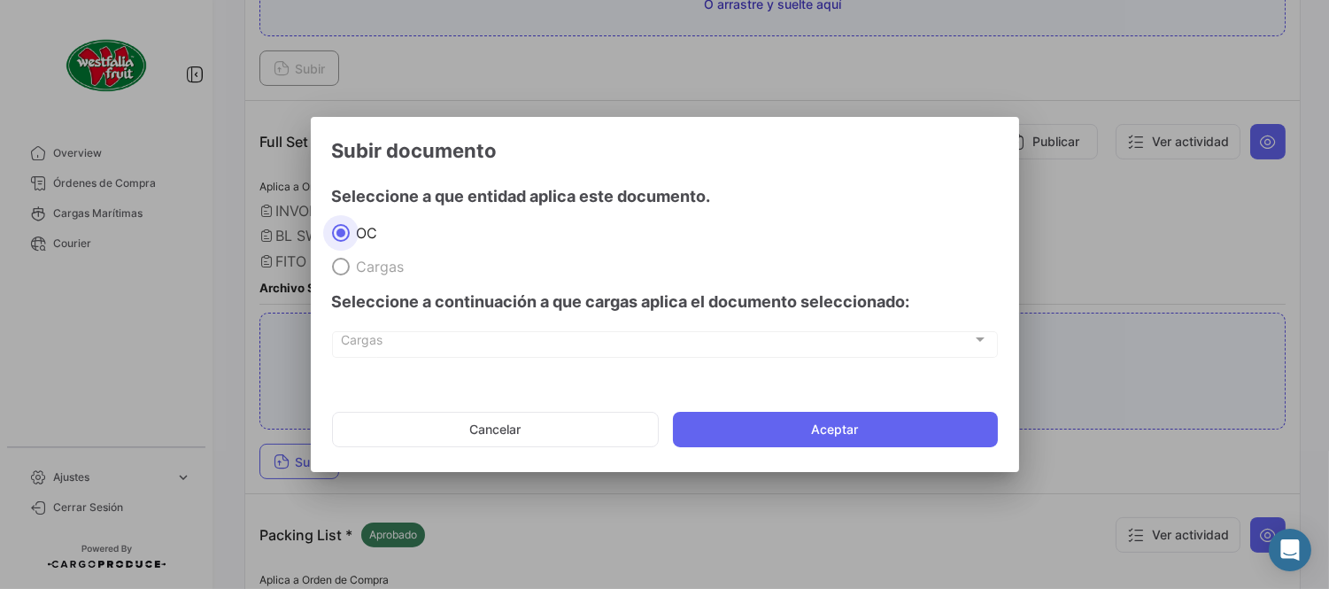
click at [762, 447] on mat-dialog-actions "Cancelar Aceptar" at bounding box center [665, 429] width 666 height 60
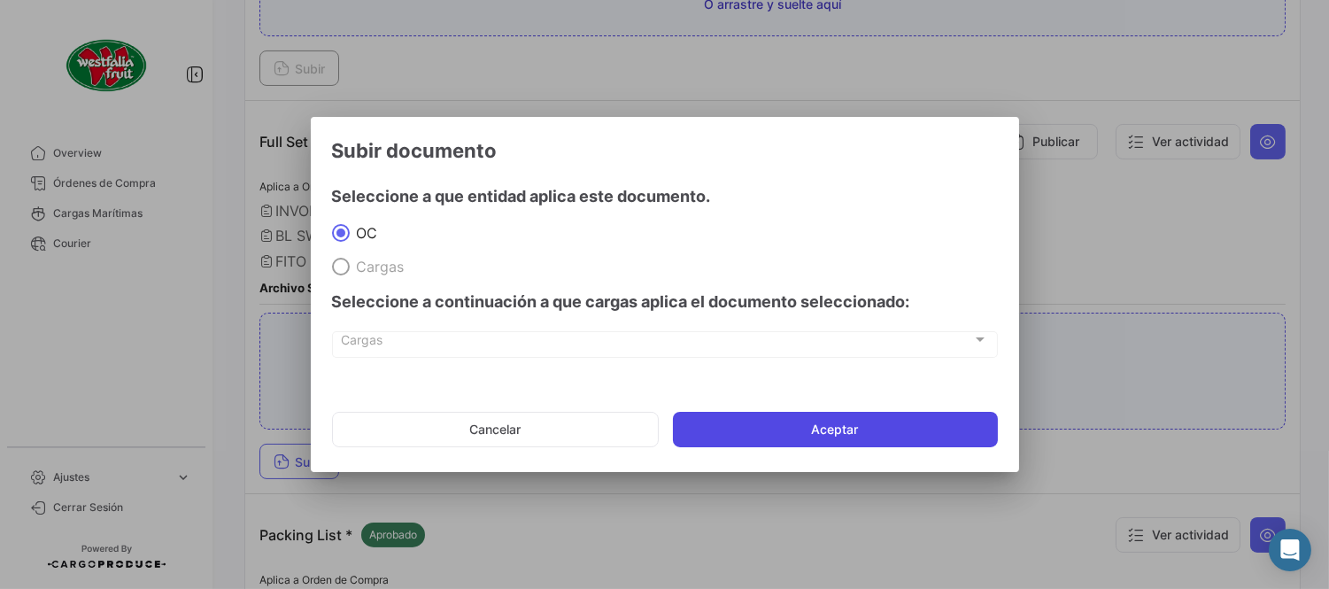
click at [793, 436] on button "Aceptar" at bounding box center [835, 429] width 325 height 35
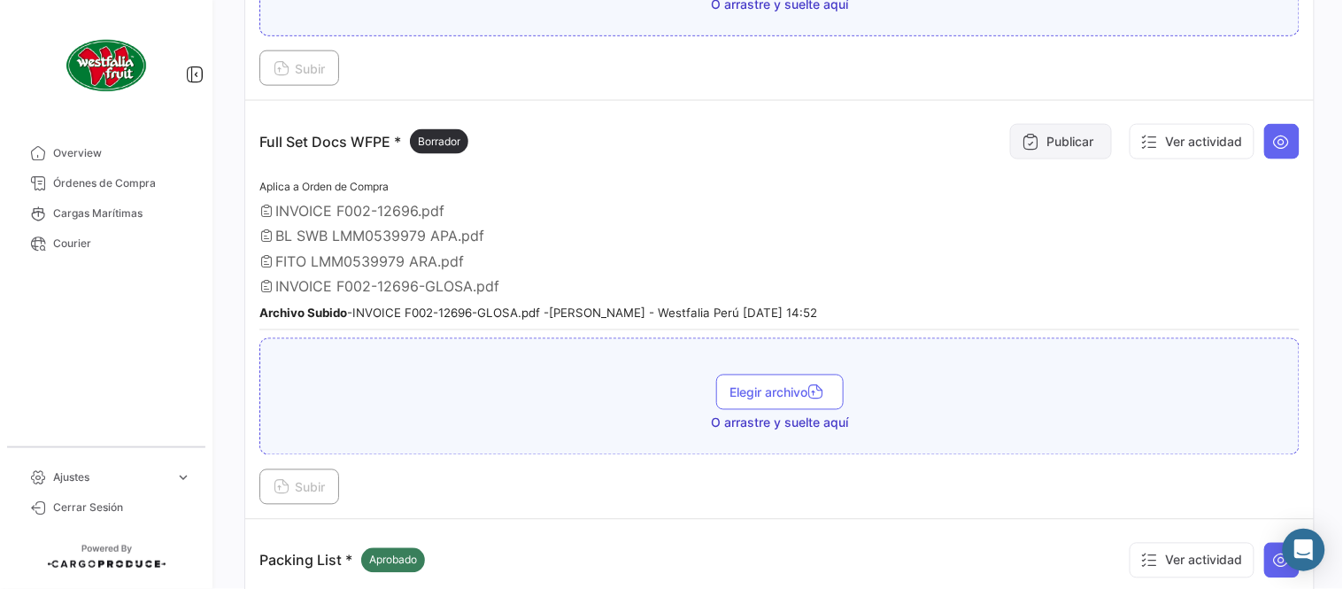
click at [1022, 144] on icon at bounding box center [1031, 142] width 18 height 18
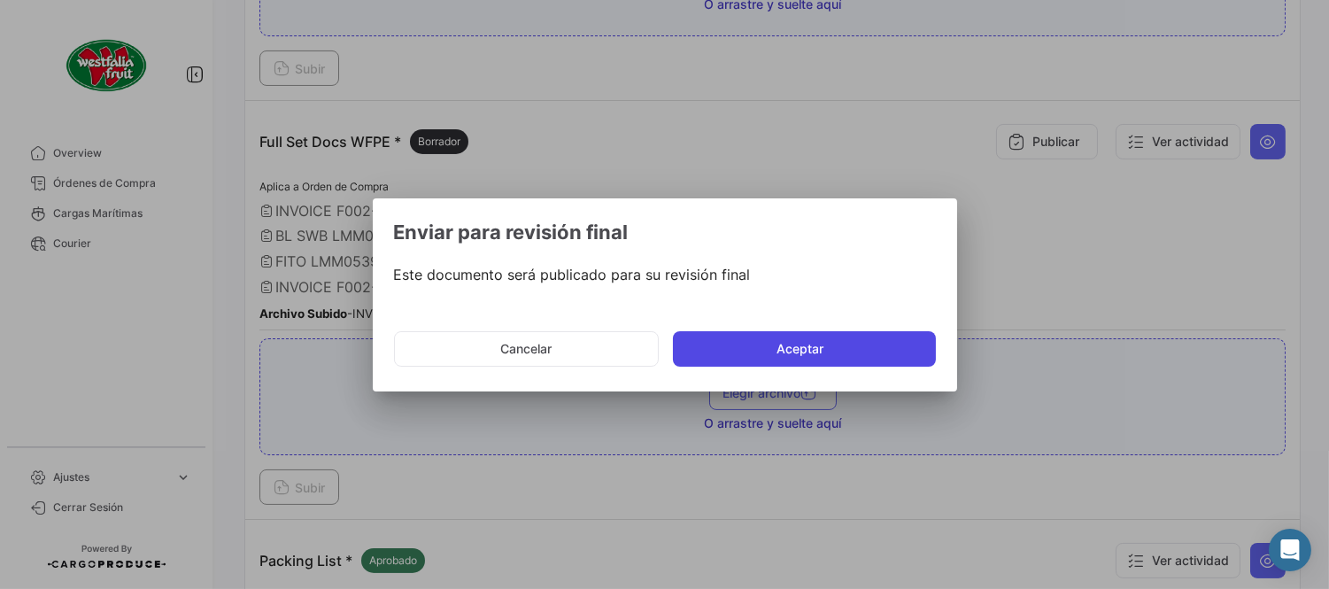
click at [792, 347] on button "Aceptar" at bounding box center [804, 348] width 263 height 35
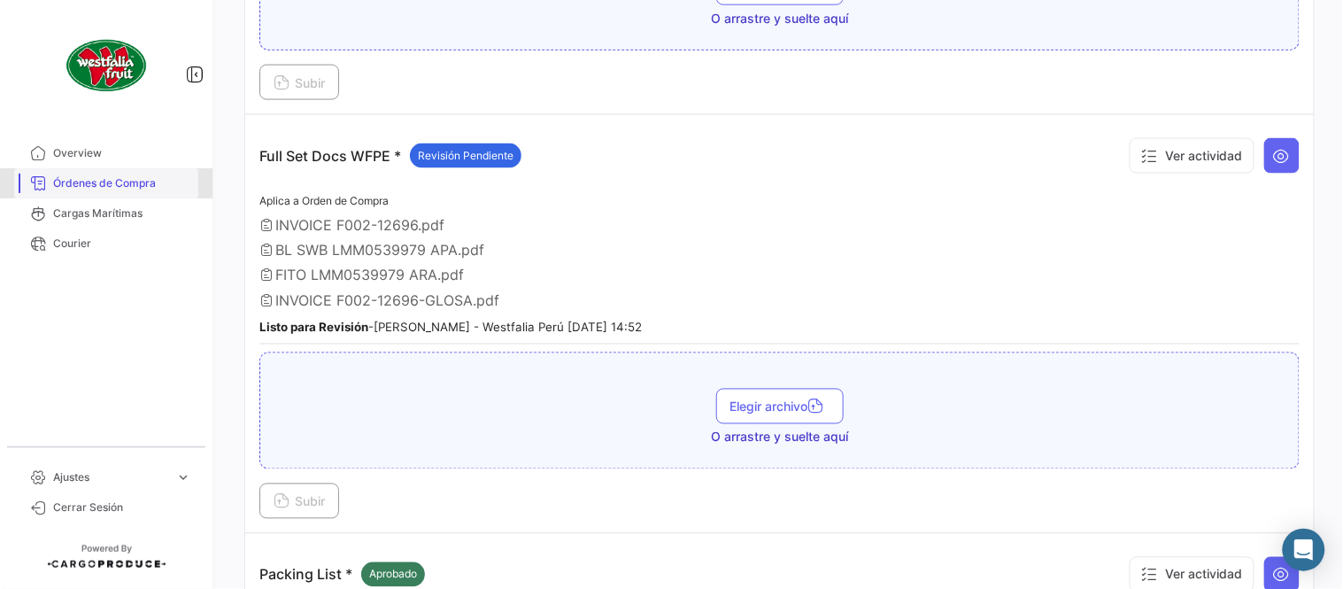
click at [140, 174] on link "Órdenes de Compra" at bounding box center [106, 183] width 184 height 30
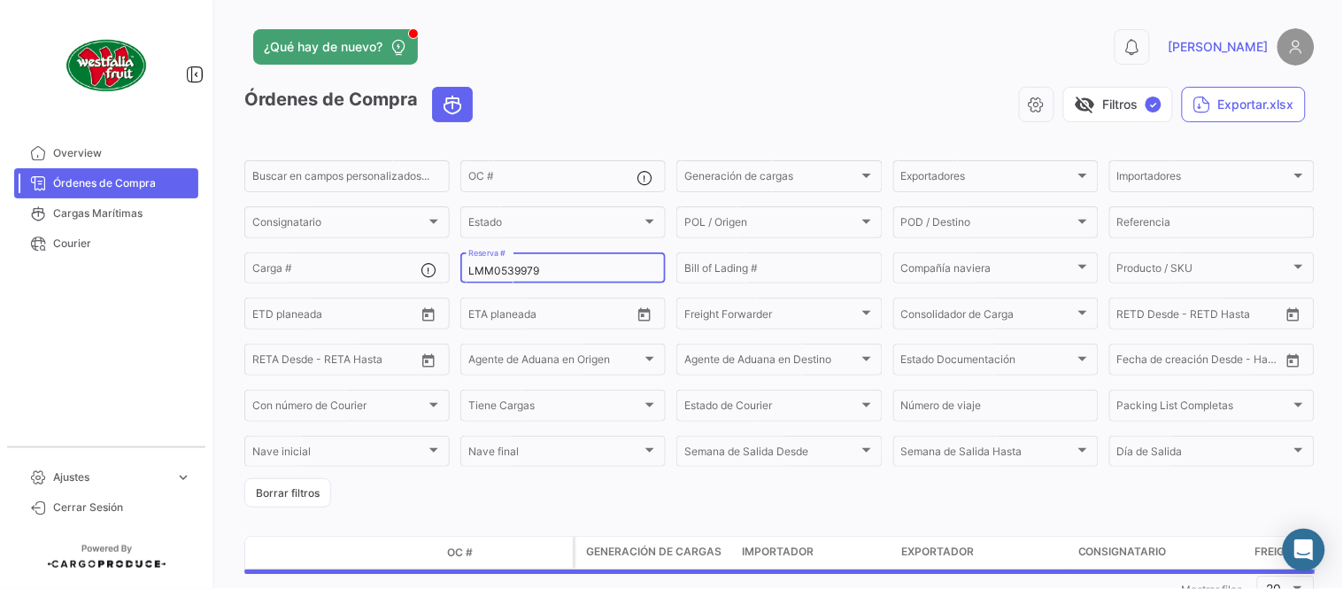
click at [517, 269] on input "LMM0539979" at bounding box center [563, 271] width 190 height 12
paste input "4"
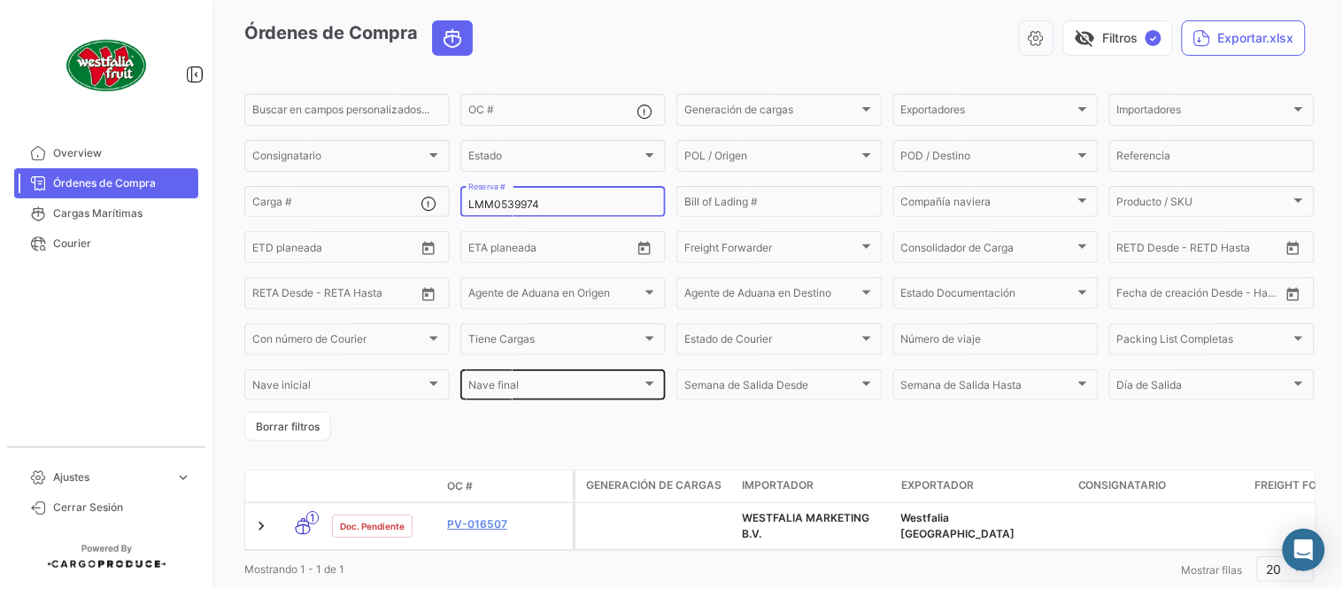
scroll to position [120, 0]
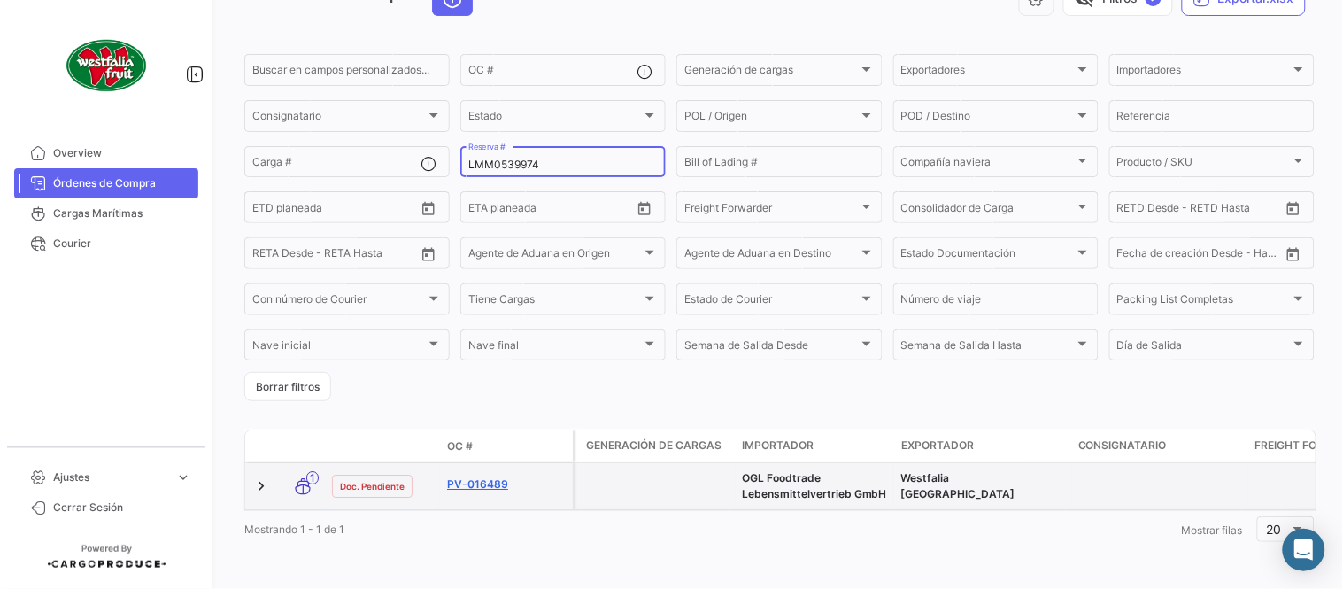
type input "LMM0539974"
click at [493, 476] on link "PV-016489" at bounding box center [506, 484] width 119 height 16
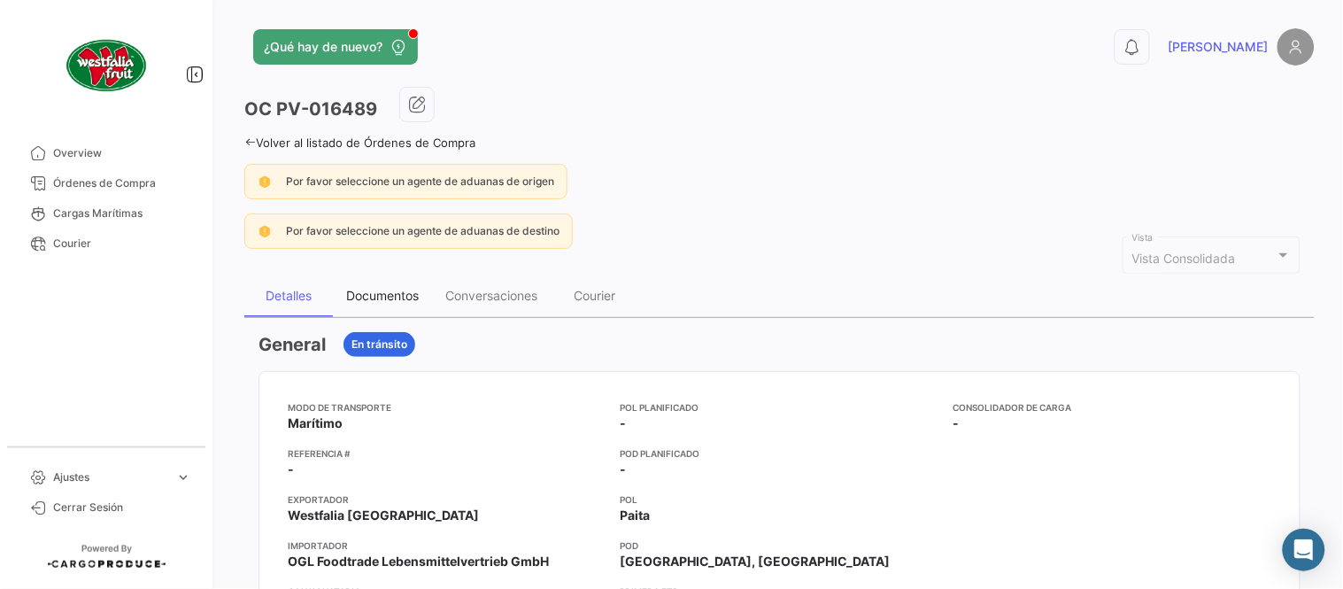
click at [409, 294] on div "Documentos" at bounding box center [382, 295] width 73 height 15
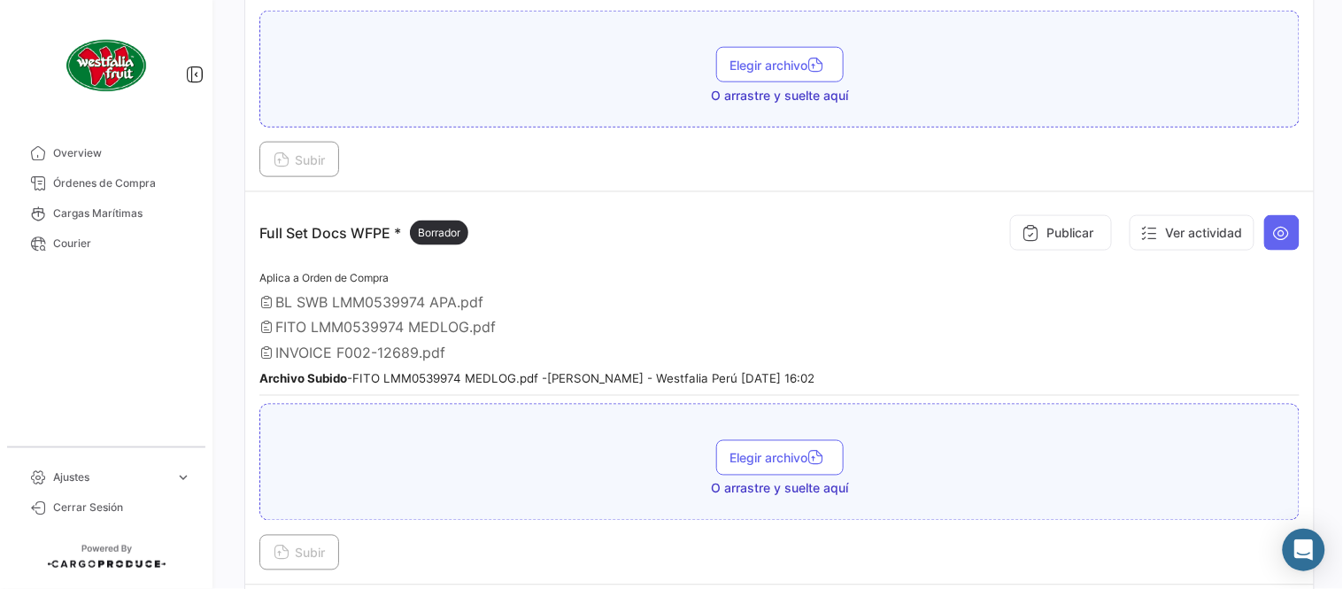
scroll to position [589, 0]
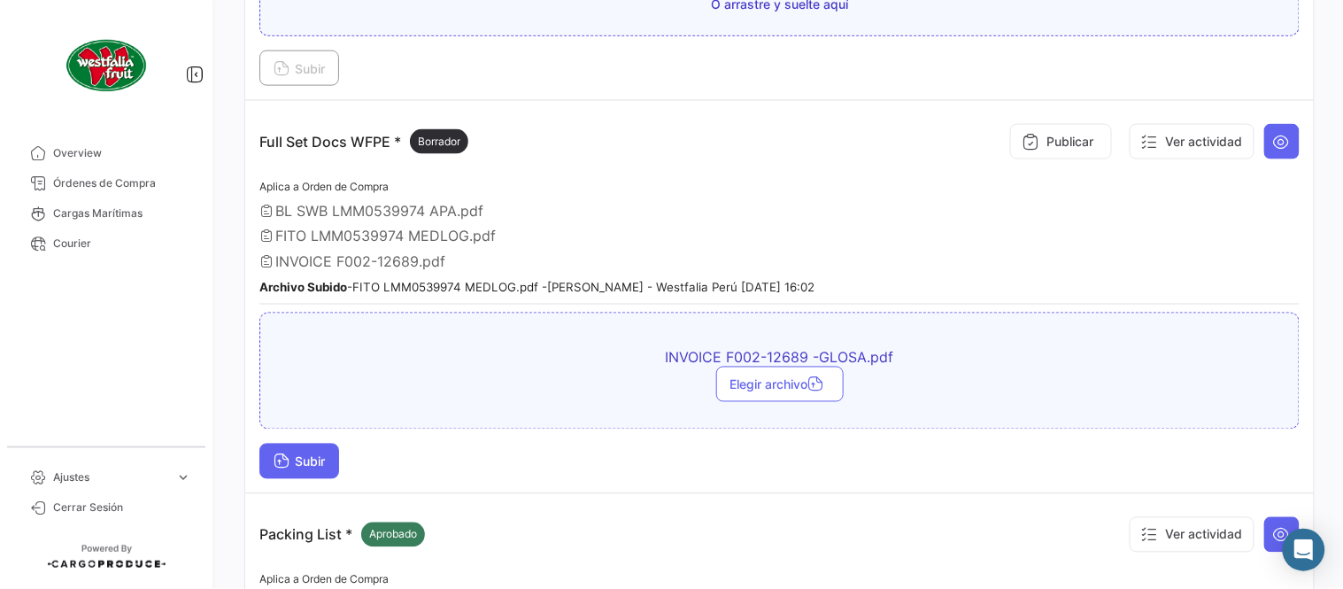
drag, startPoint x: 314, startPoint y: 484, endPoint x: 306, endPoint y: 461, distance: 25.2
click at [313, 484] on td "Full Set Docs WFPE * Borrador Publicar Ver actividad Aplica a Orden de Compra B…" at bounding box center [779, 297] width 1069 height 393
click at [306, 461] on span "Subir" at bounding box center [299, 461] width 51 height 15
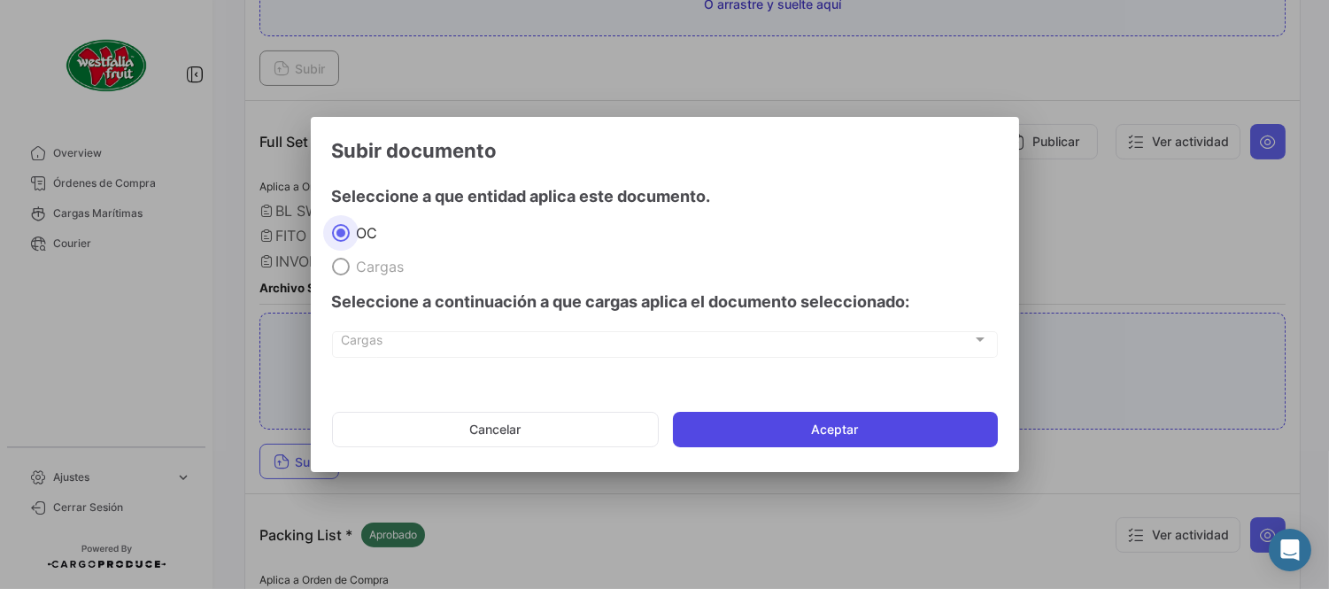
click at [706, 423] on button "Aceptar" at bounding box center [835, 429] width 325 height 35
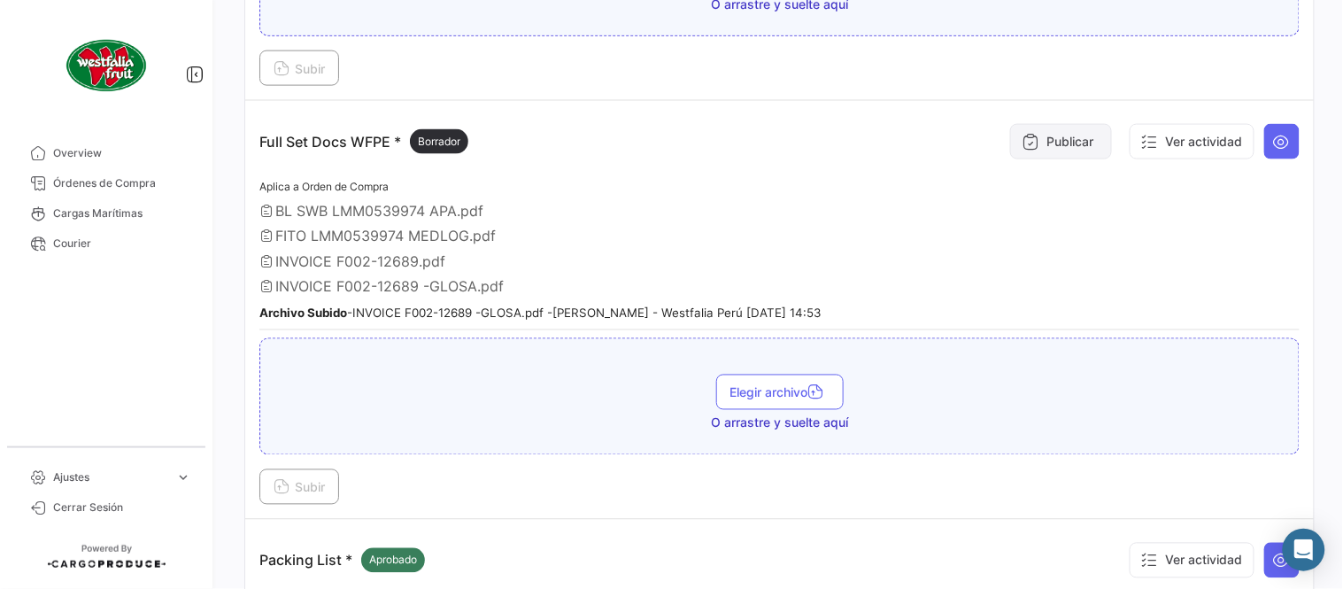
click at [1046, 135] on button "Publicar" at bounding box center [1061, 141] width 102 height 35
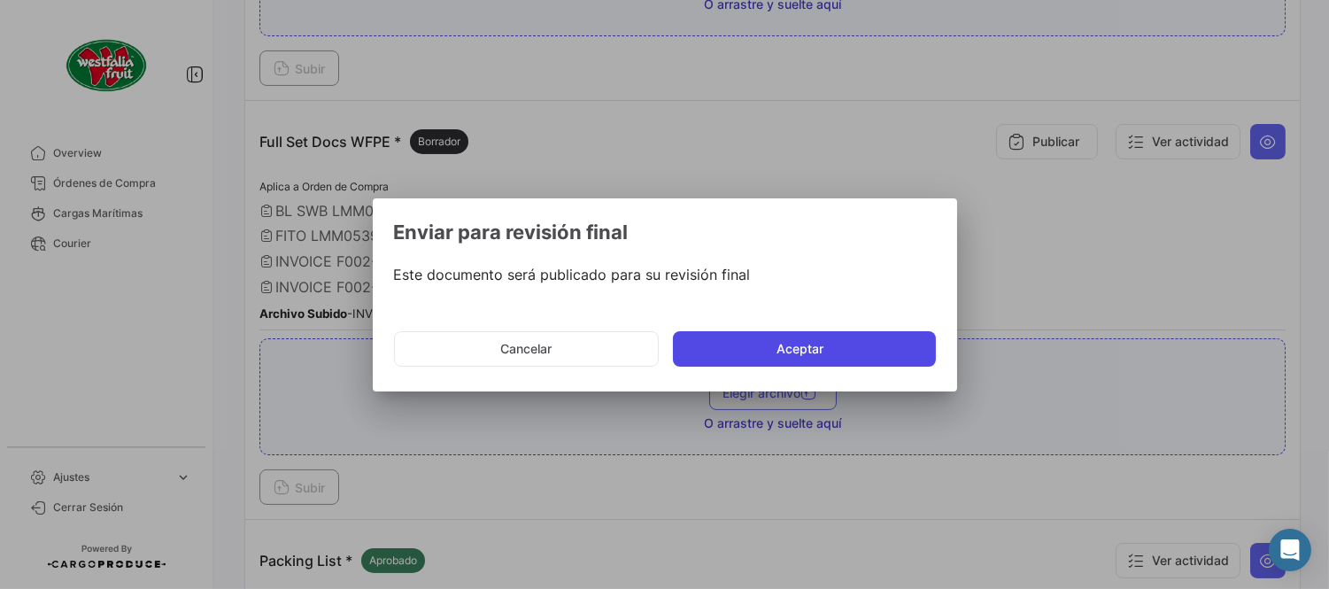
click at [816, 341] on button "Aceptar" at bounding box center [804, 348] width 263 height 35
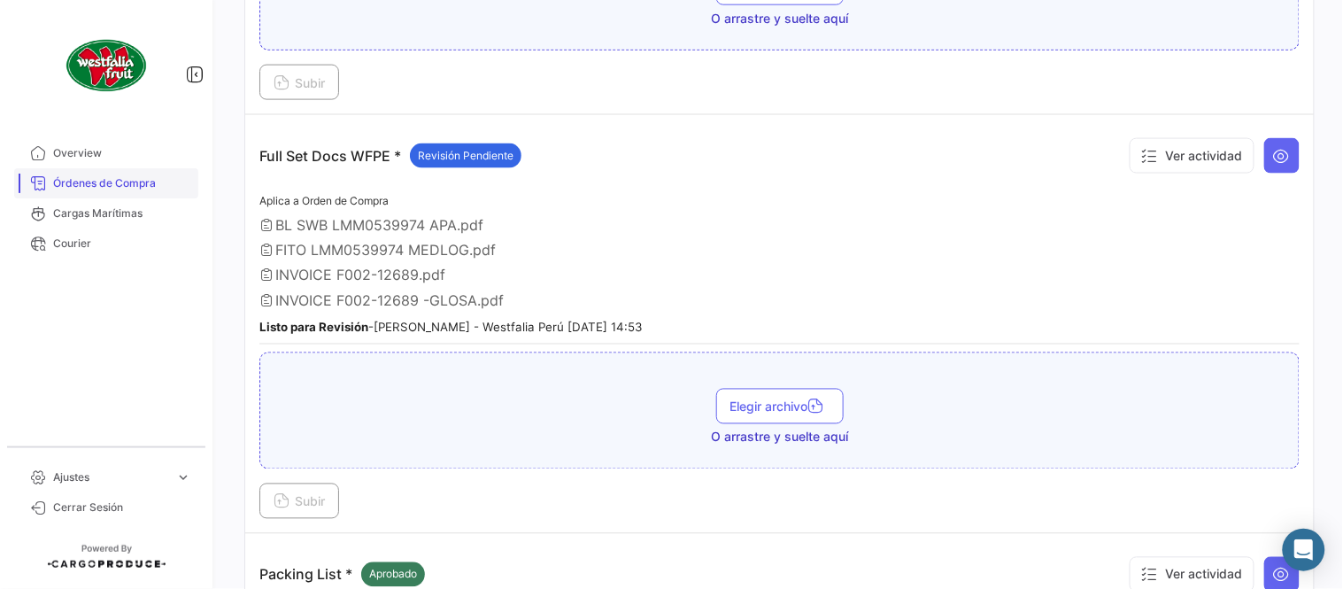
click at [131, 188] on span "Órdenes de Compra" at bounding box center [122, 183] width 138 height 16
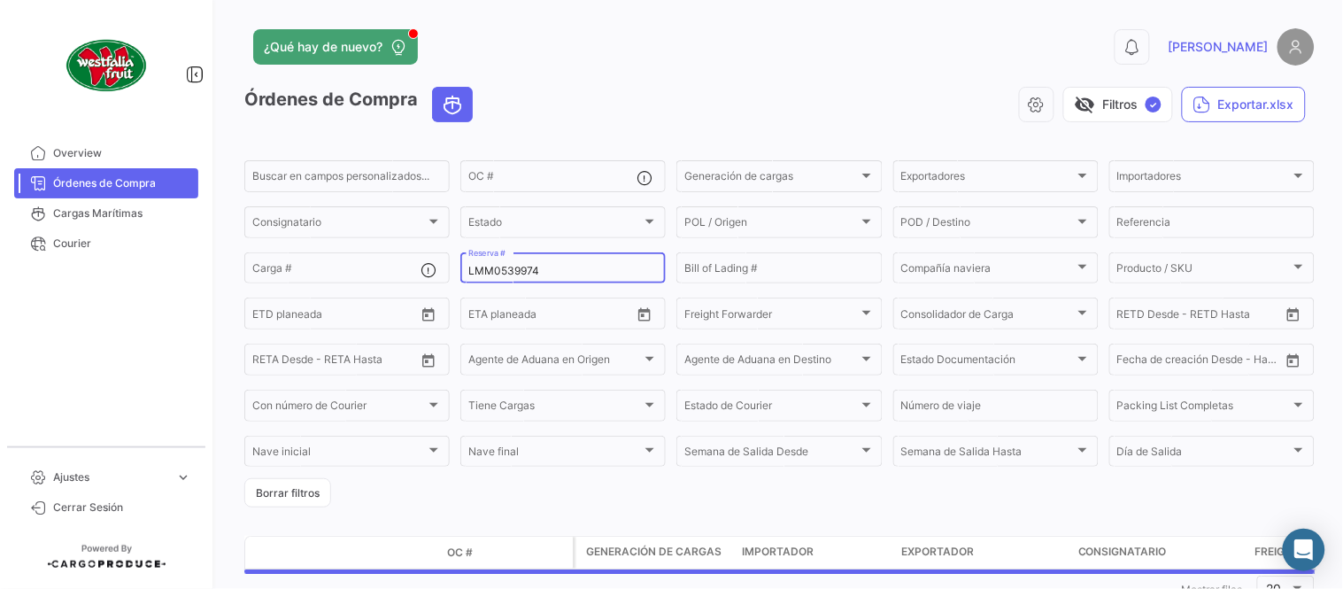
click at [499, 269] on input "LMM0539974" at bounding box center [563, 271] width 190 height 12
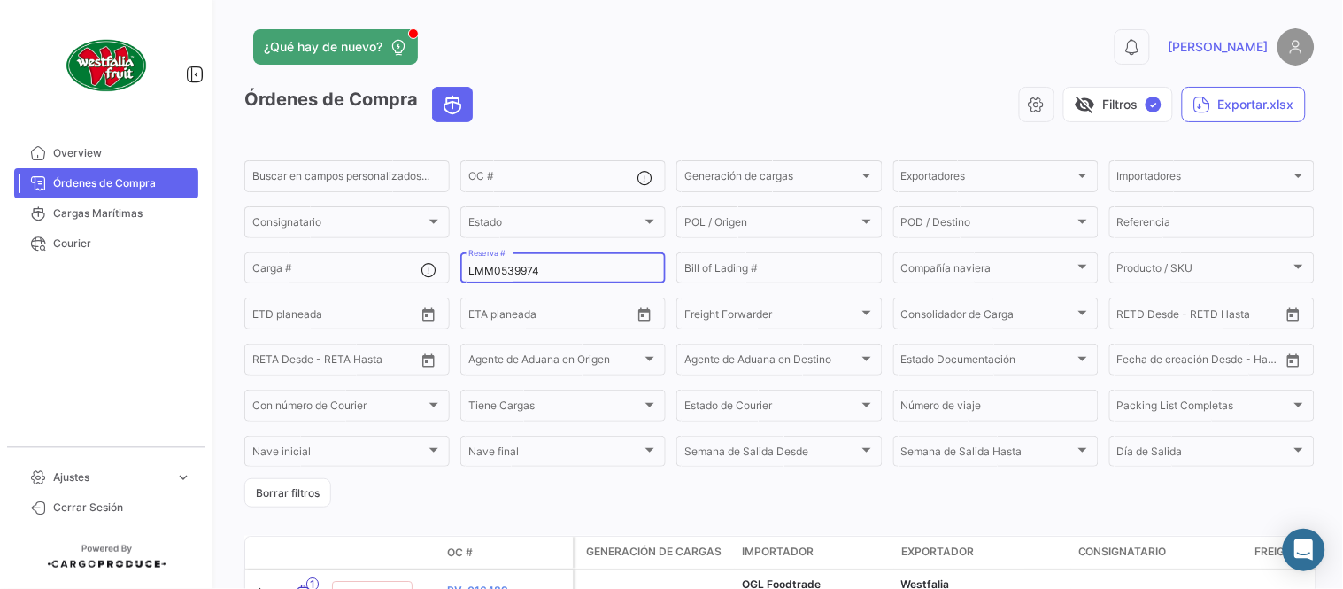
paste input "93"
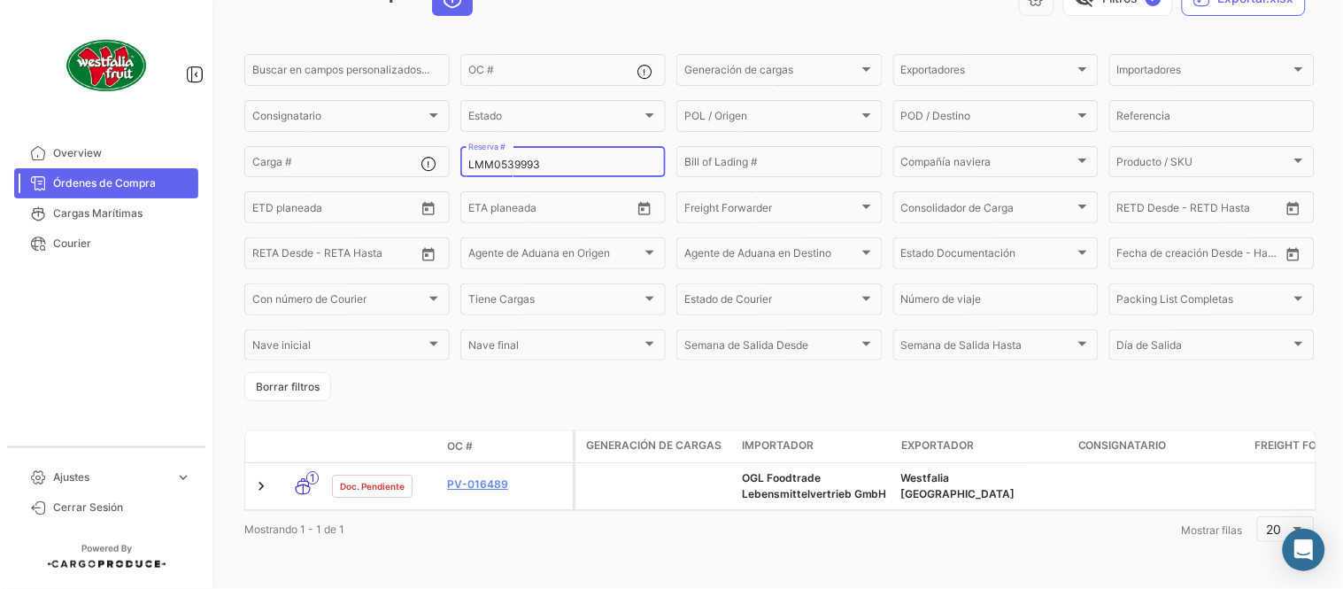
scroll to position [120, 0]
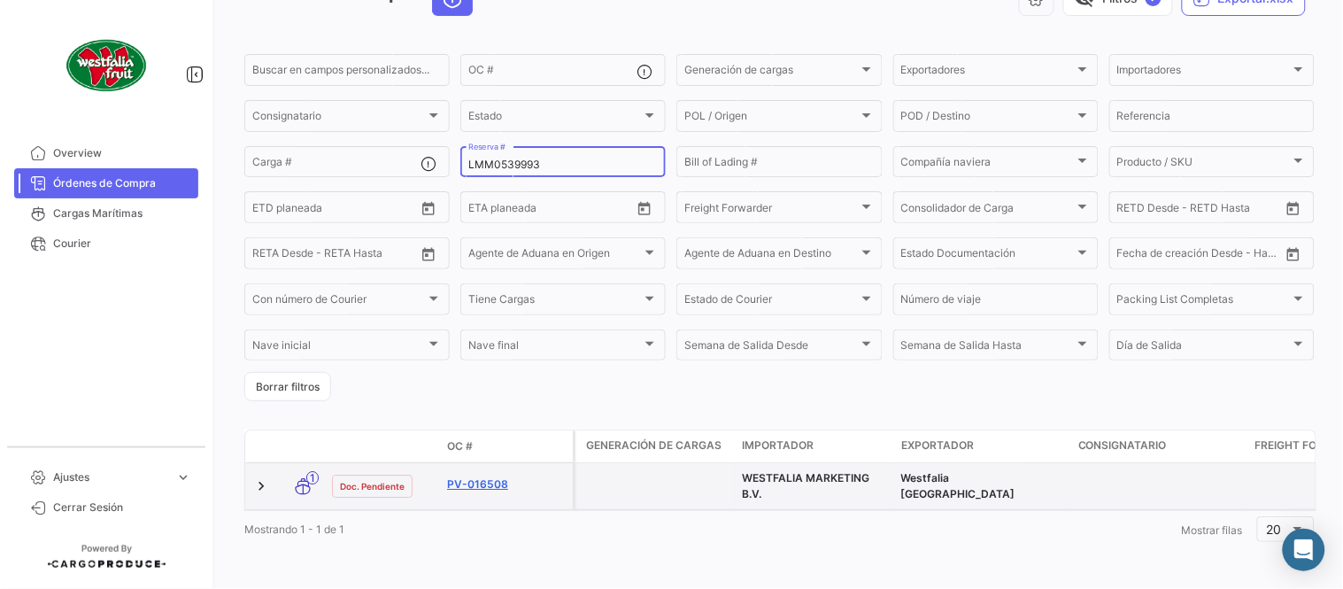
type input "LMM0539993"
click at [493, 476] on link "PV-016508" at bounding box center [506, 484] width 119 height 16
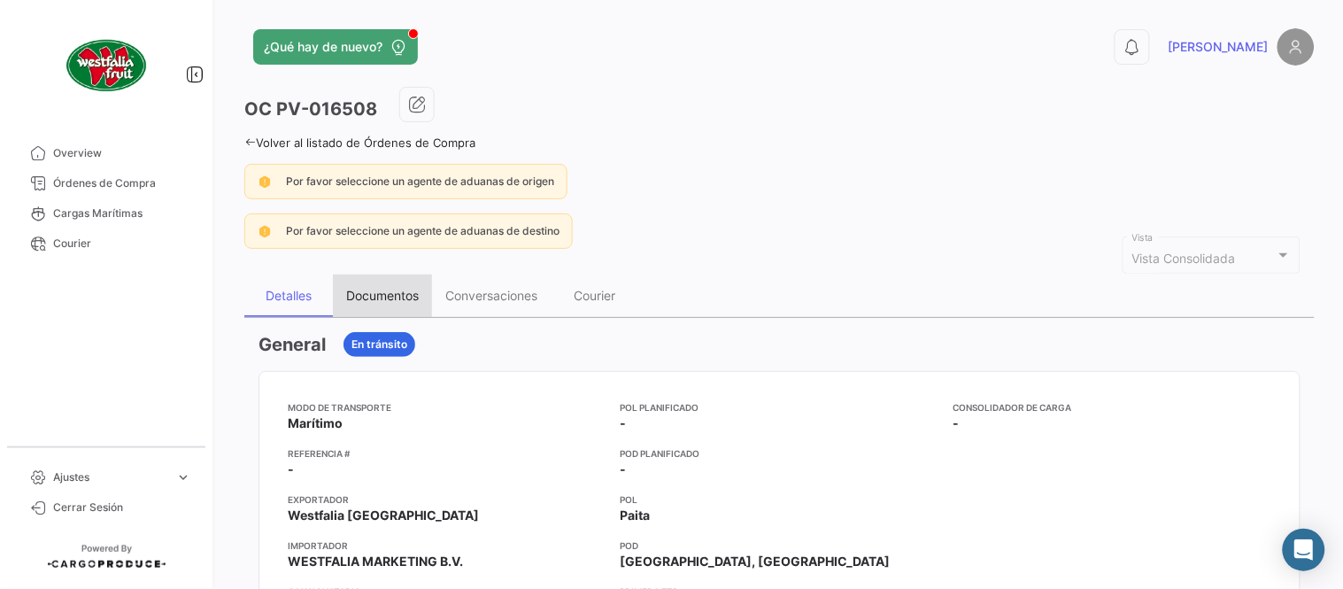
click at [399, 308] on div "Documentos" at bounding box center [382, 296] width 99 height 43
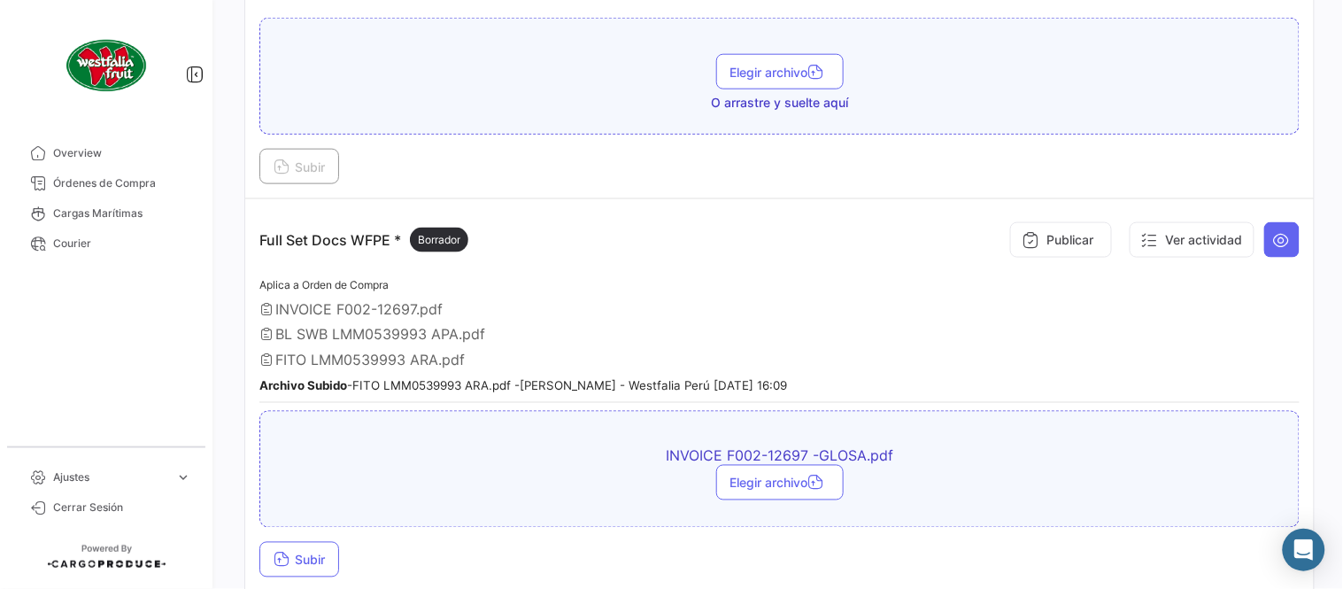
scroll to position [589, 0]
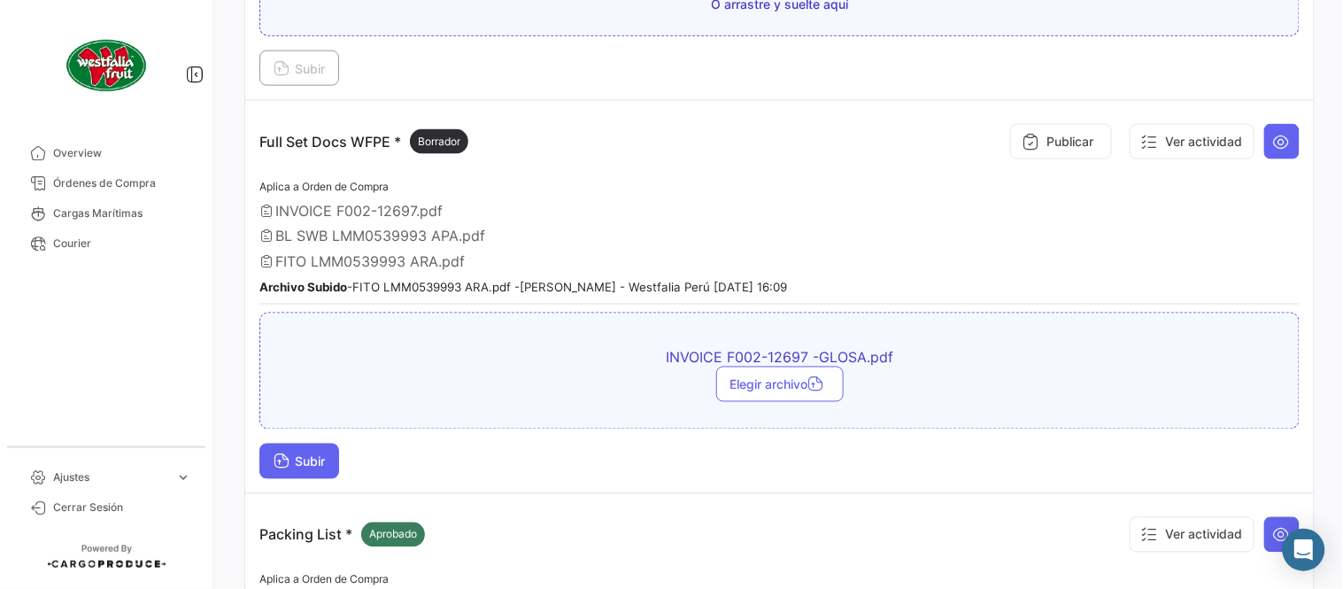
click at [325, 466] on button "Subir" at bounding box center [299, 461] width 80 height 35
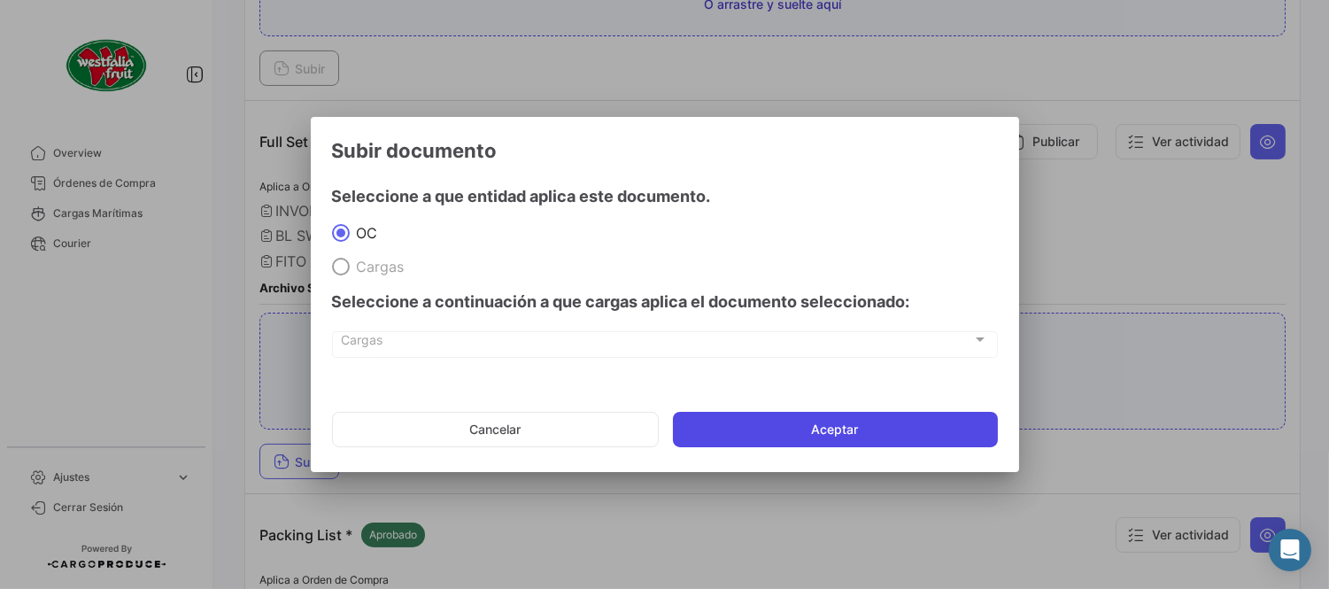
click at [884, 439] on button "Aceptar" at bounding box center [835, 429] width 325 height 35
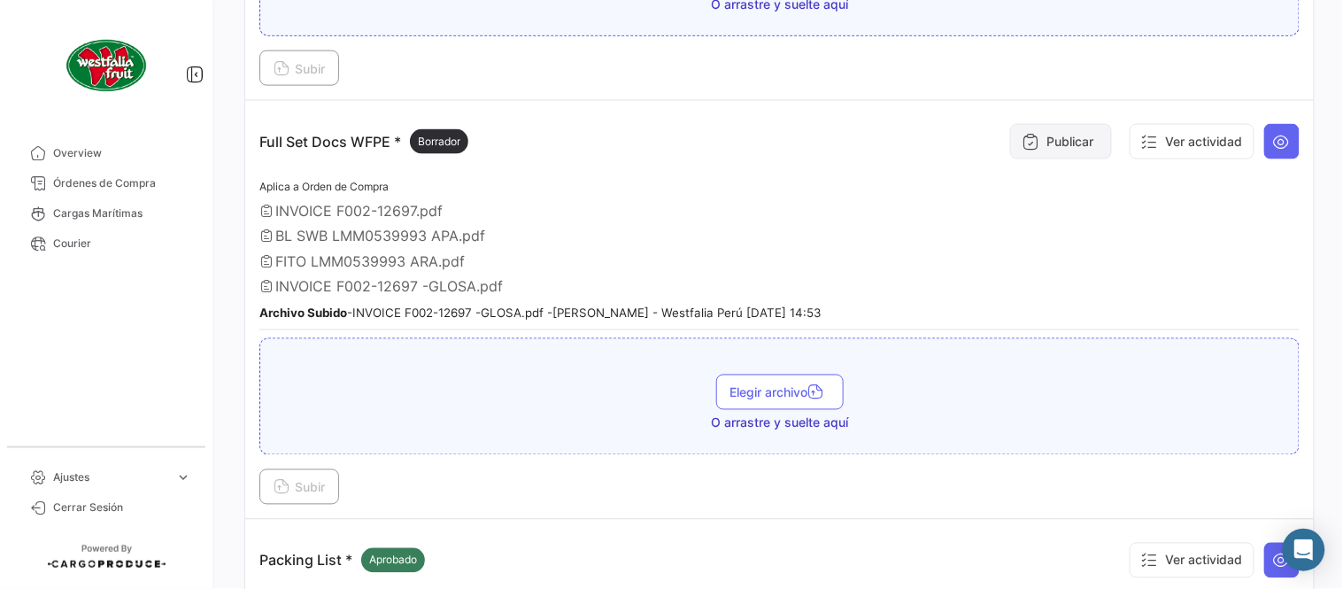
click at [1042, 139] on button "Publicar" at bounding box center [1061, 141] width 102 height 35
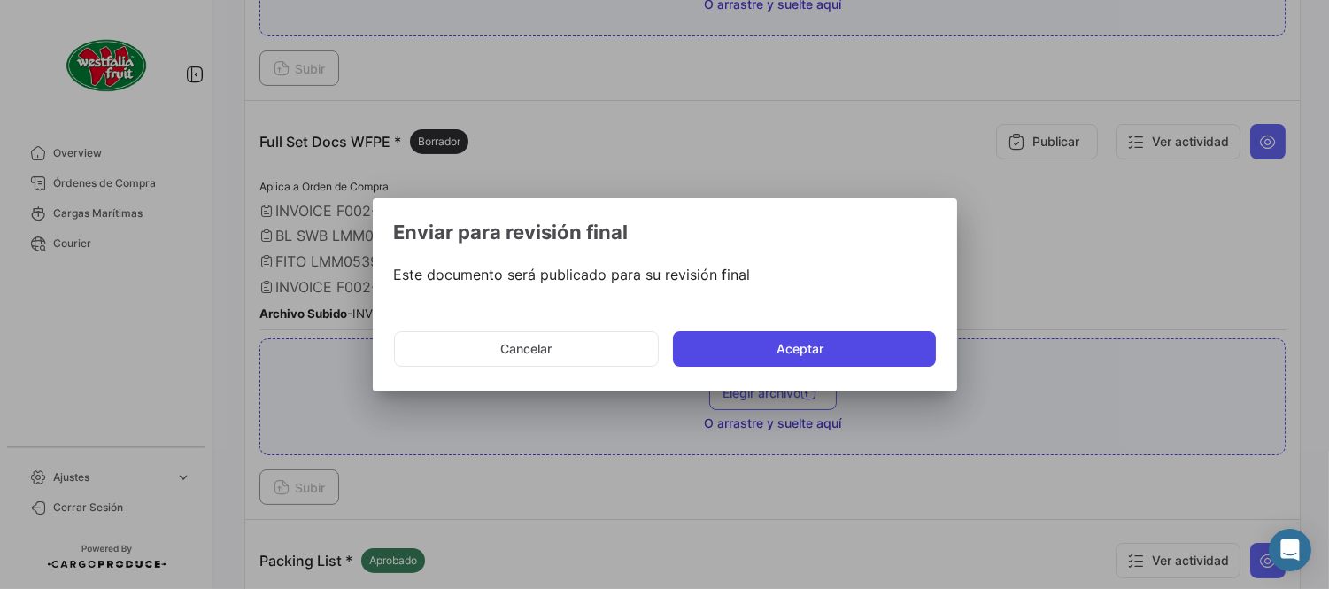
click at [803, 357] on button "Aceptar" at bounding box center [804, 348] width 263 height 35
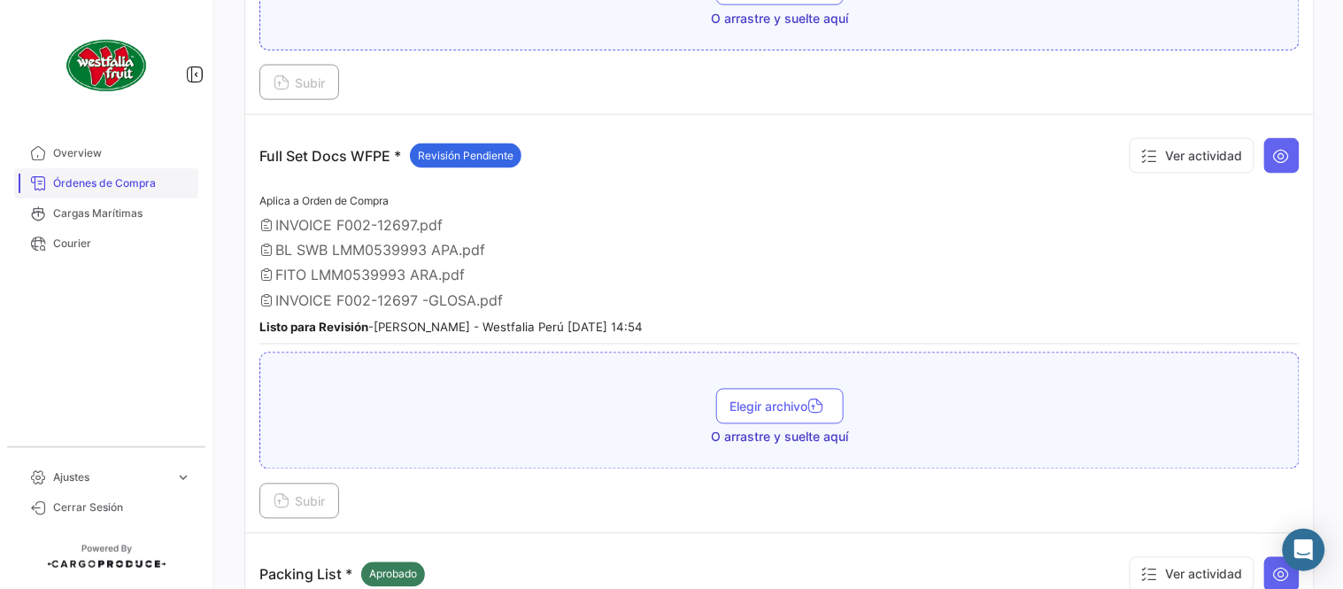
drag, startPoint x: 149, startPoint y: 184, endPoint x: 178, endPoint y: 170, distance: 32.5
click at [149, 184] on span "Órdenes de Compra" at bounding box center [122, 183] width 138 height 16
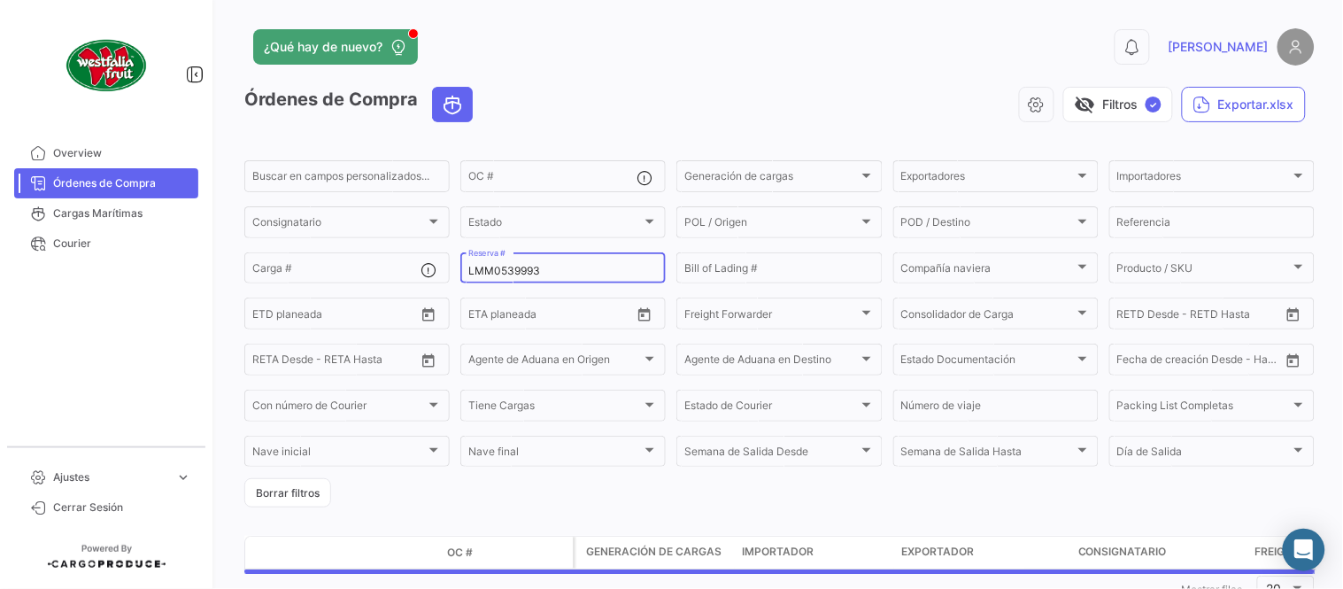
click at [529, 273] on input "LMM0539993" at bounding box center [563, 271] width 190 height 12
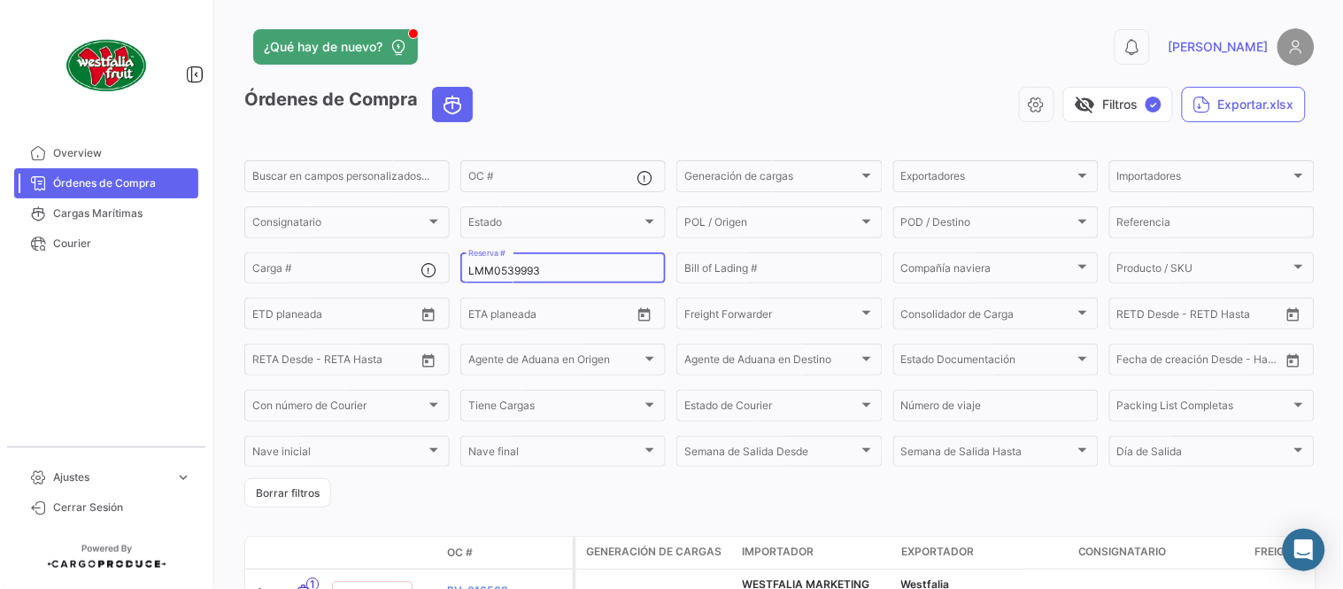
click at [529, 273] on input "LMM0539993" at bounding box center [563, 271] width 190 height 12
paste input "PENL2533004"
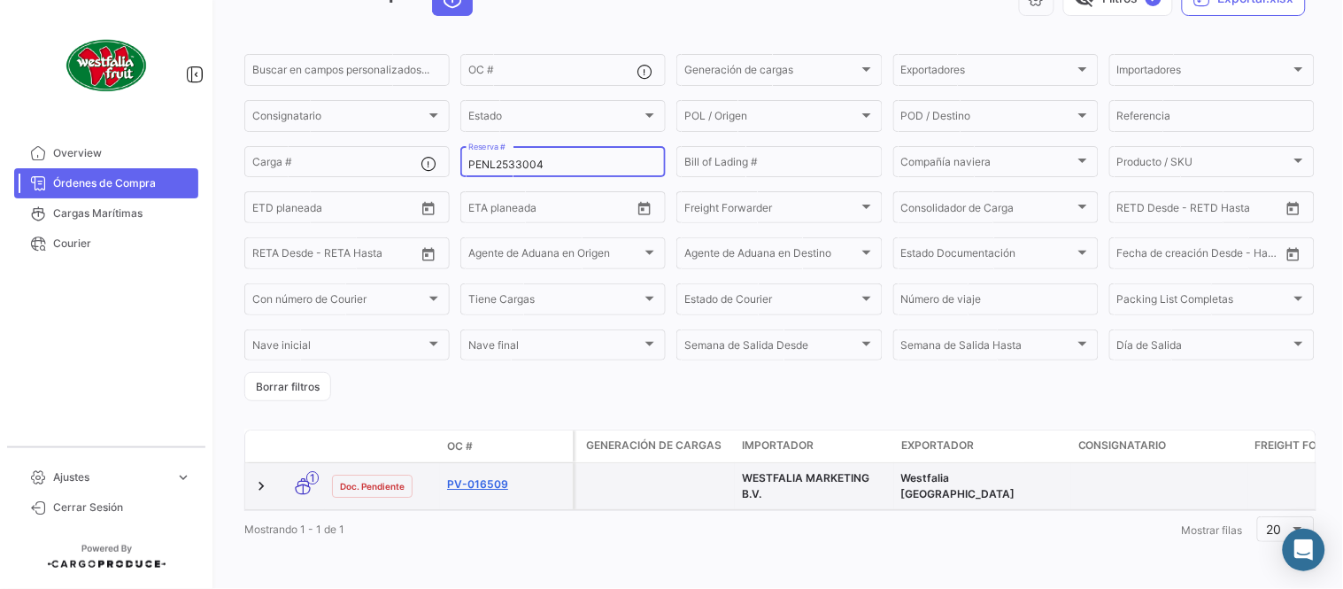
type input "PENL2533004"
click at [491, 476] on link "PV-016509" at bounding box center [506, 484] width 119 height 16
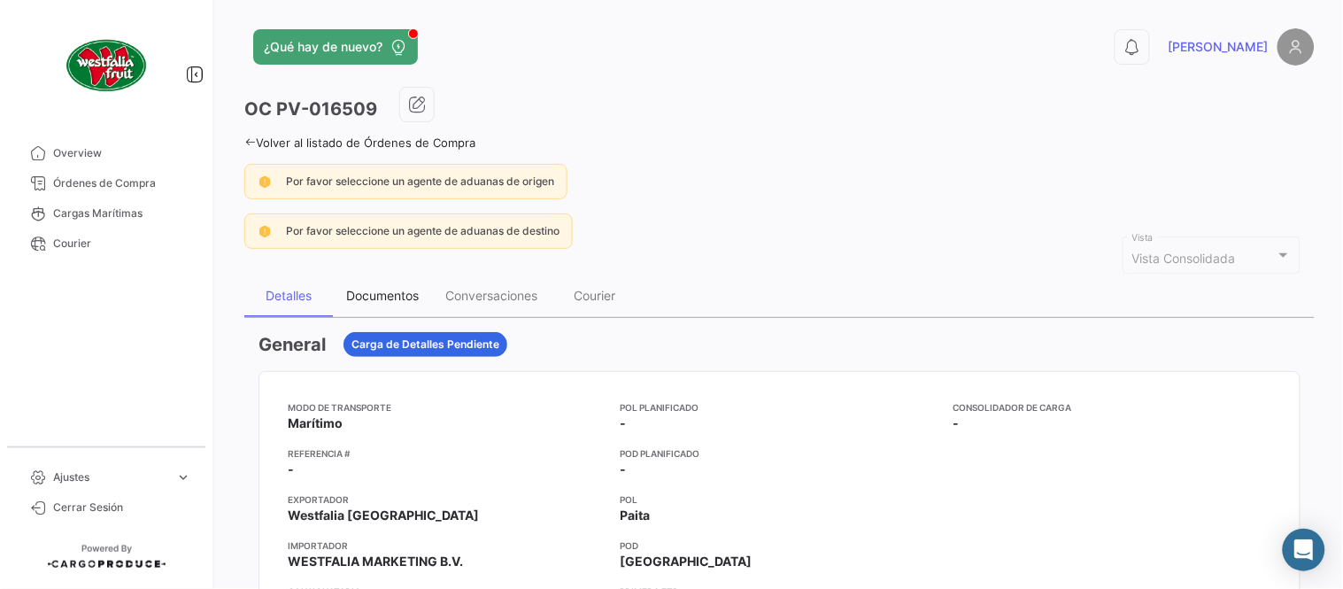
click at [407, 283] on div "Documentos" at bounding box center [382, 296] width 99 height 43
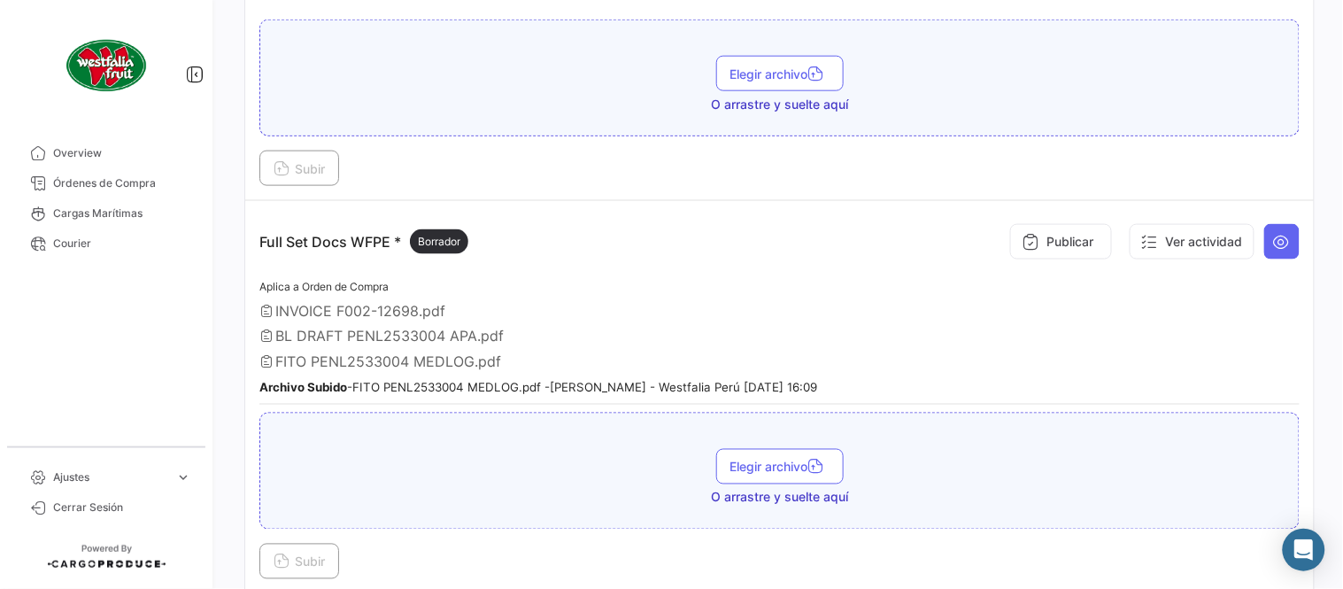
scroll to position [491, 0]
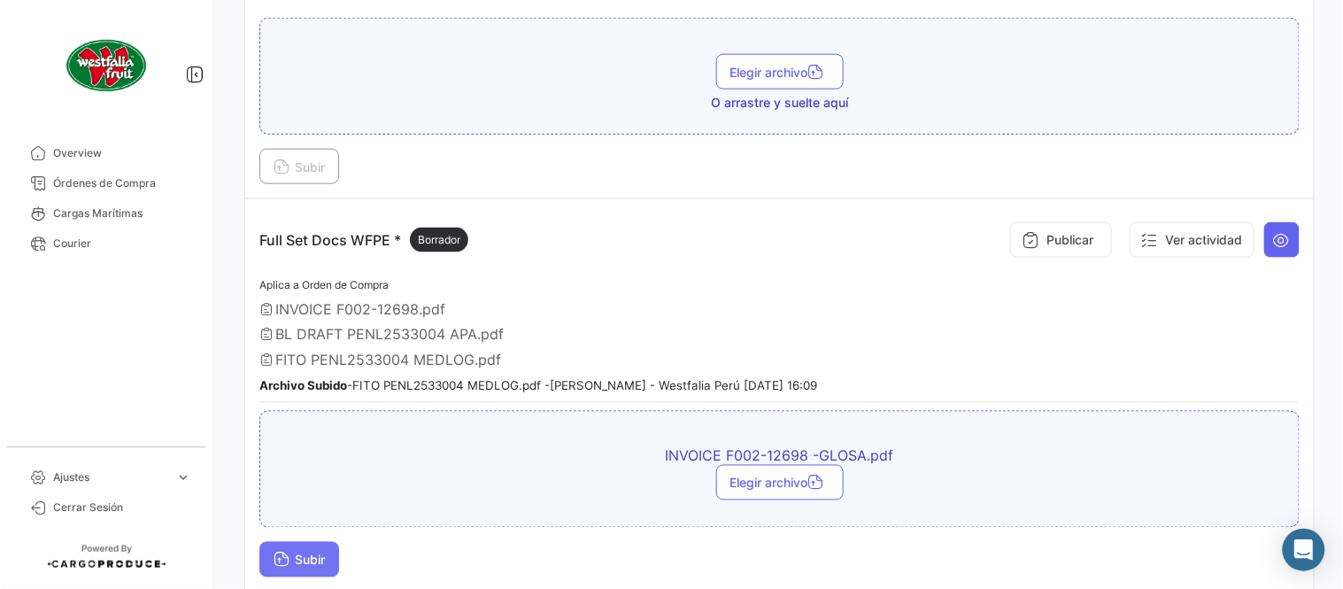
click at [298, 542] on button "Subir" at bounding box center [299, 559] width 80 height 35
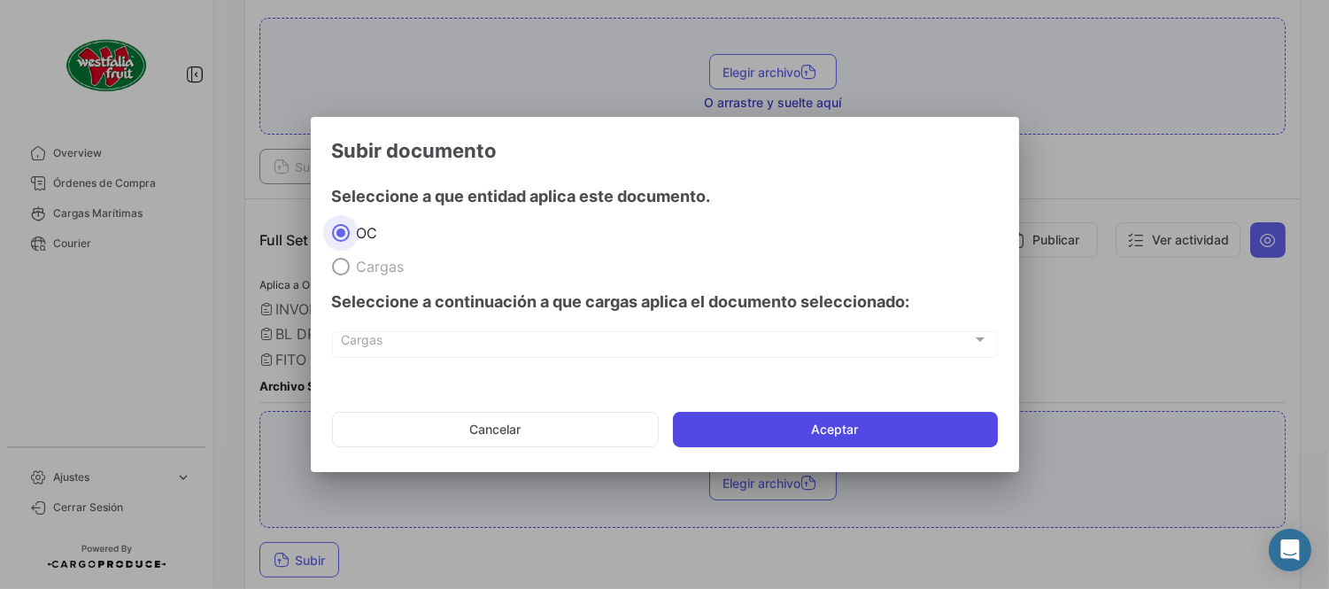
click at [909, 425] on button "Aceptar" at bounding box center [835, 429] width 325 height 35
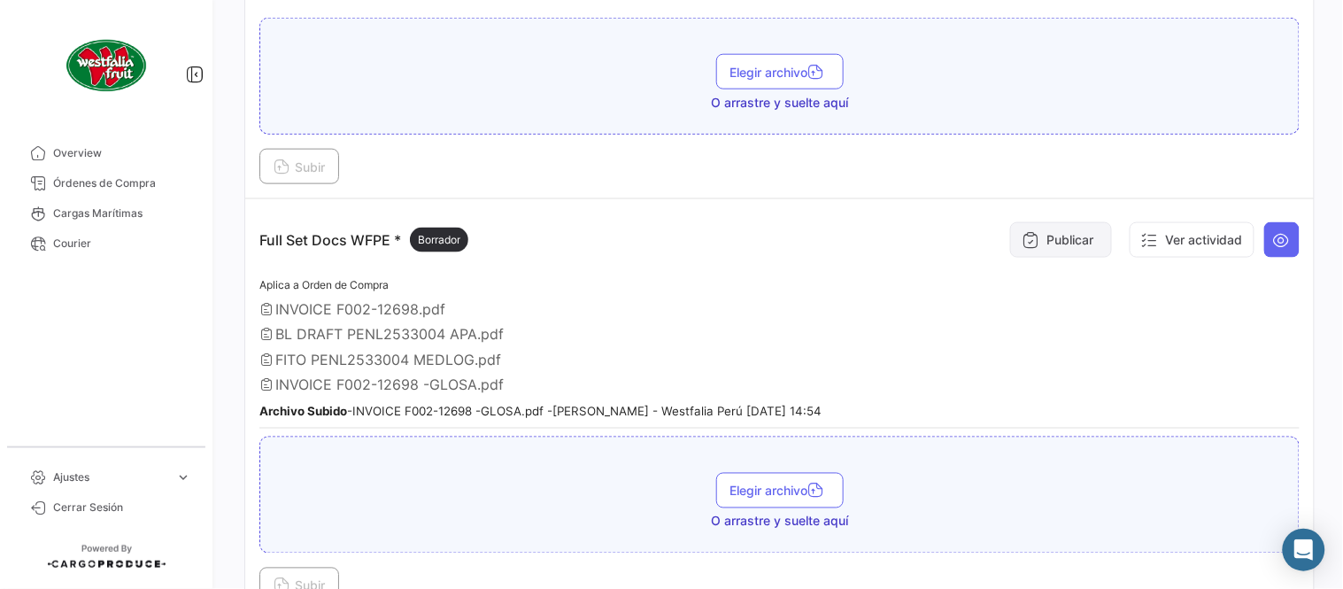
click at [1076, 239] on button "Publicar" at bounding box center [1061, 239] width 102 height 35
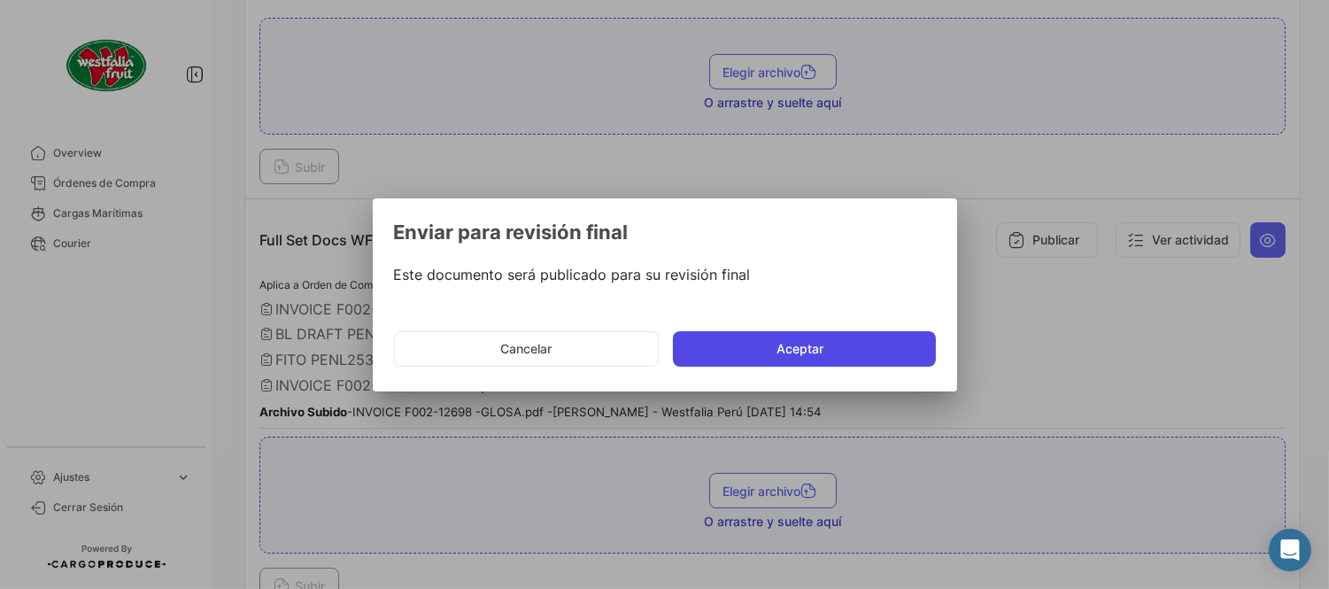
click at [841, 354] on button "Aceptar" at bounding box center [804, 348] width 263 height 35
